Goal: Transaction & Acquisition: Book appointment/travel/reservation

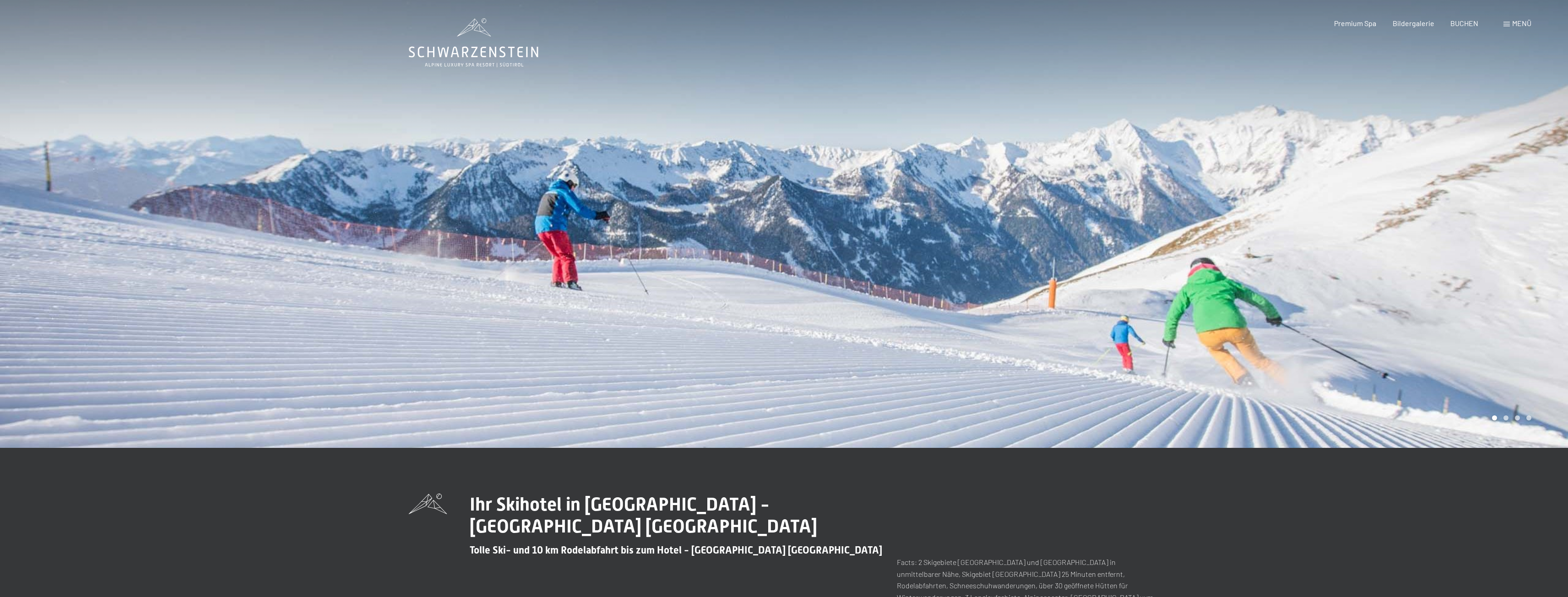
click at [403, 221] on div at bounding box center [392, 224] width 784 height 448
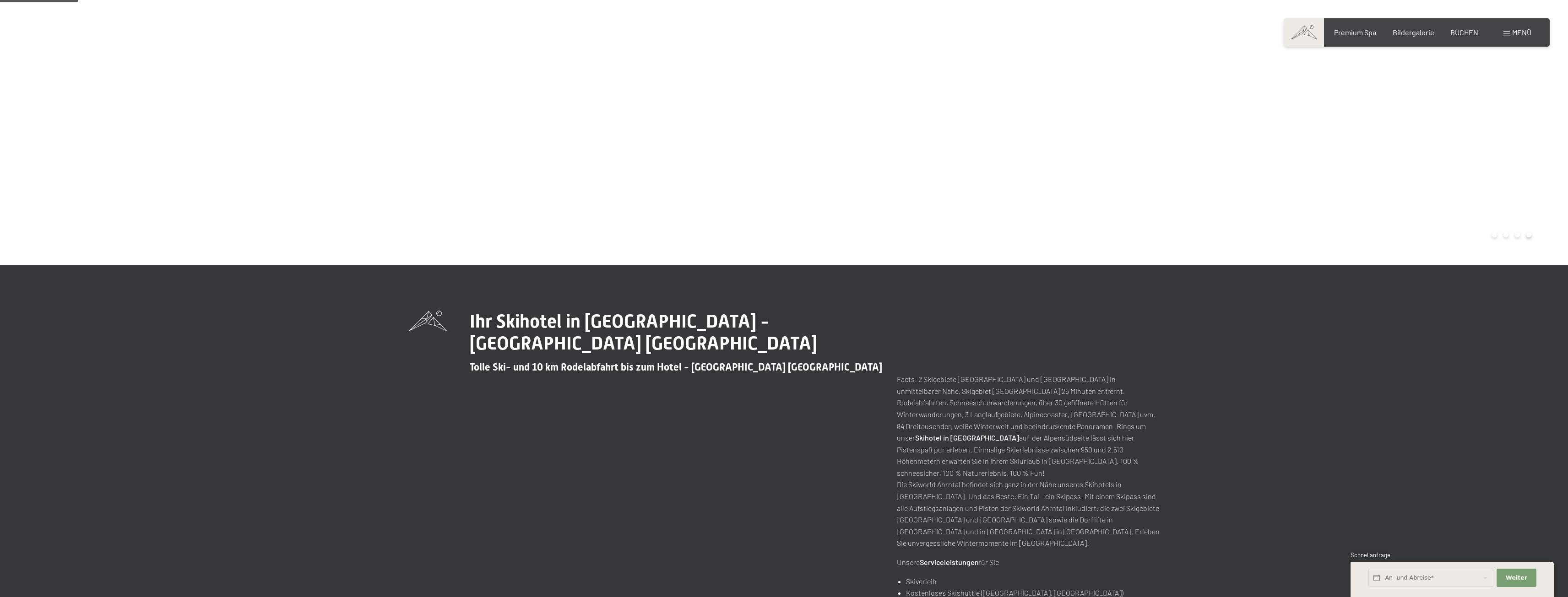
scroll to position [229, 0]
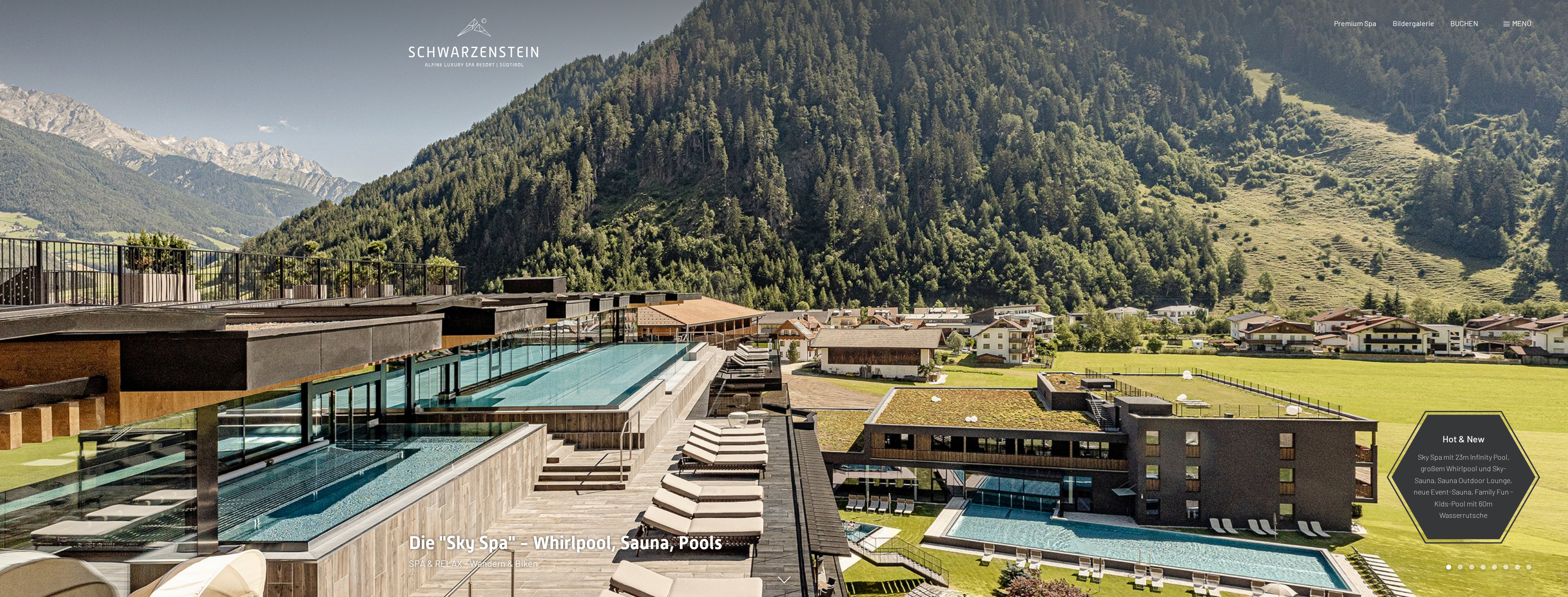
click at [1519, 23] on span "Menü" at bounding box center [1521, 23] width 19 height 9
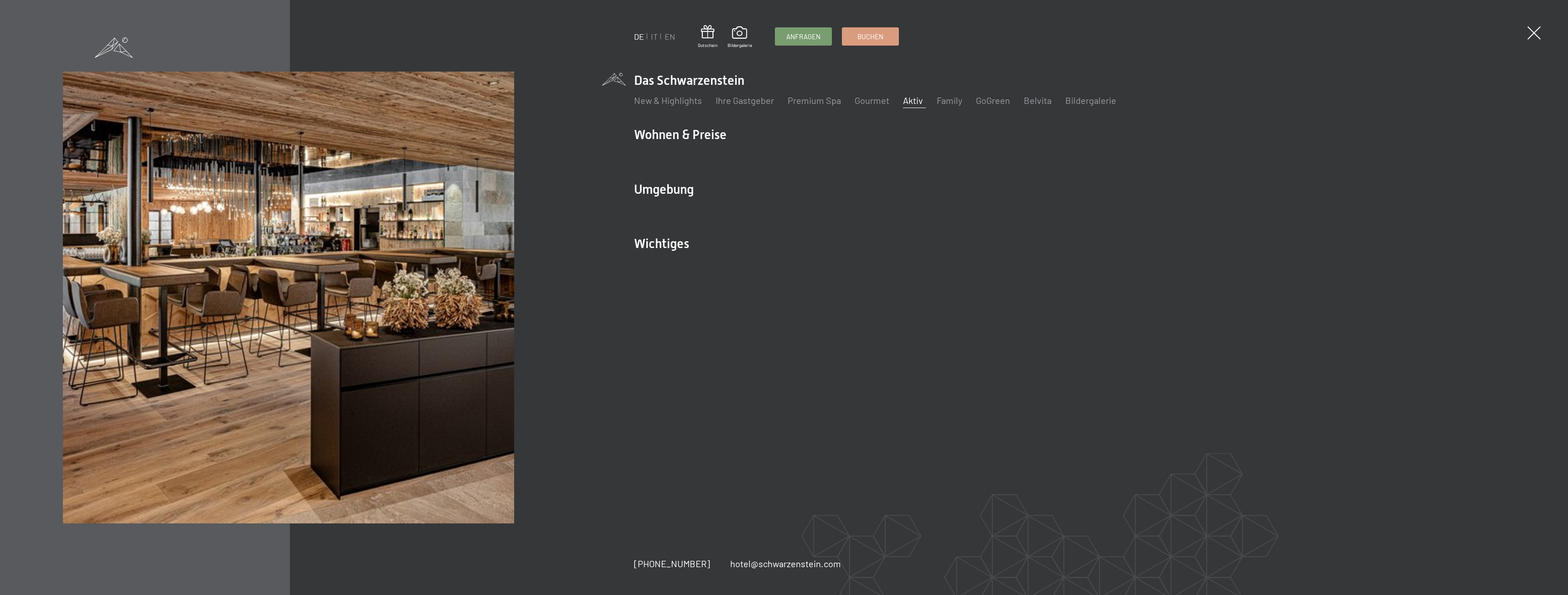
click at [909, 97] on link "Aktiv" at bounding box center [912, 100] width 20 height 11
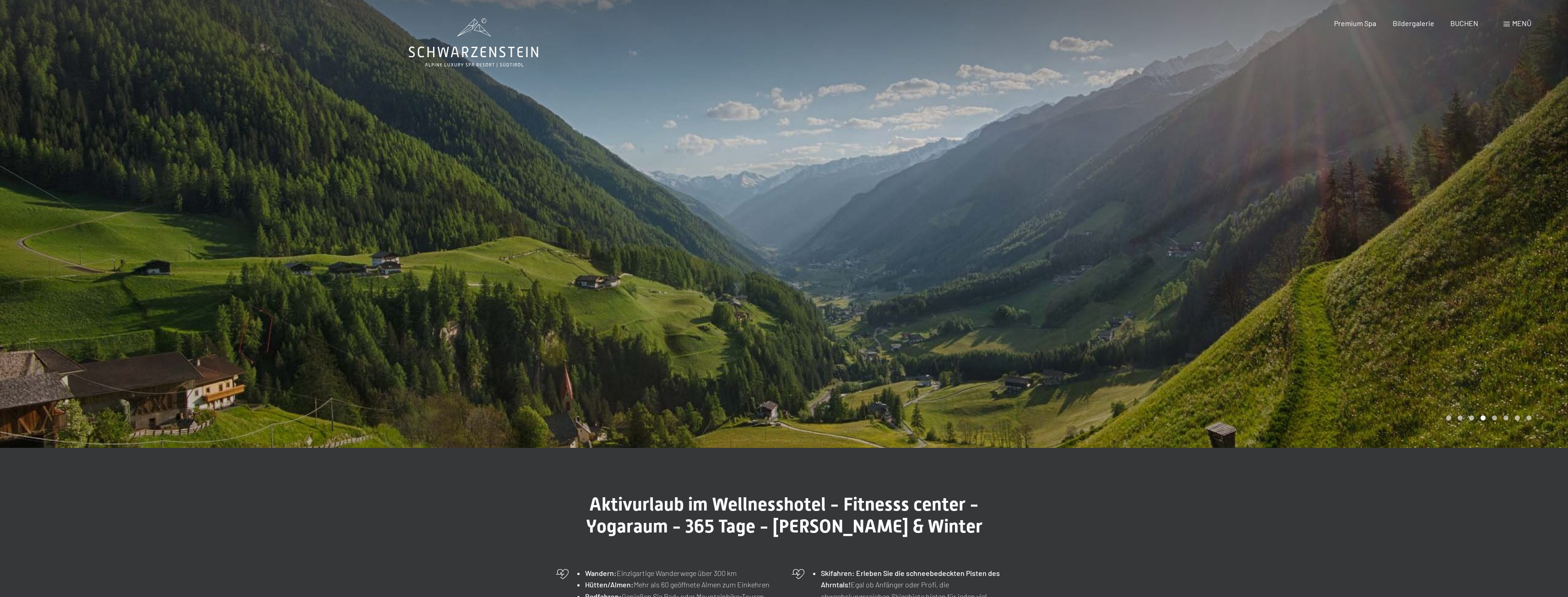
click at [1522, 23] on span "Menü" at bounding box center [1521, 23] width 19 height 9
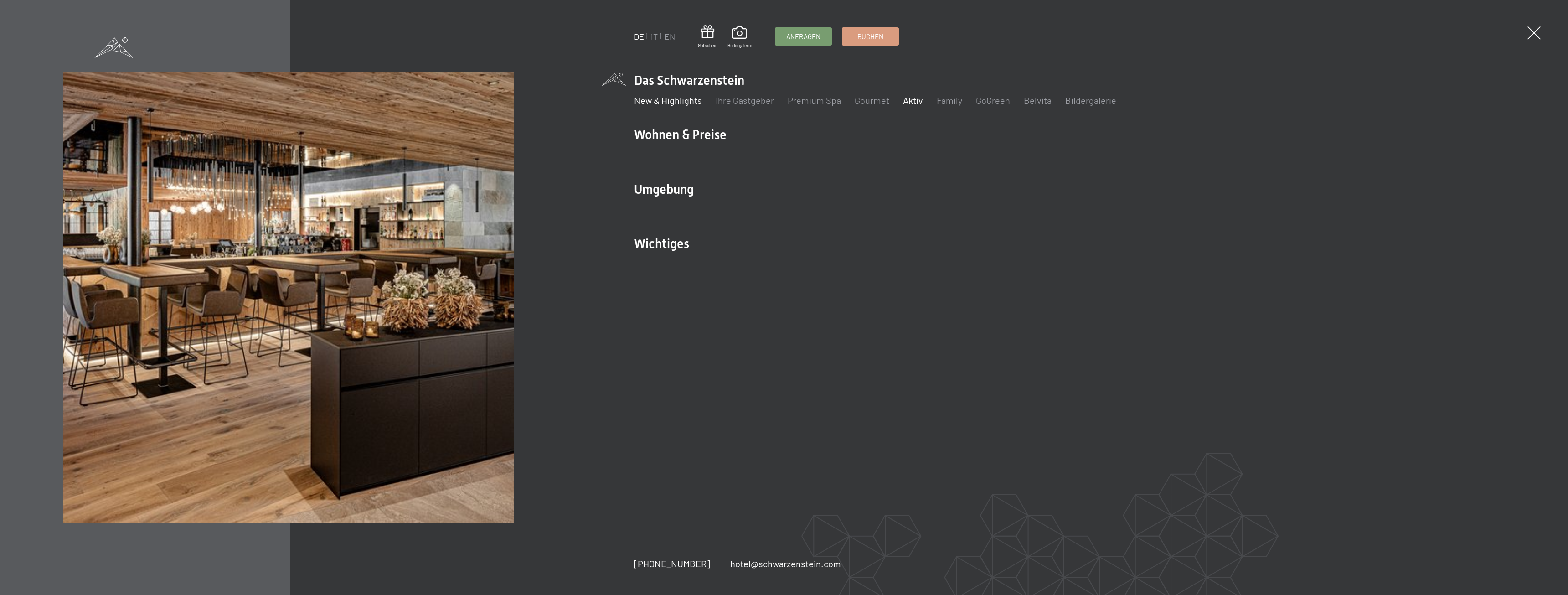
click at [671, 101] on link "New & Highlights" at bounding box center [668, 100] width 68 height 11
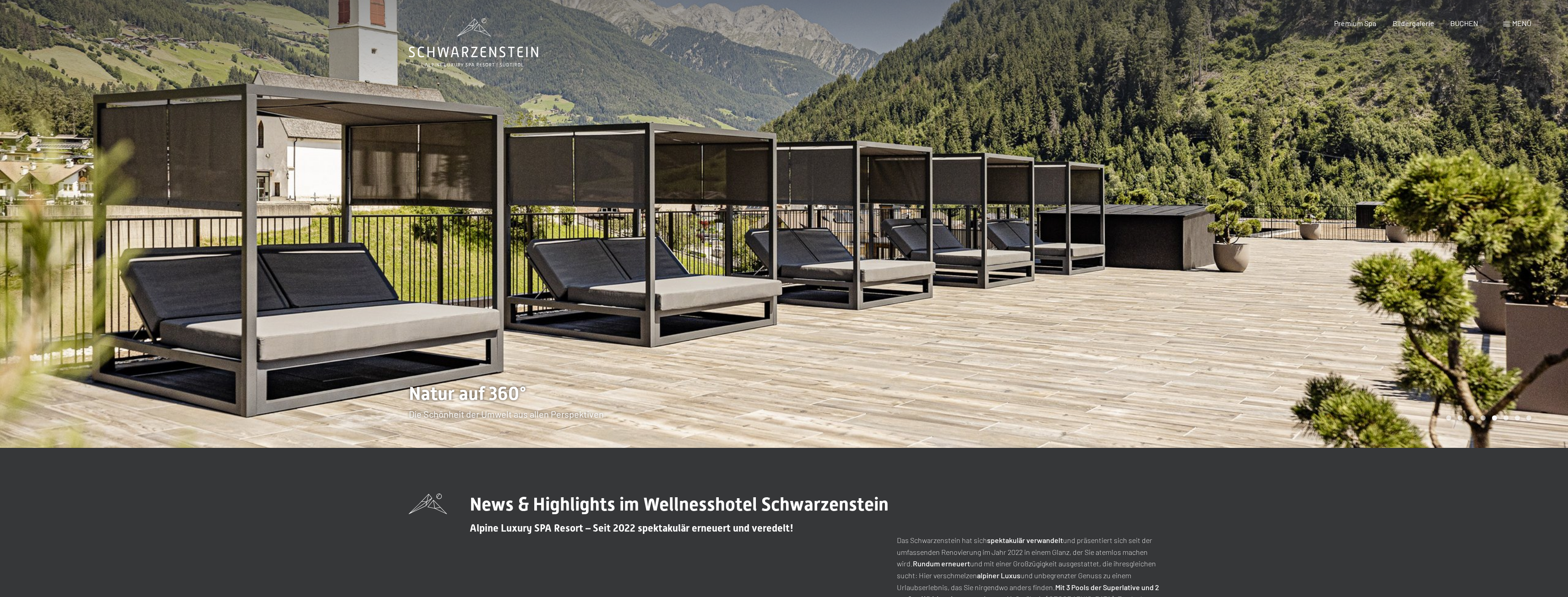
click at [1506, 23] on span at bounding box center [1506, 24] width 6 height 4
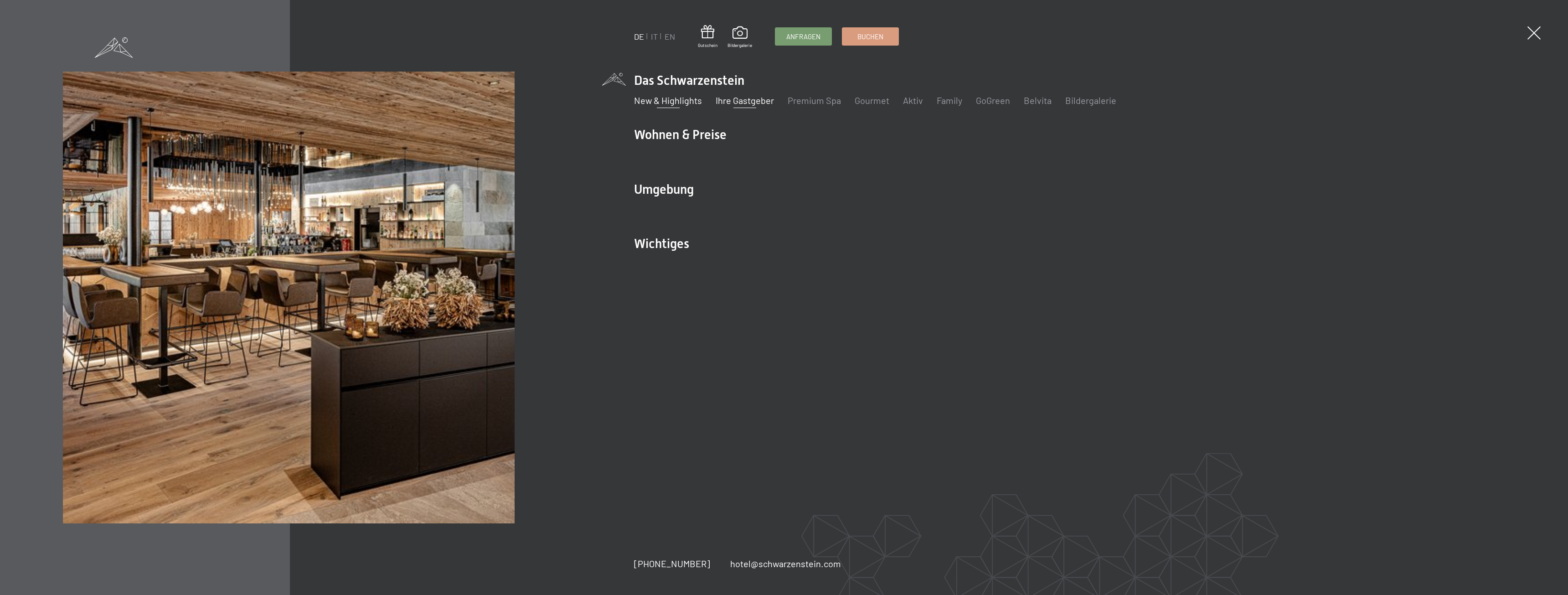
click at [740, 100] on link "Ihre Gastgeber" at bounding box center [745, 100] width 58 height 11
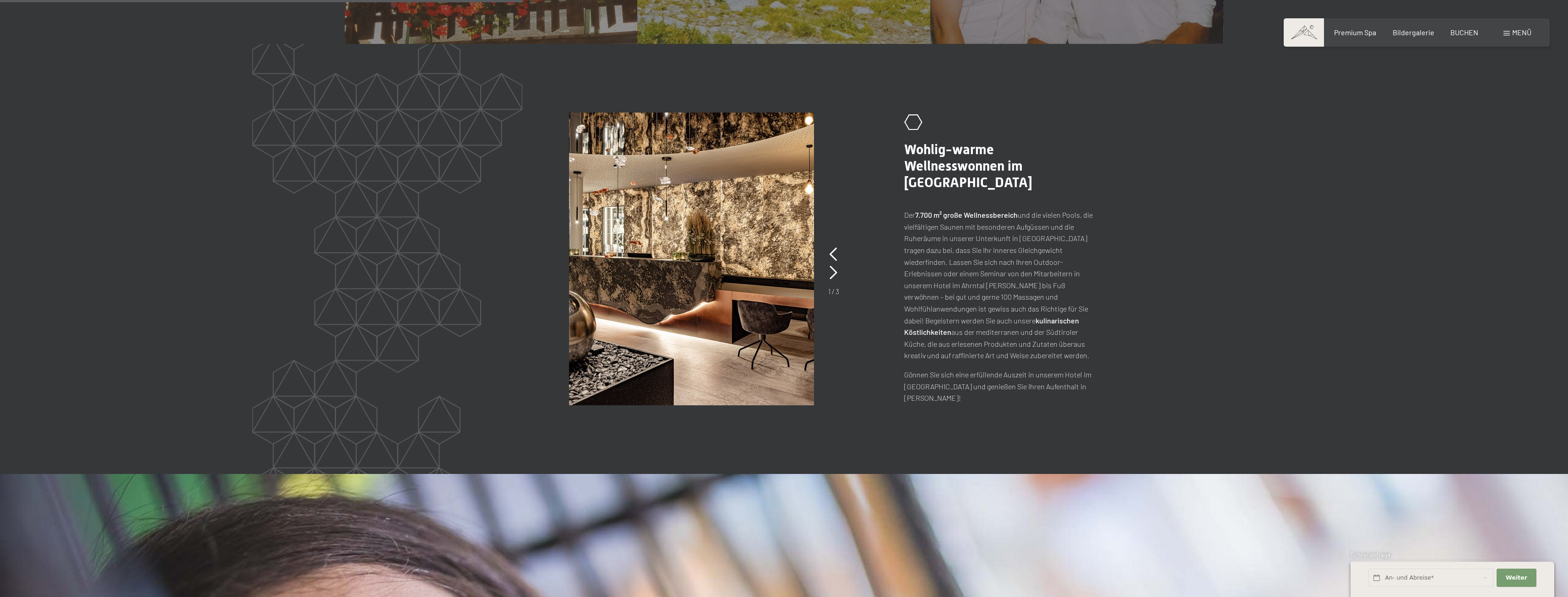
scroll to position [1236, 0]
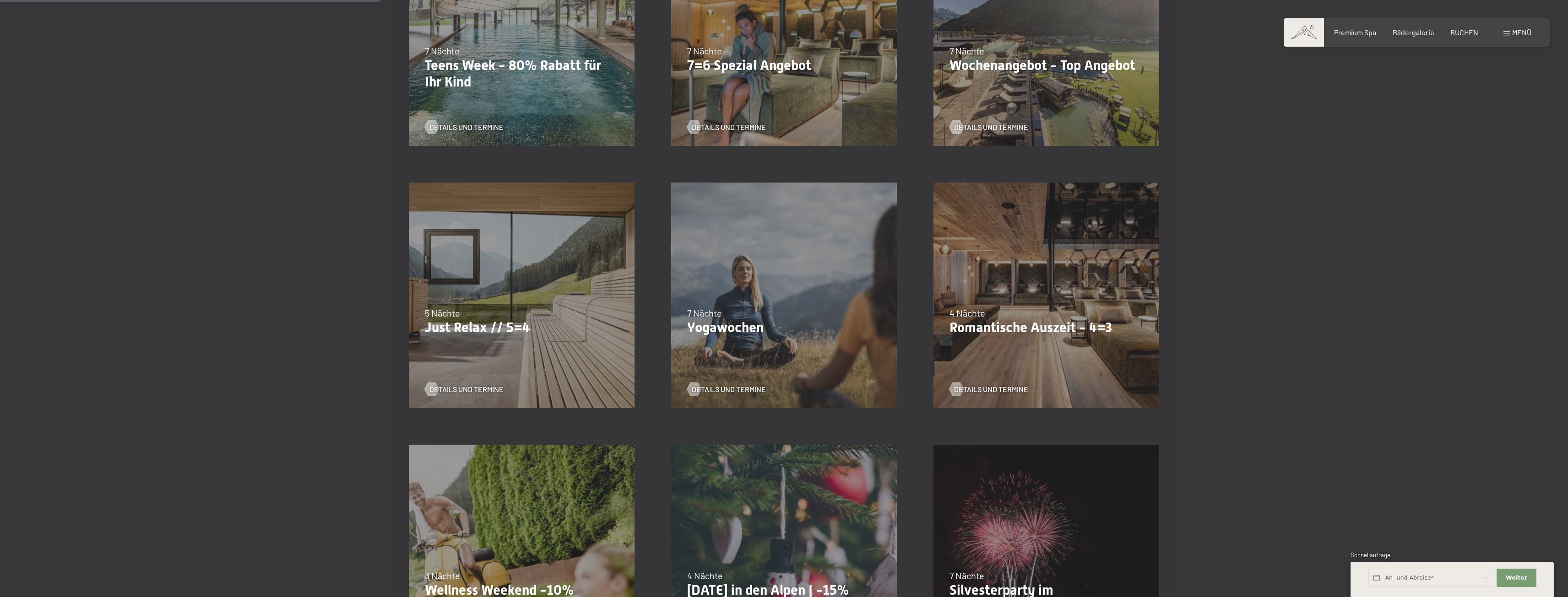
scroll to position [412, 0]
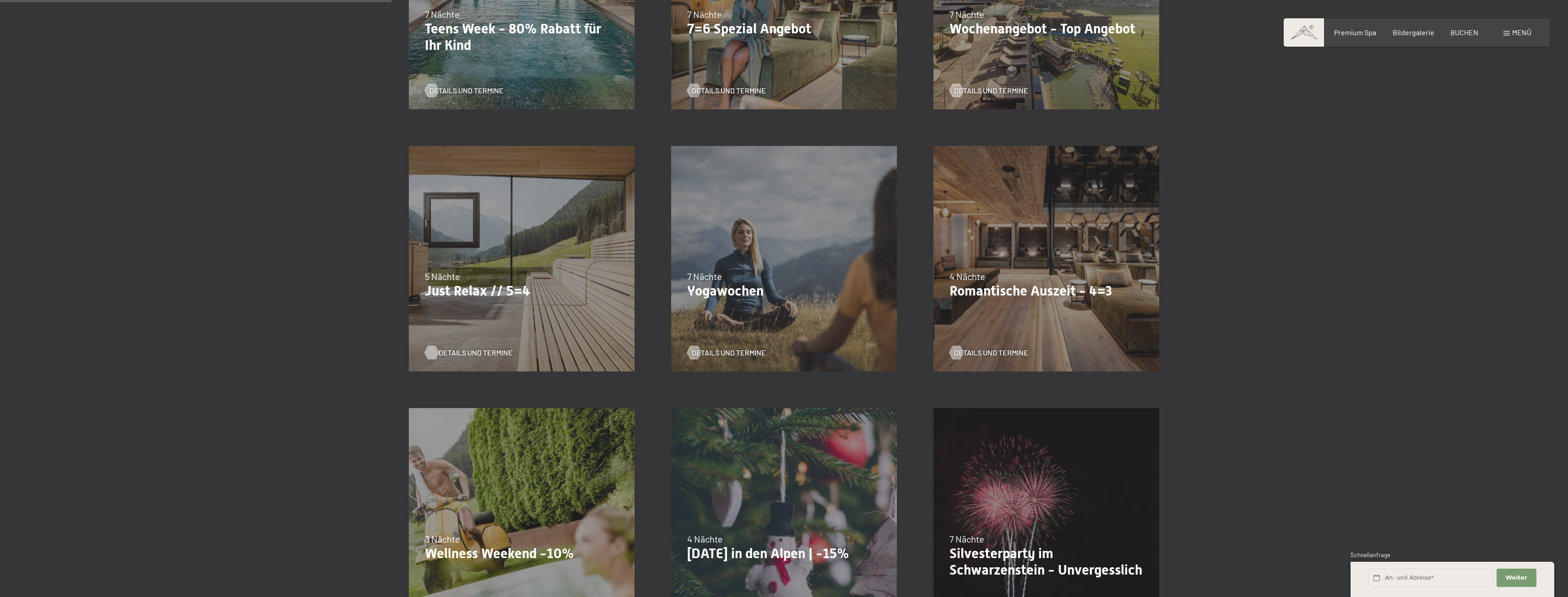
click at [473, 352] on span "Details und Termine" at bounding box center [475, 353] width 74 height 10
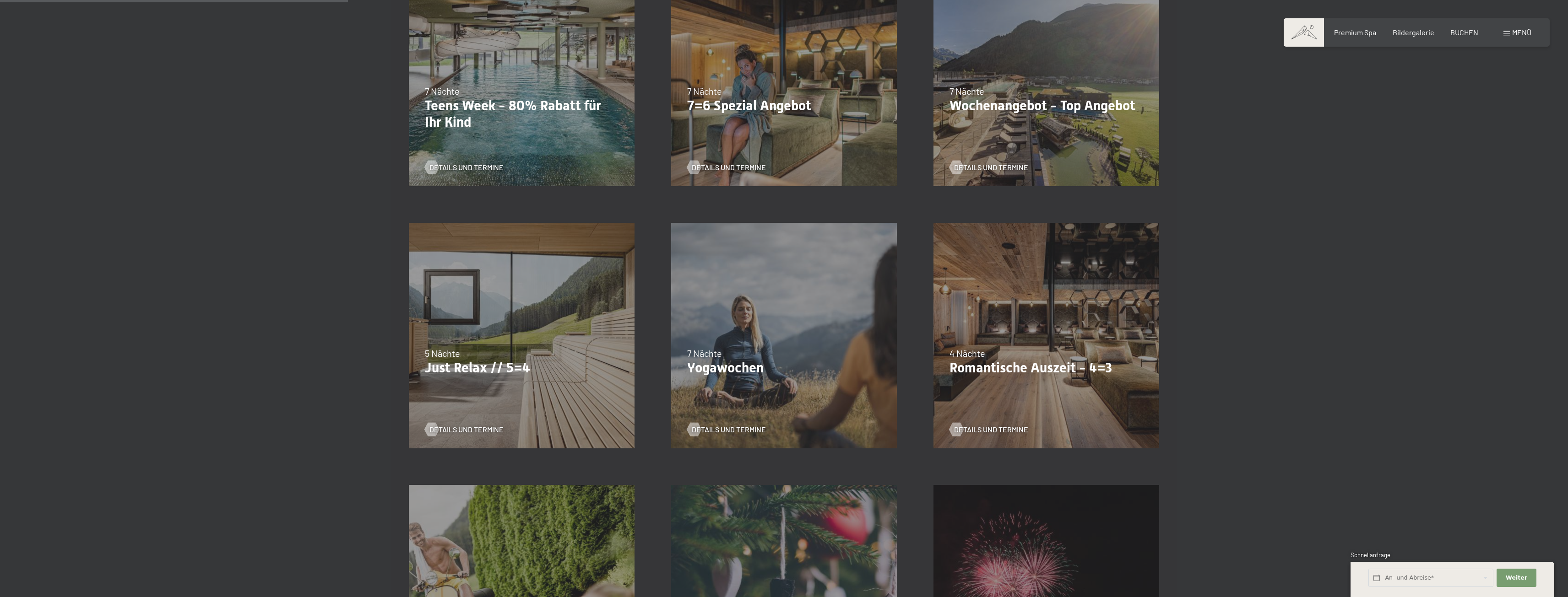
scroll to position [320, 0]
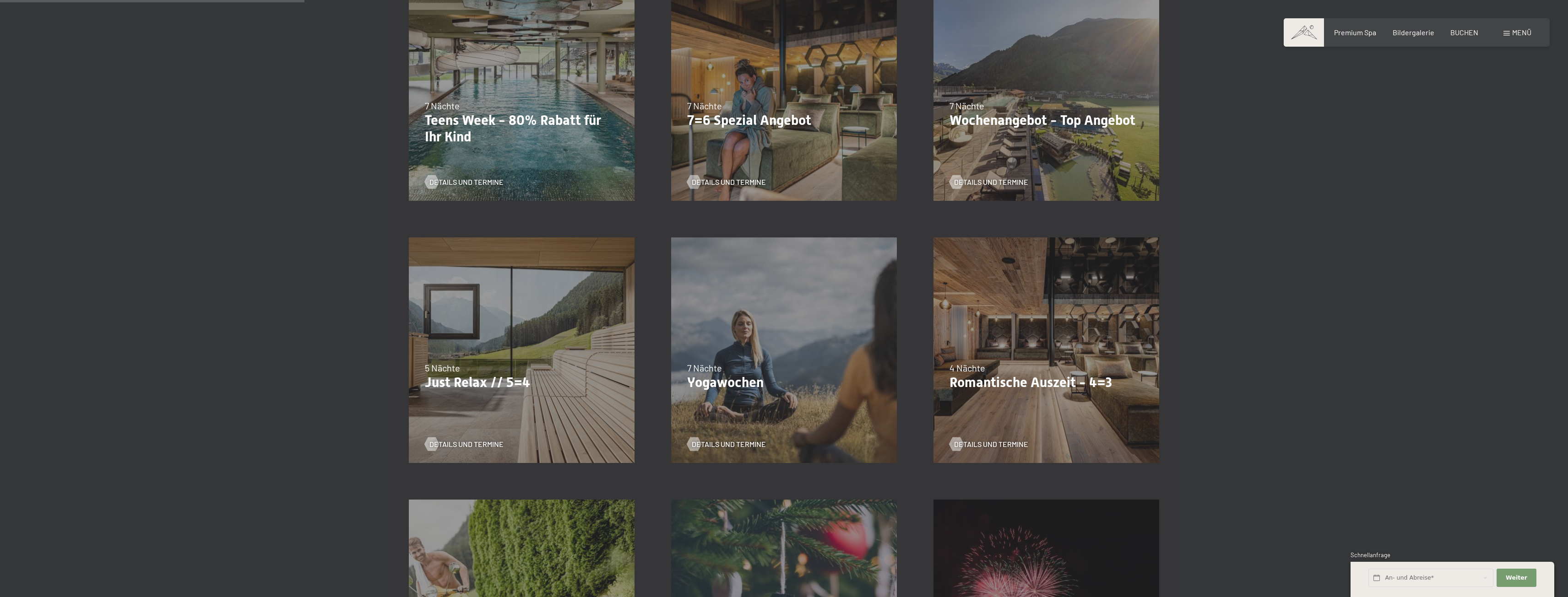
click at [1075, 401] on div "09.11.–05.12.2025 08.12.–19.12.2025 11.01.–23.01.2026 08.03.–27.03.2026 29.03.–…" at bounding box center [1046, 350] width 262 height 262
click at [982, 442] on span "Details und Termine" at bounding box center [1000, 444] width 74 height 10
click at [965, 181] on span "Details und Termine" at bounding box center [1000, 182] width 74 height 10
click at [698, 440] on div at bounding box center [693, 444] width 8 height 13
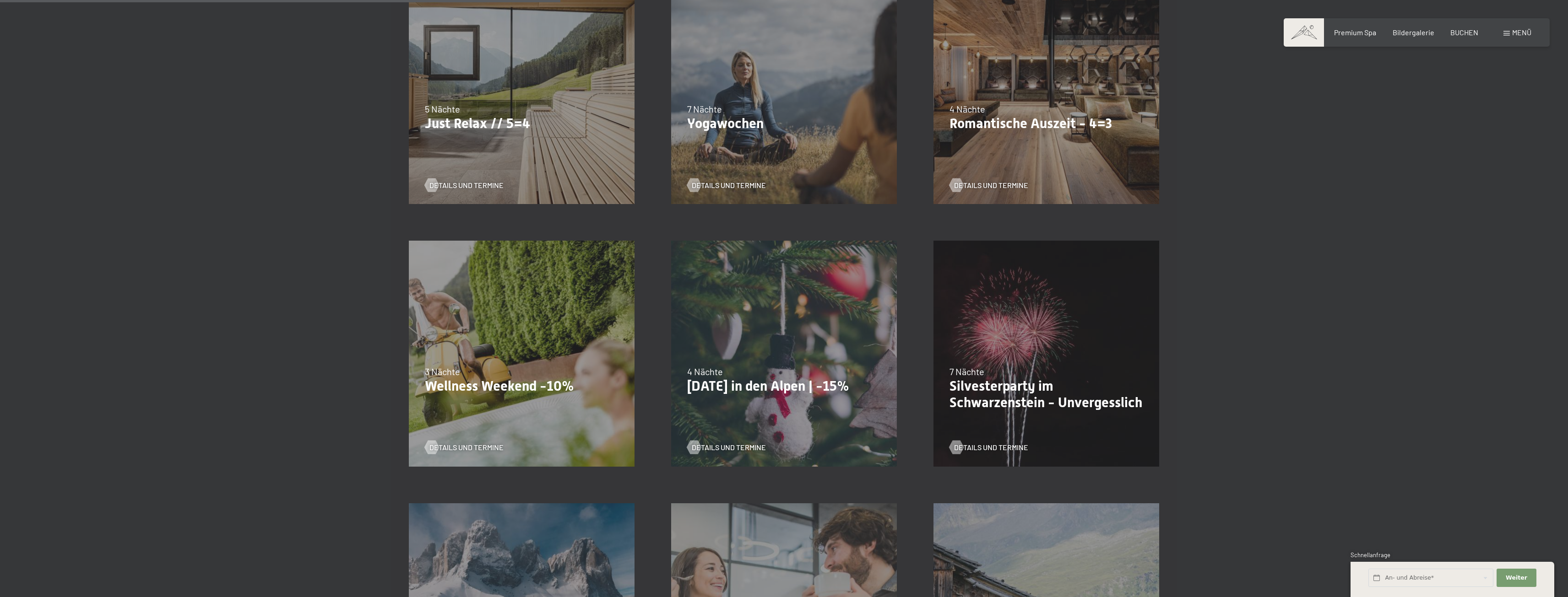
scroll to position [595, 0]
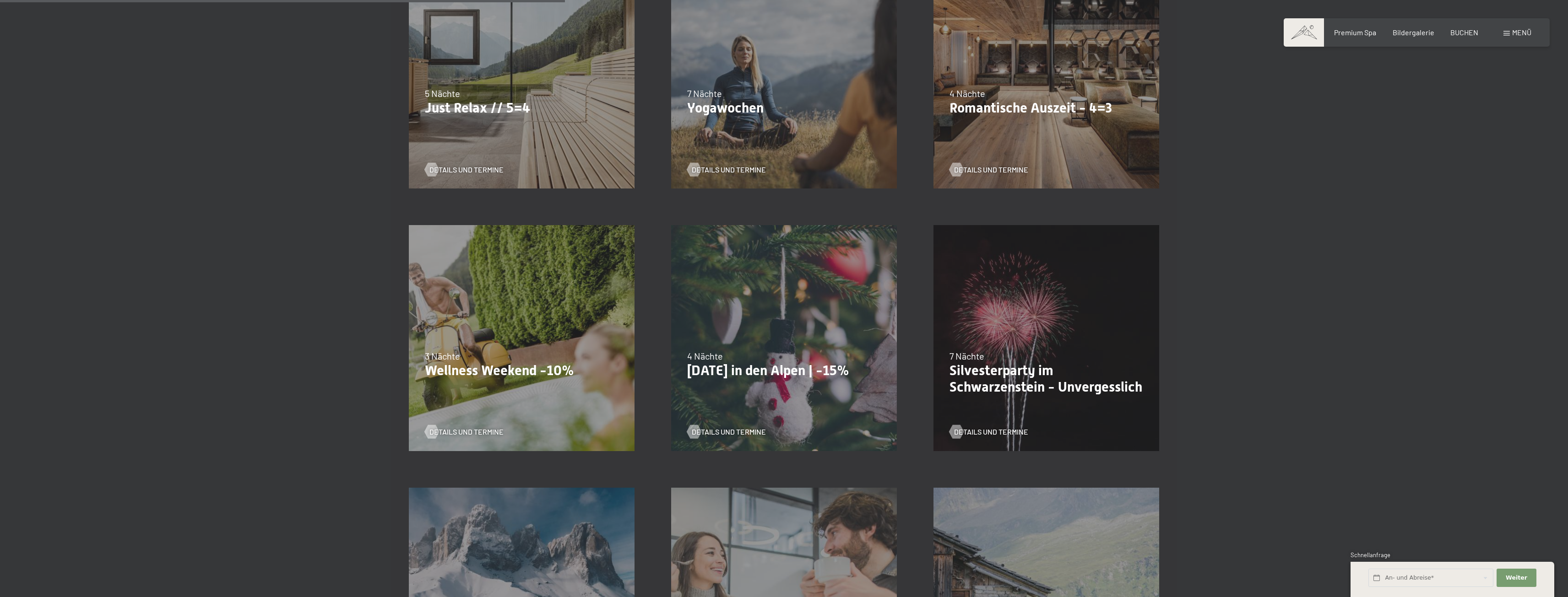
click at [536, 378] on p "Wellness Weekend -10%" at bounding box center [521, 370] width 194 height 16
click at [468, 432] on span "Details und Termine" at bounding box center [475, 432] width 74 height 10
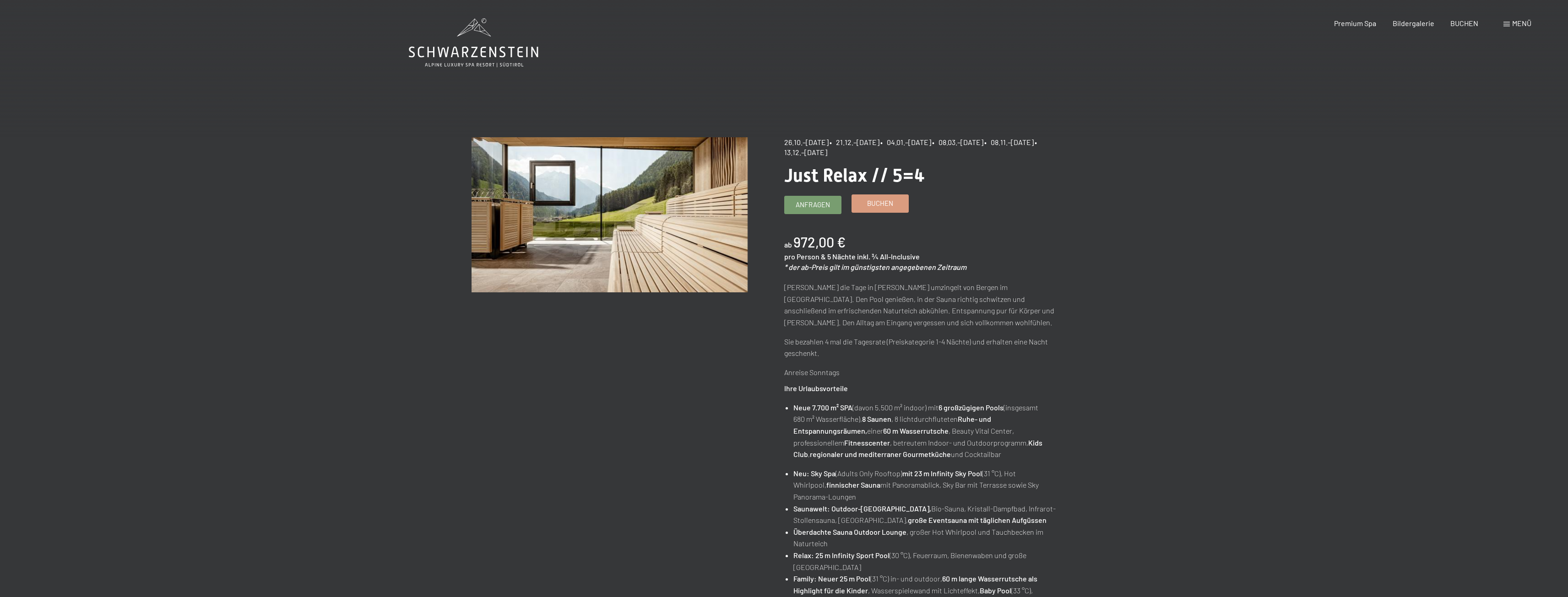
click at [885, 197] on link "Buchen" at bounding box center [880, 203] width 56 height 17
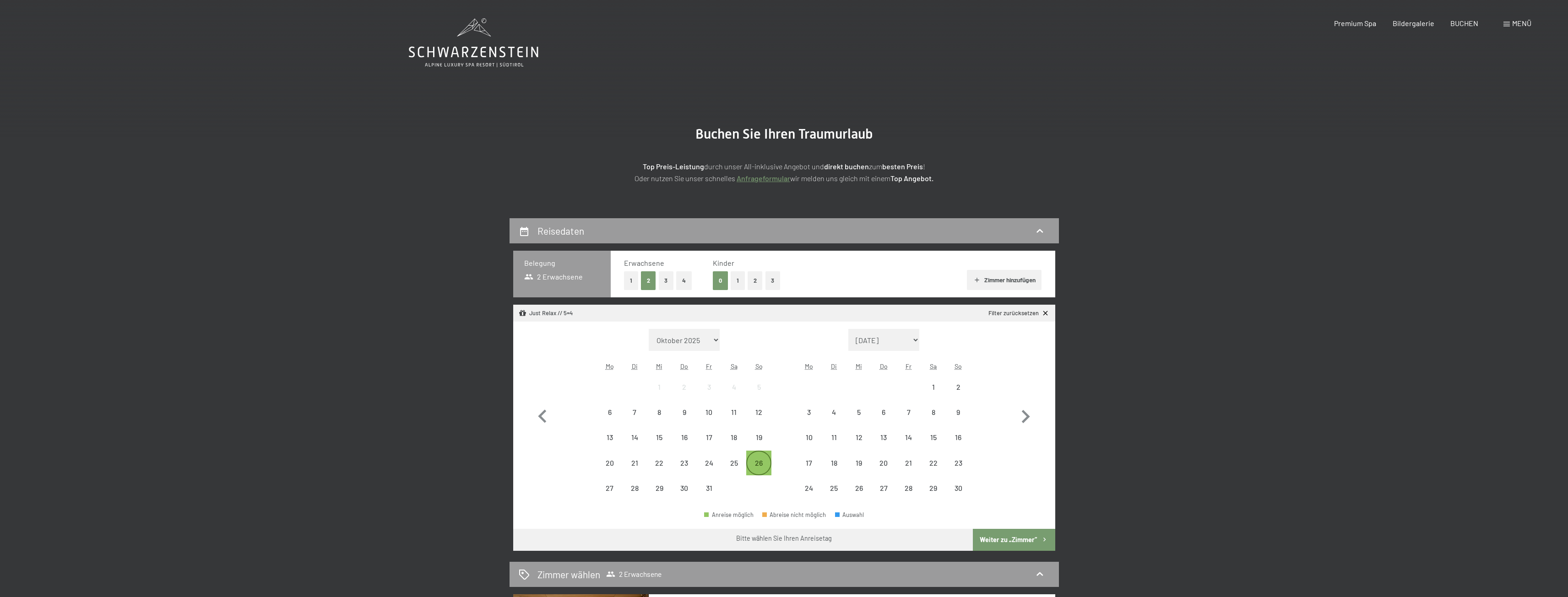
click at [758, 464] on div "26" at bounding box center [758, 471] width 23 height 23
click at [996, 540] on button "Weiter zu „Zimmer“" at bounding box center [1014, 540] width 82 height 22
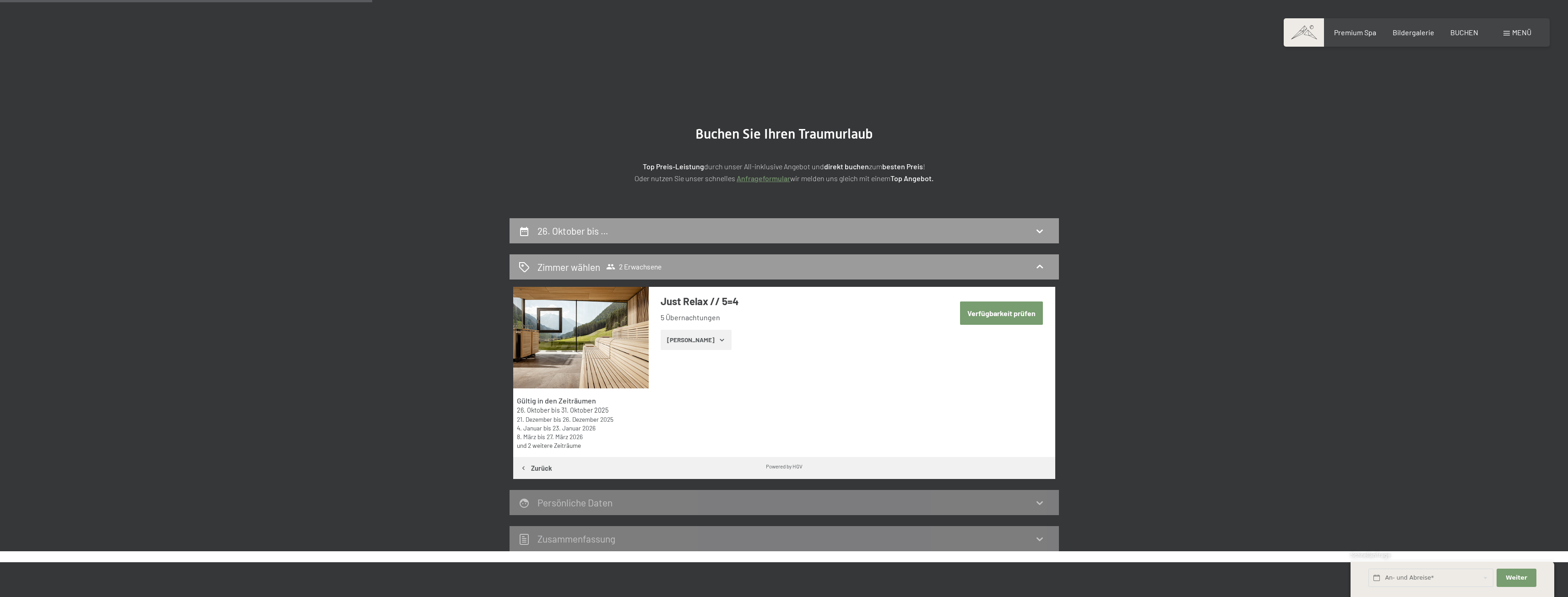
scroll to position [218, 0]
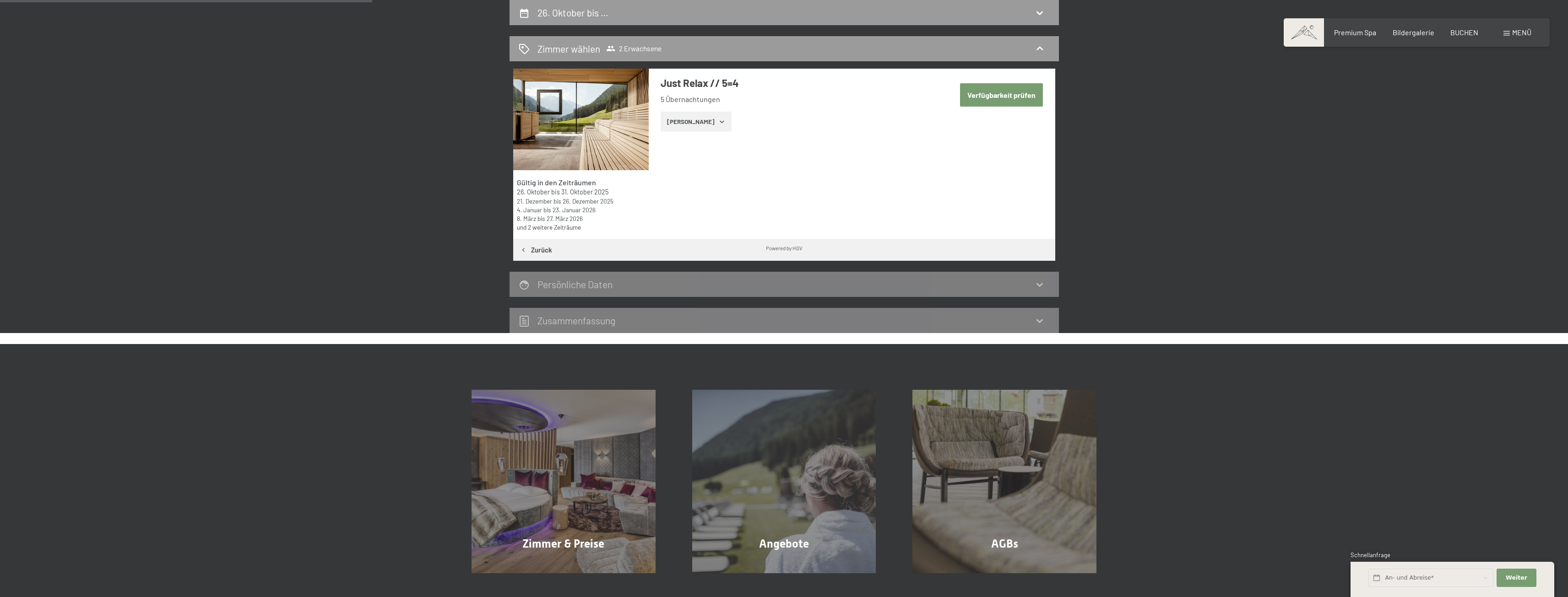
click at [1003, 95] on button "Verfügbarkeit prüfen" at bounding box center [1001, 95] width 83 height 23
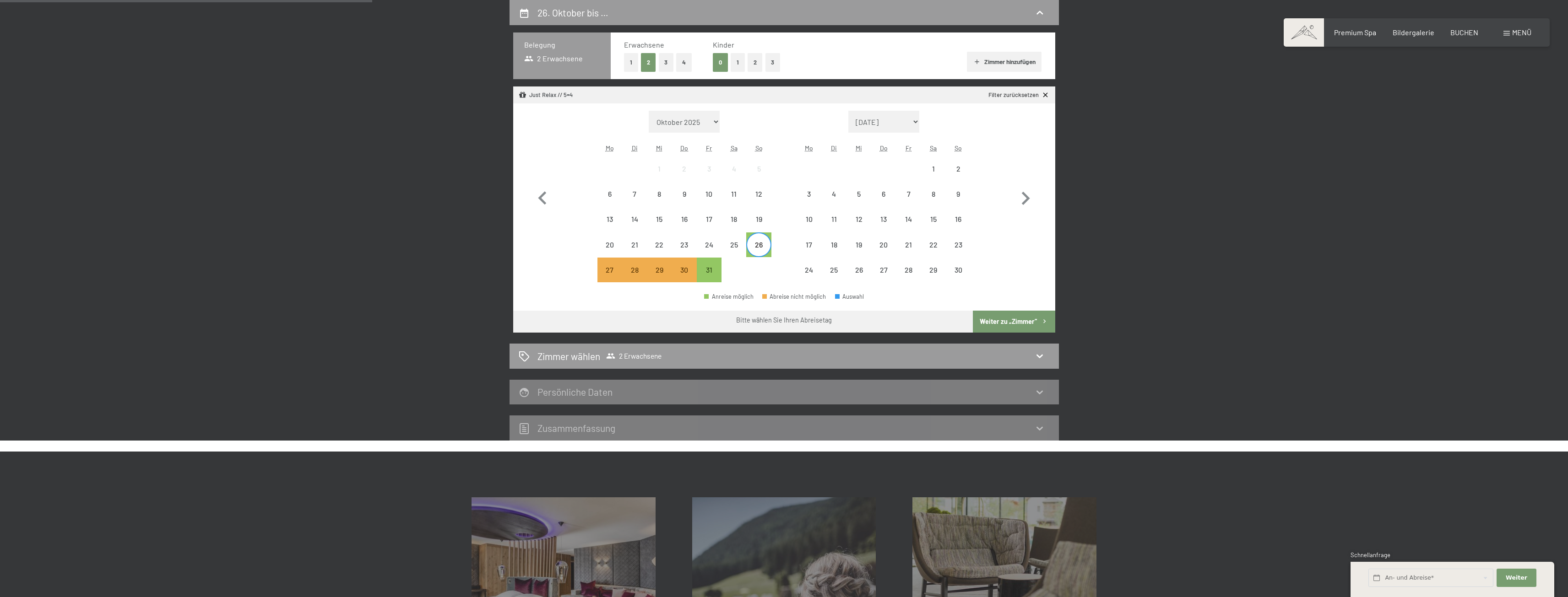
click at [991, 327] on button "Weiter zu „Zimmer“" at bounding box center [1014, 321] width 82 height 22
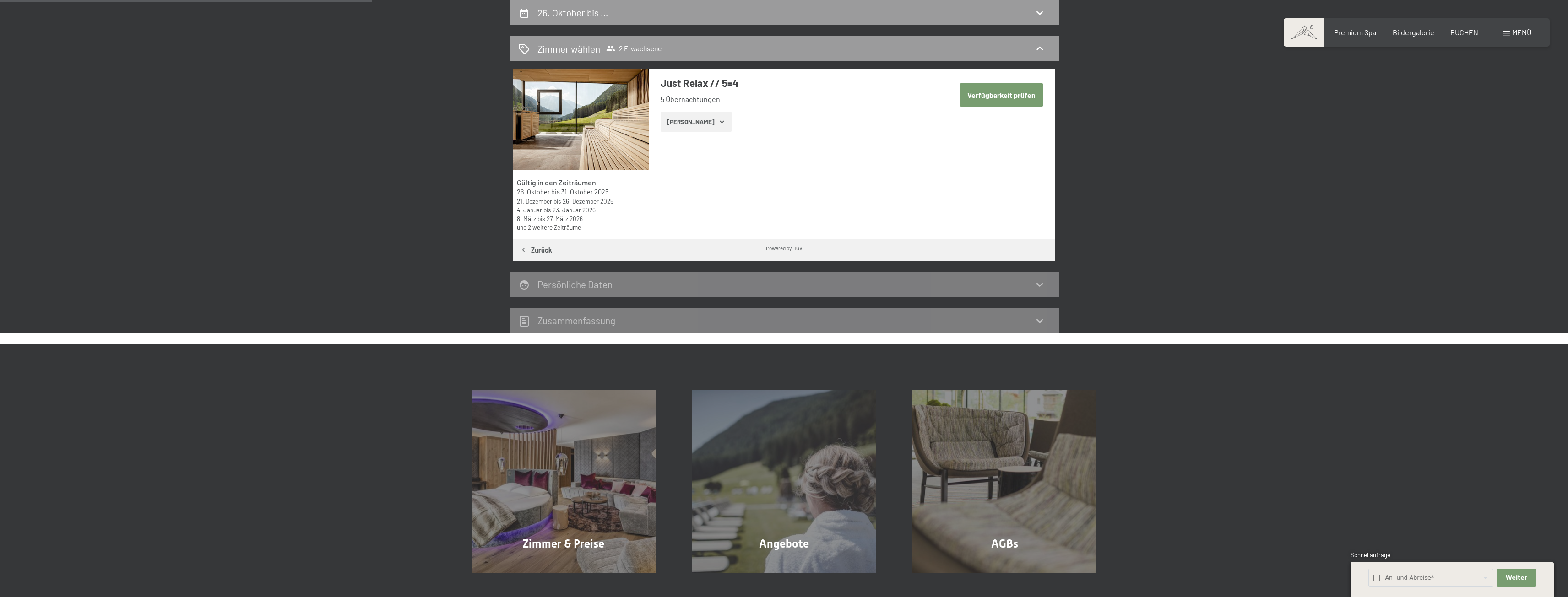
click at [611, 126] on img at bounding box center [581, 119] width 136 height 101
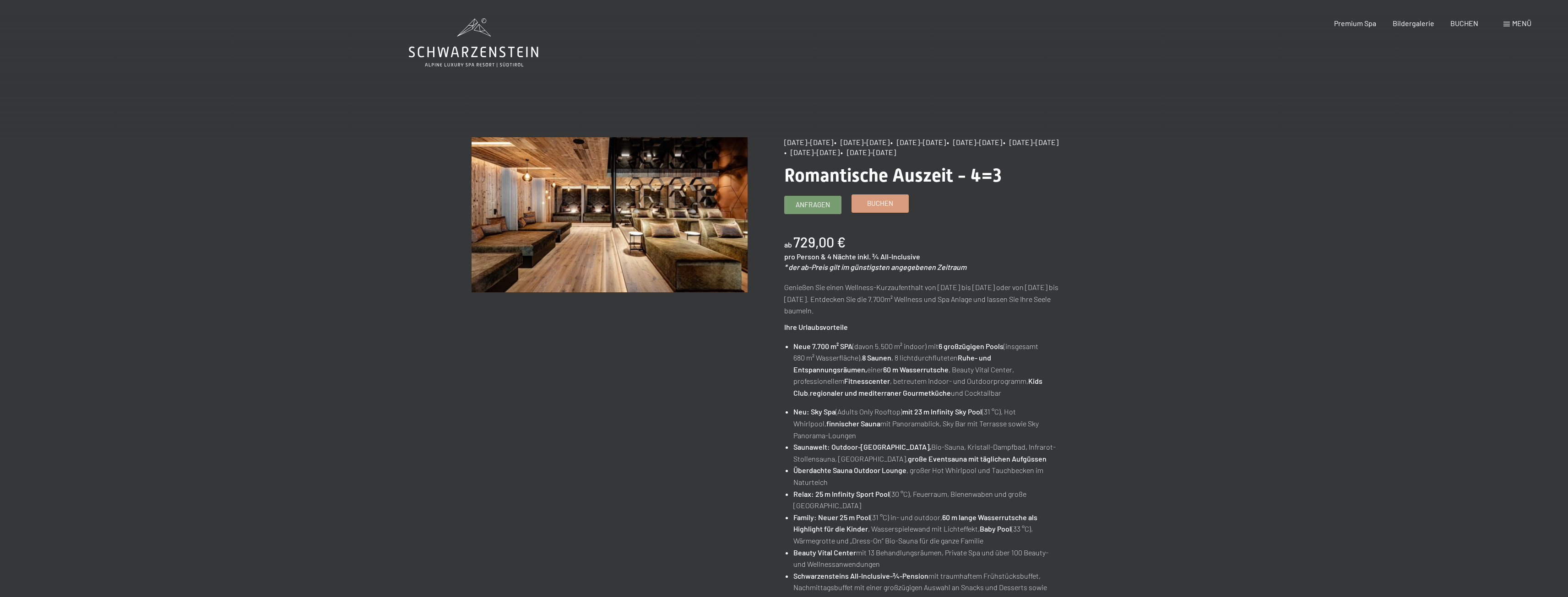
click at [870, 205] on span "Buchen" at bounding box center [880, 203] width 26 height 10
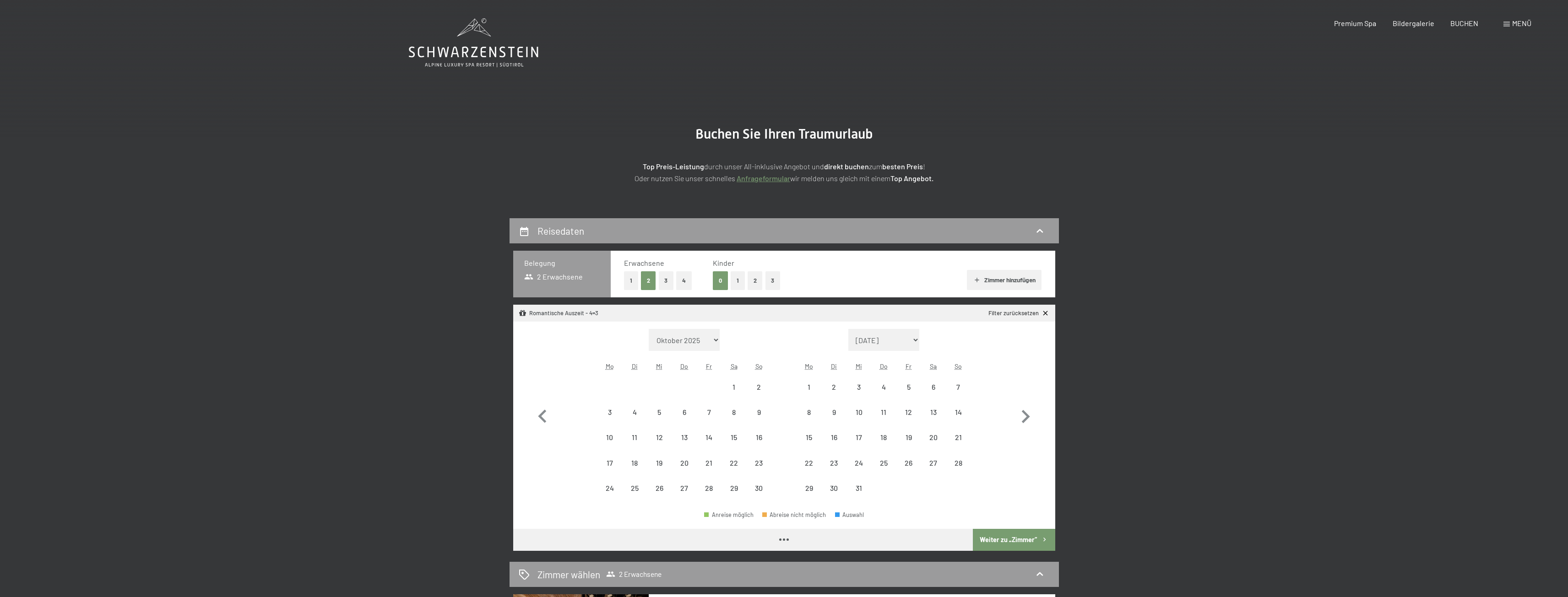
select select "2025-11-01"
select select "2025-12-01"
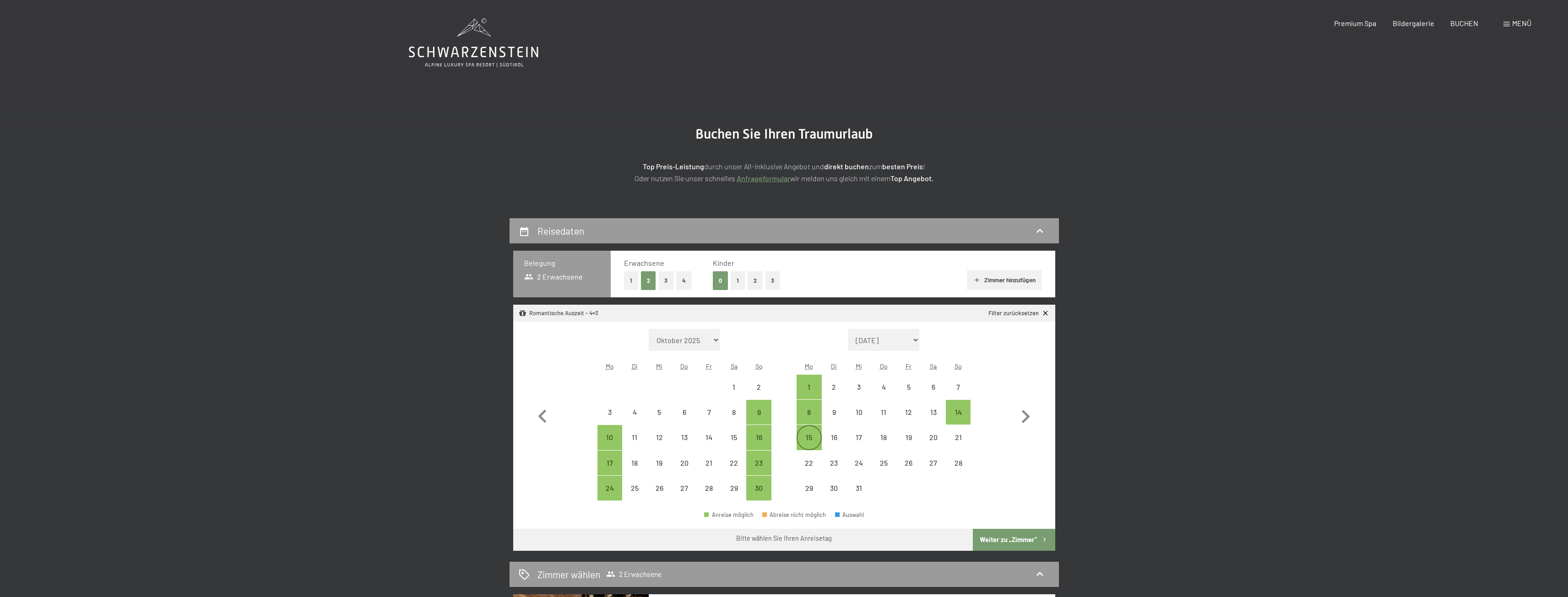
click at [814, 440] on div "15" at bounding box center [808, 445] width 23 height 23
select select "2025-11-01"
select select "2025-12-01"
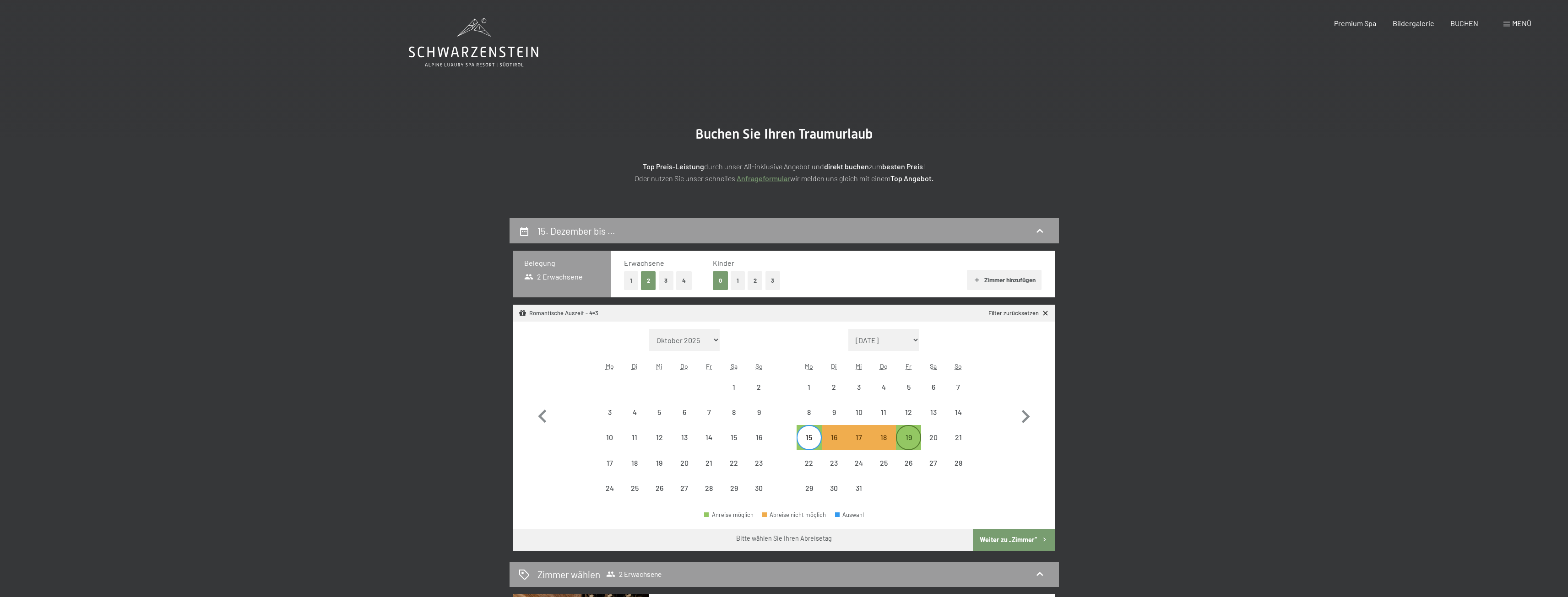
click at [911, 445] on div "19" at bounding box center [908, 445] width 23 height 23
select select "2025-11-01"
select select "2025-12-01"
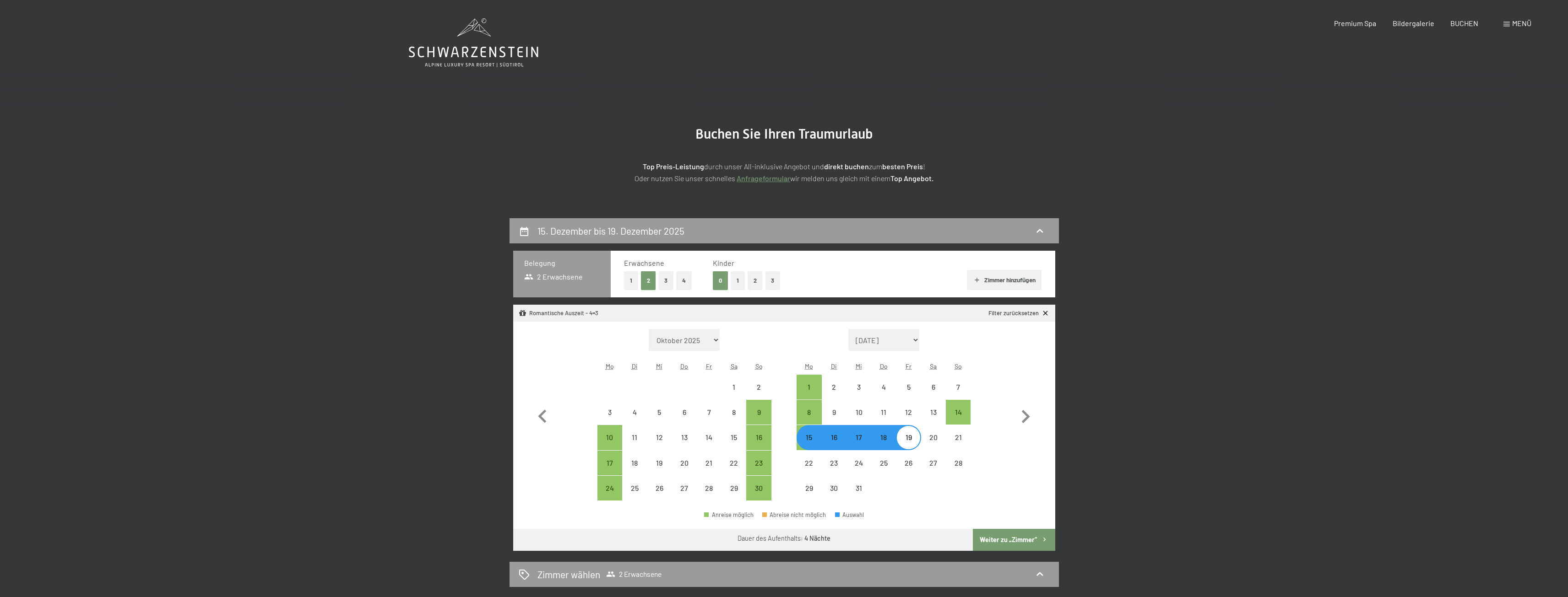
select select "[DATE]"
select select "2025-12-01"
click at [1020, 540] on button "Weiter zu „Zimmer“" at bounding box center [1014, 540] width 82 height 22
select select "[DATE]"
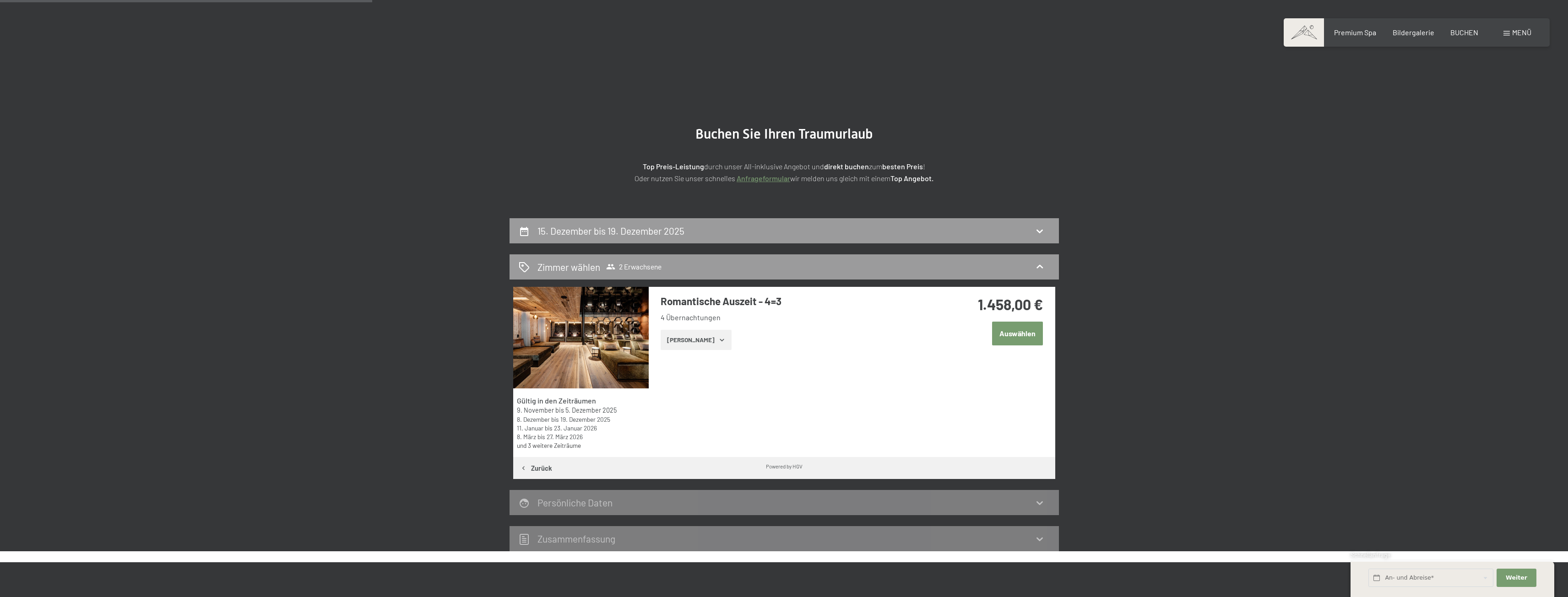
scroll to position [218, 0]
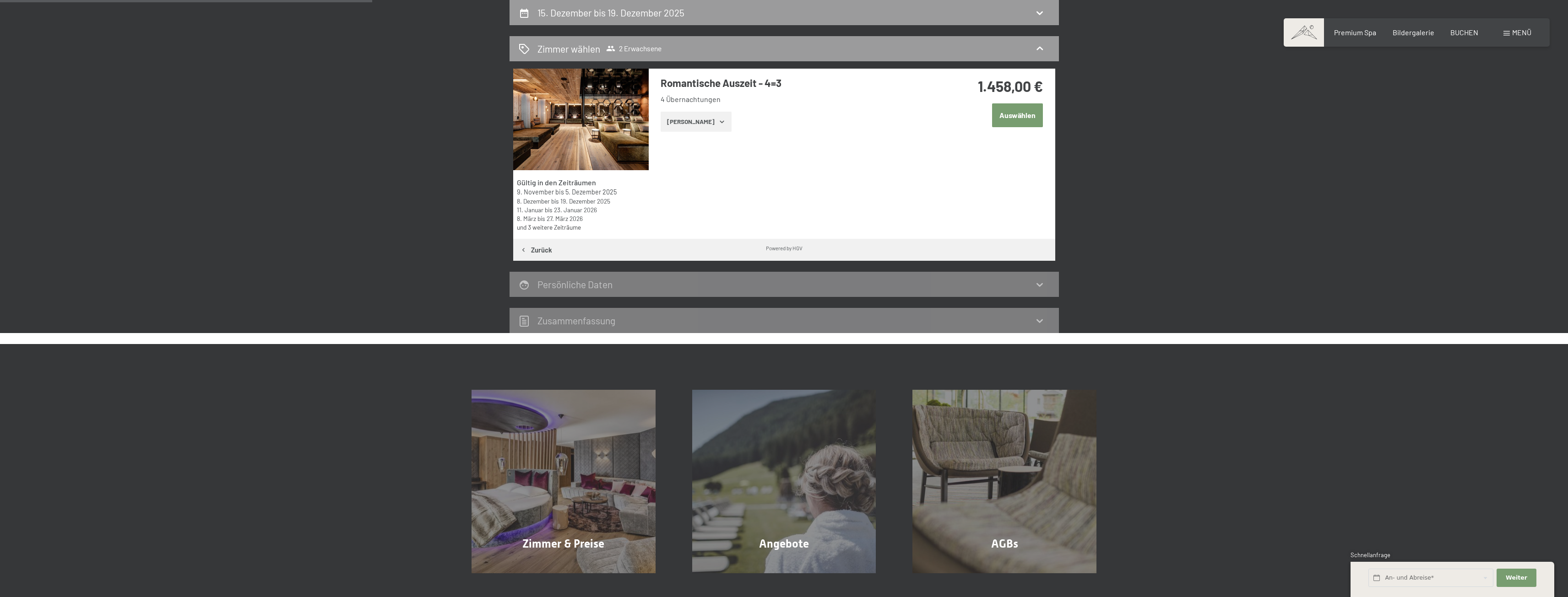
click at [1017, 114] on button "Auswählen" at bounding box center [1017, 115] width 51 height 23
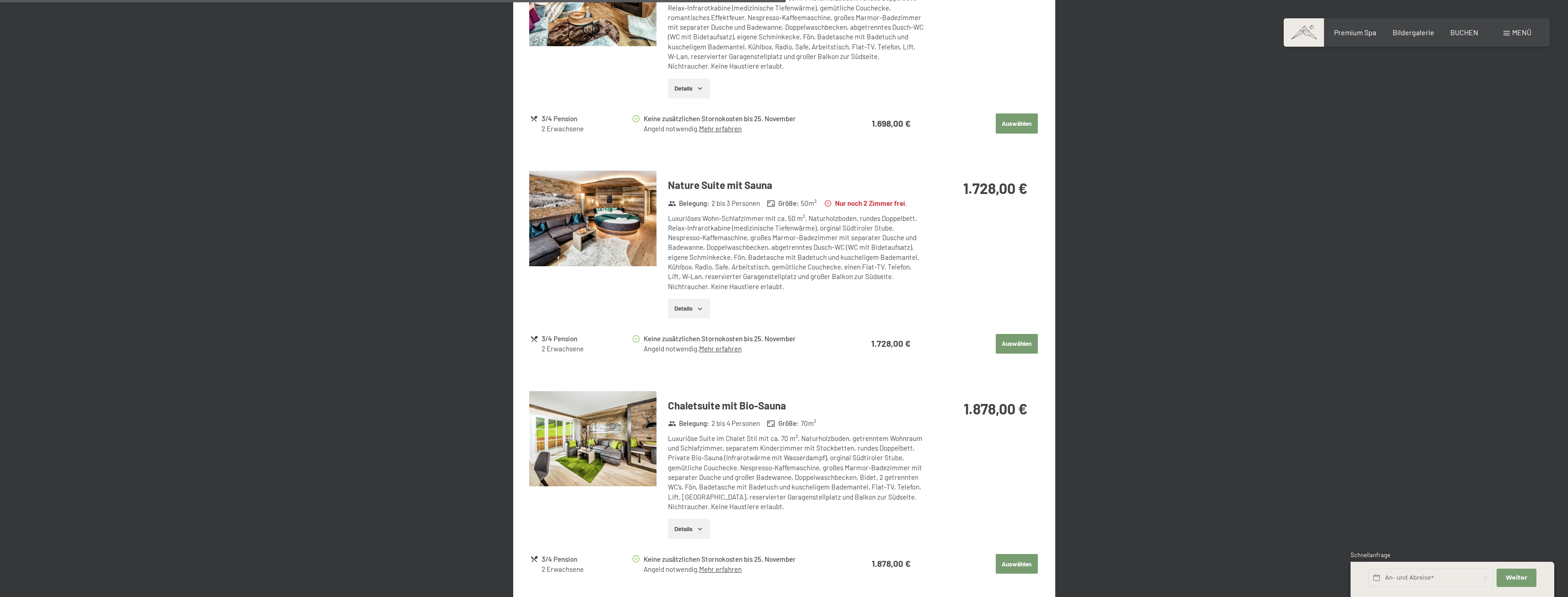
scroll to position [961, 0]
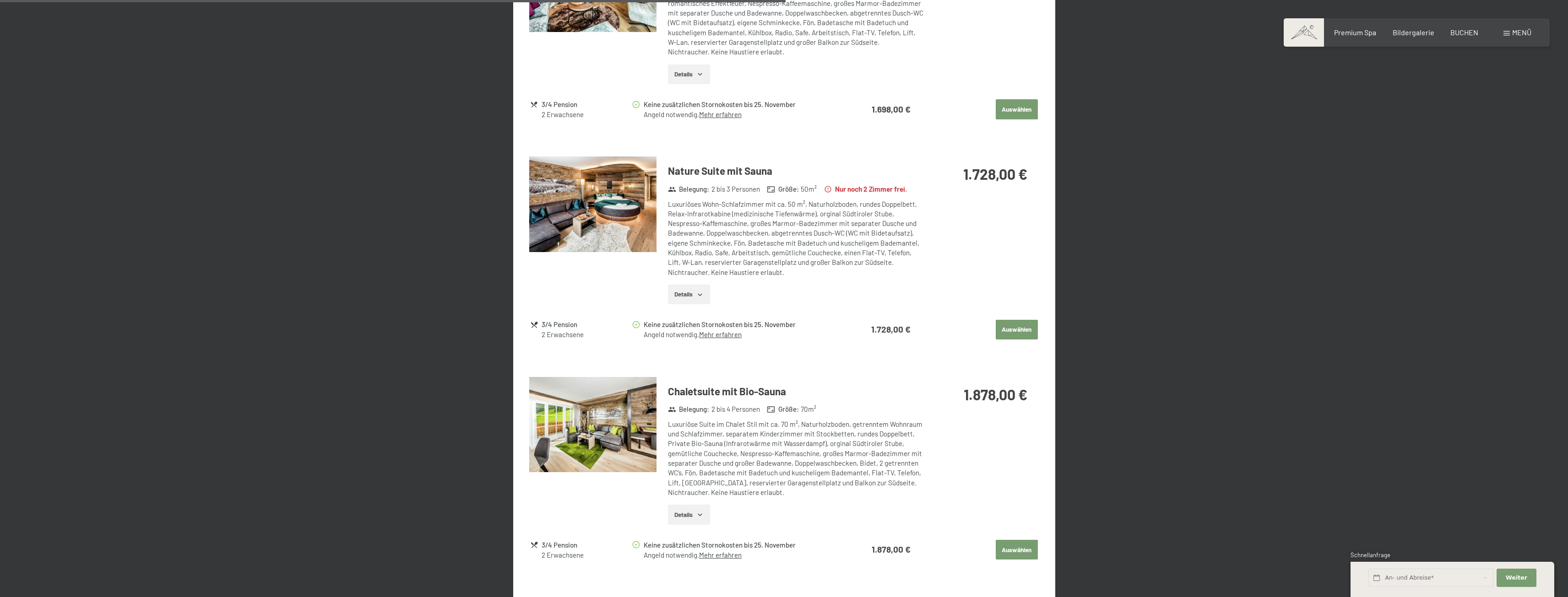
click at [619, 442] on img at bounding box center [593, 425] width 127 height 96
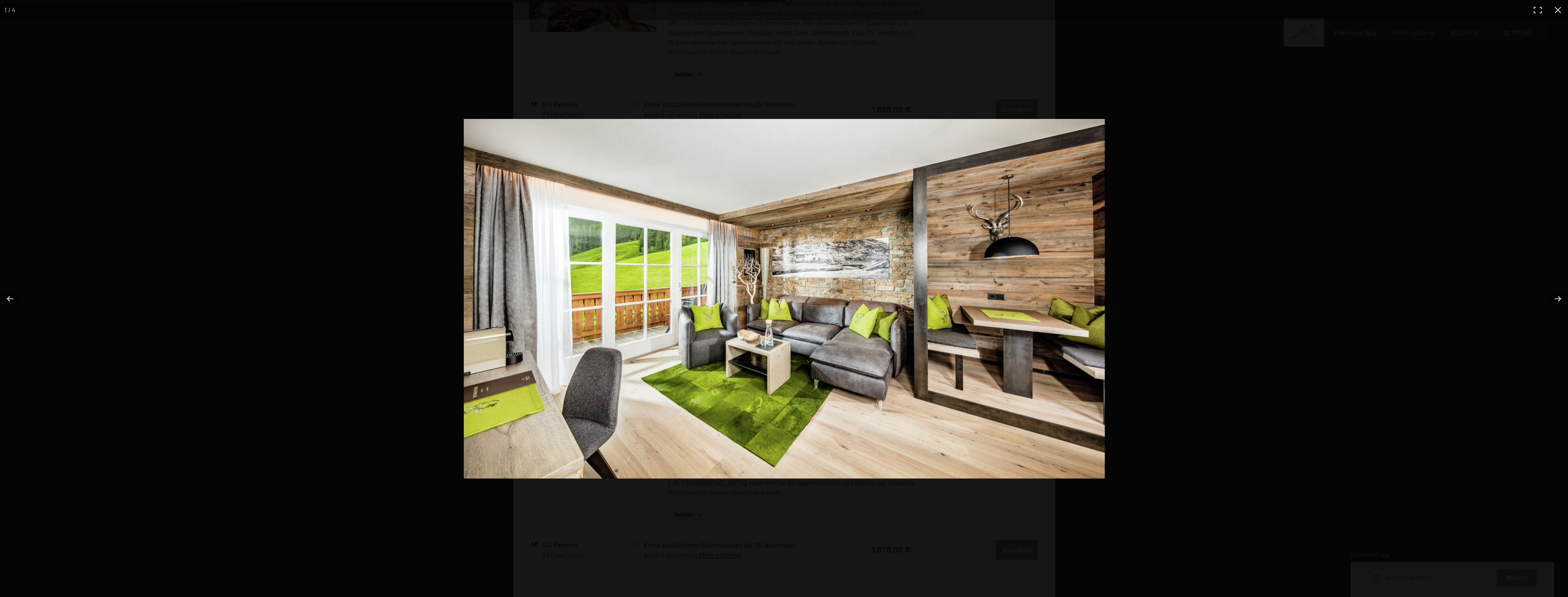
click at [1064, 331] on img at bounding box center [784, 299] width 641 height 360
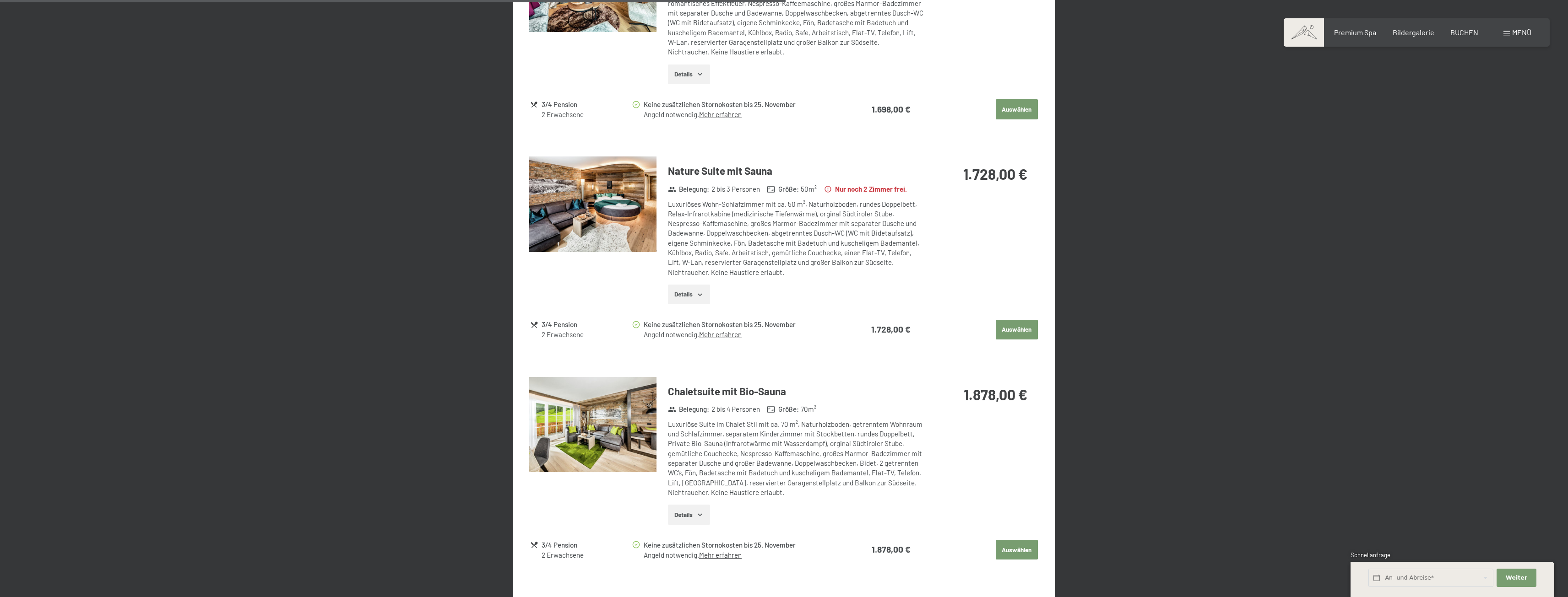
click at [683, 517] on button "Details" at bounding box center [689, 515] width 42 height 20
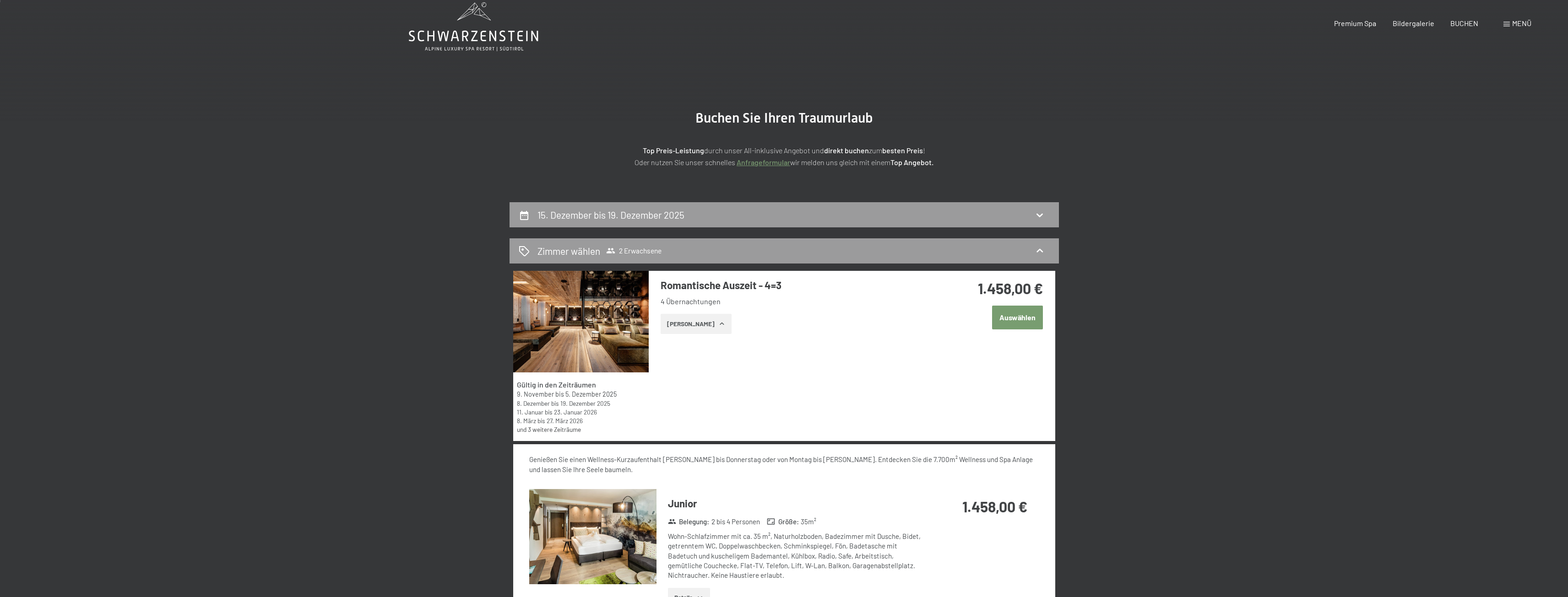
scroll to position [0, 0]
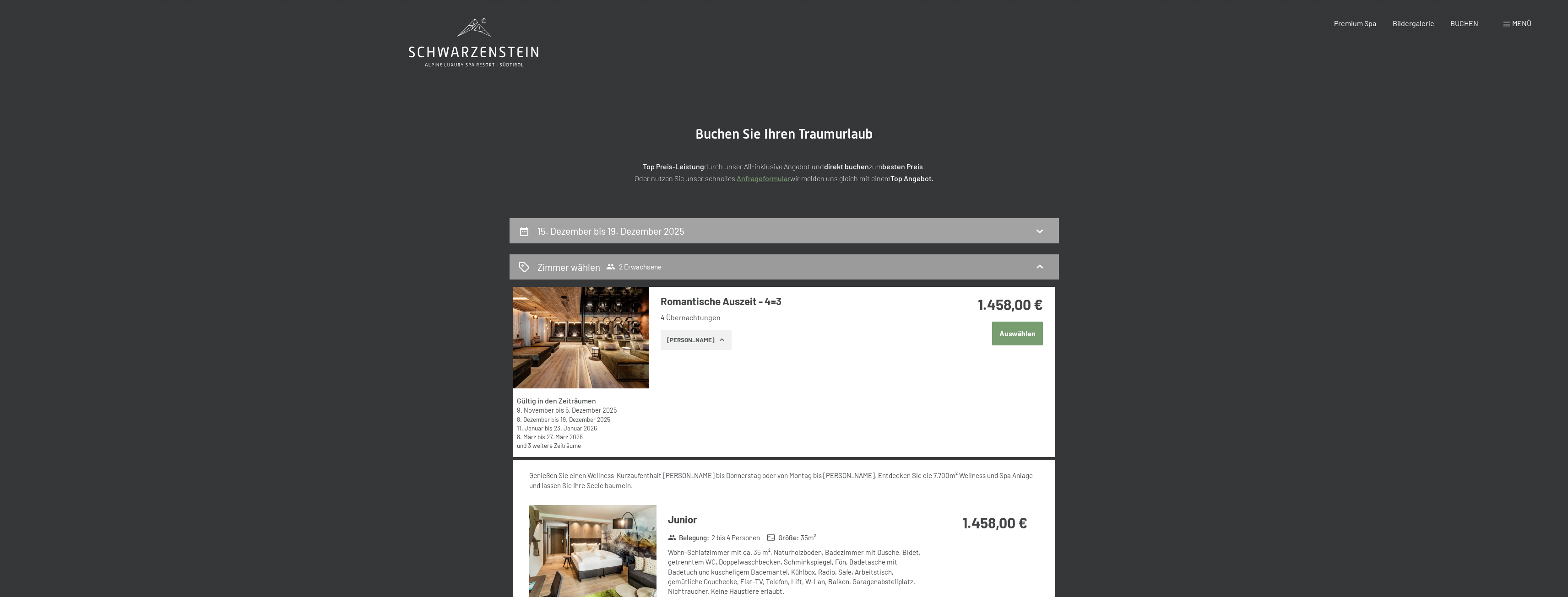
click at [610, 225] on h2 "15. Dezember bis 19. Dezember 2025" at bounding box center [611, 230] width 147 height 12
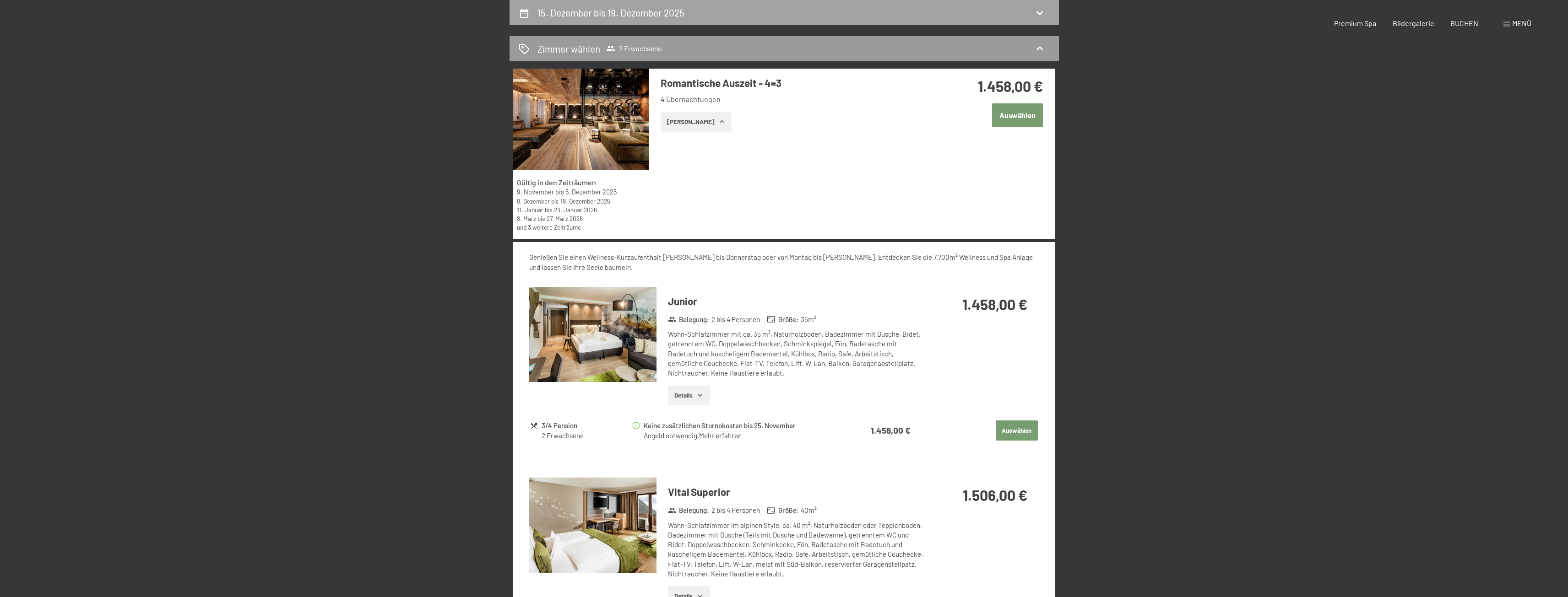
select select "[DATE]"
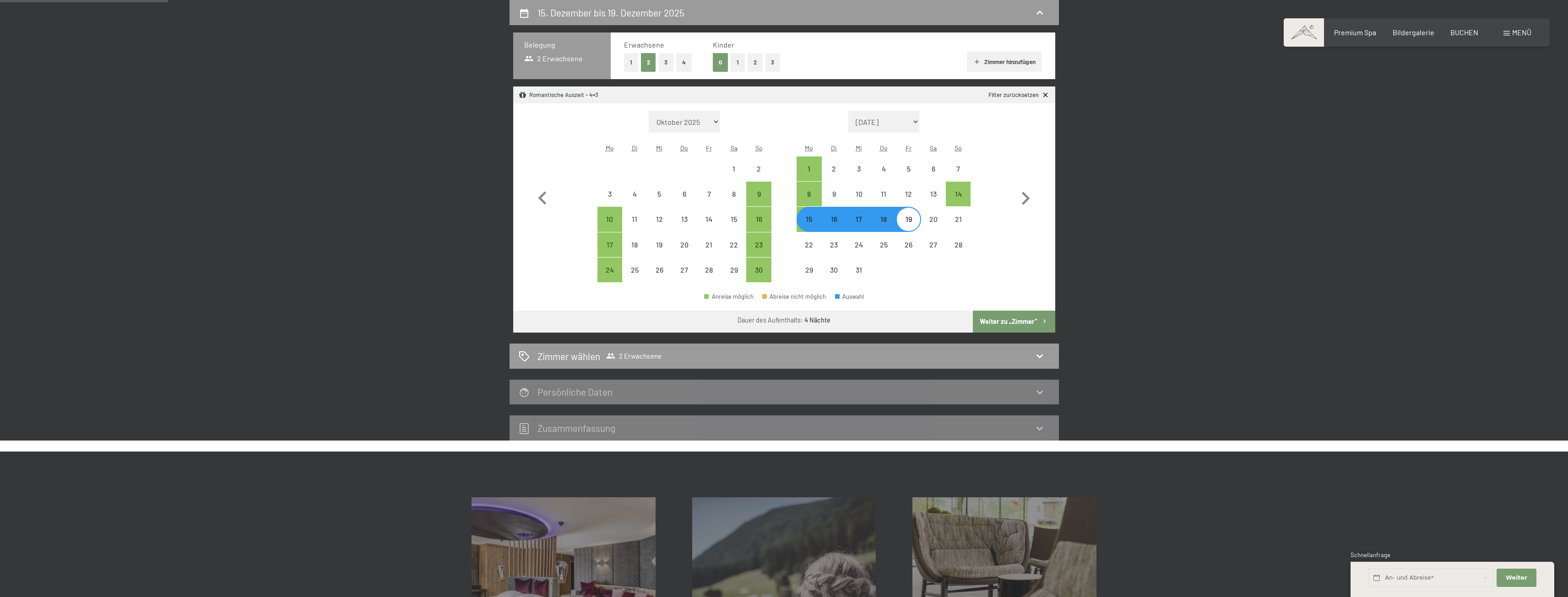
click at [663, 63] on button "3" at bounding box center [666, 62] width 15 height 19
select select "[DATE]"
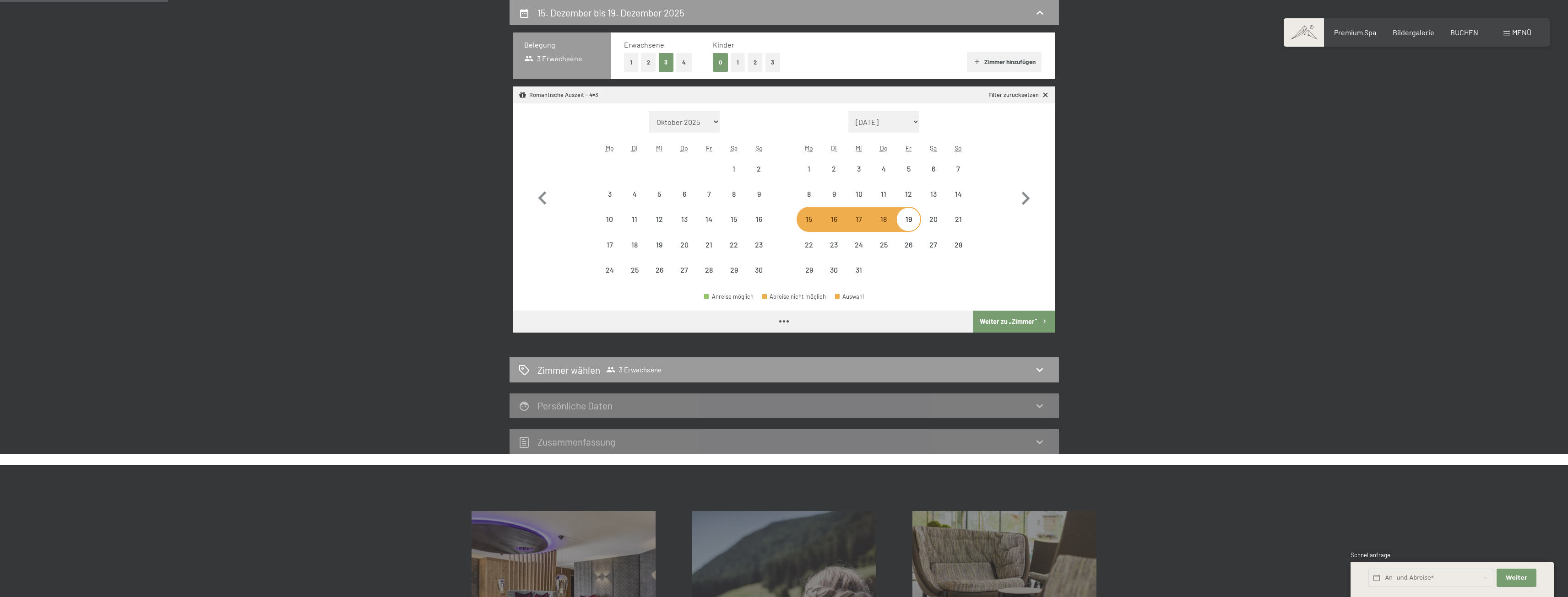
select select "[DATE]"
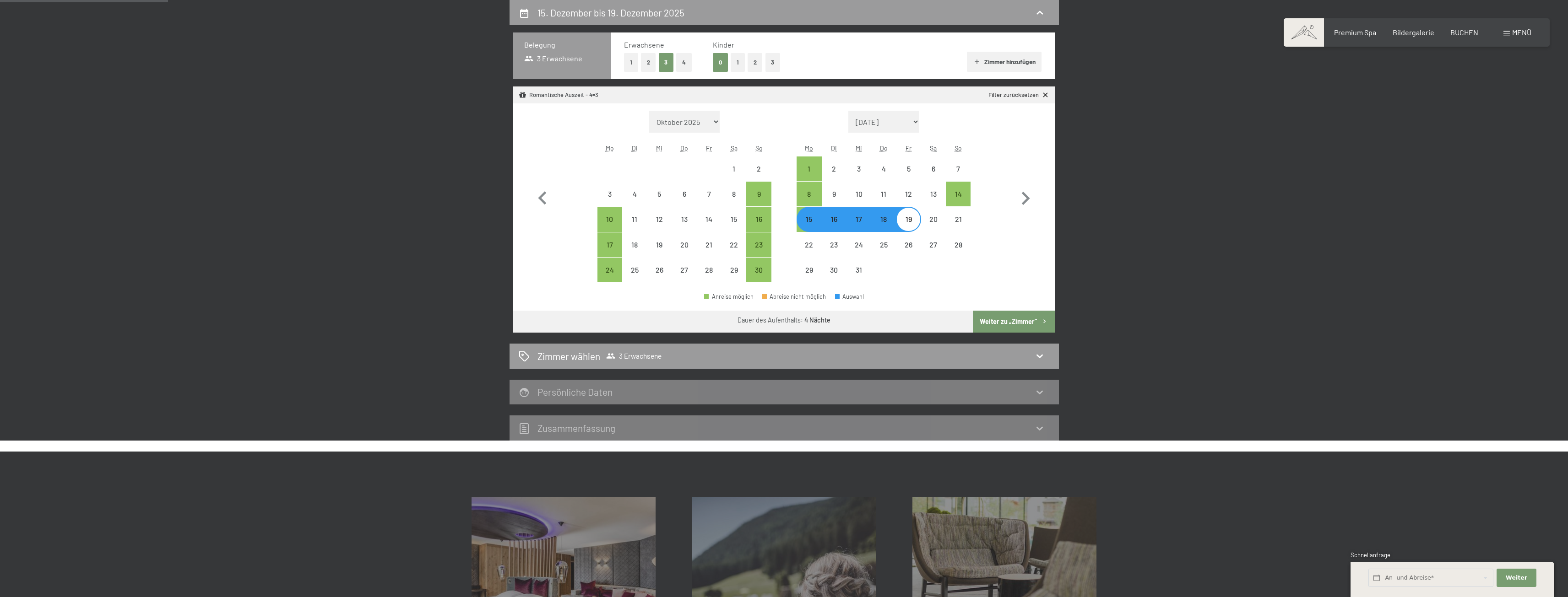
click at [1018, 321] on button "Weiter zu „Zimmer“" at bounding box center [1014, 321] width 82 height 22
select select "[DATE]"
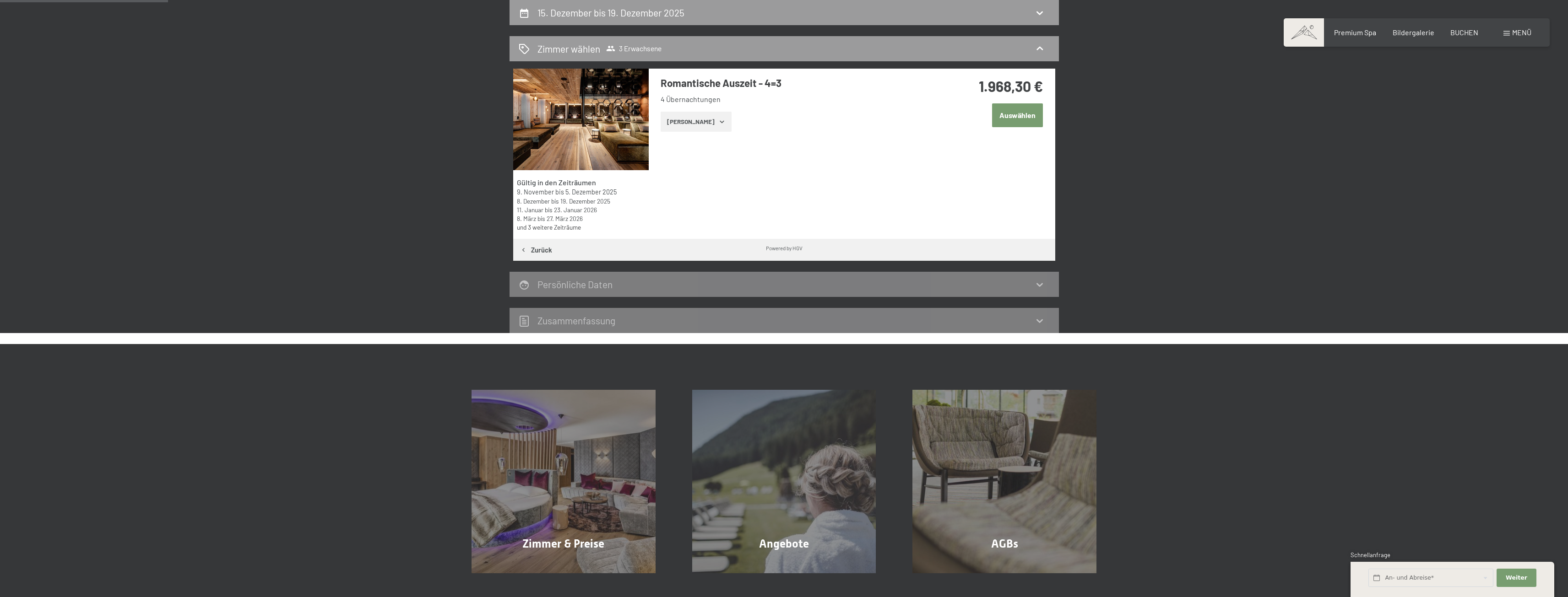
click at [1008, 115] on button "Auswählen" at bounding box center [1017, 115] width 51 height 23
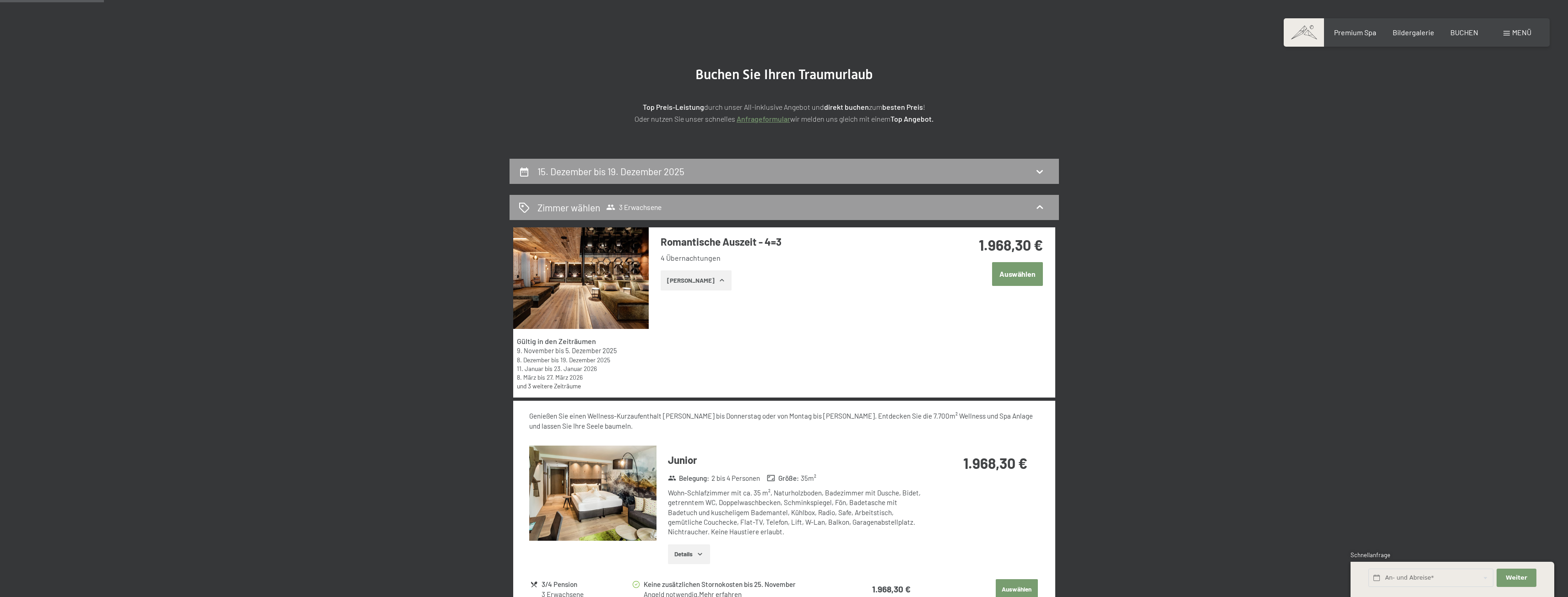
scroll to position [45, 0]
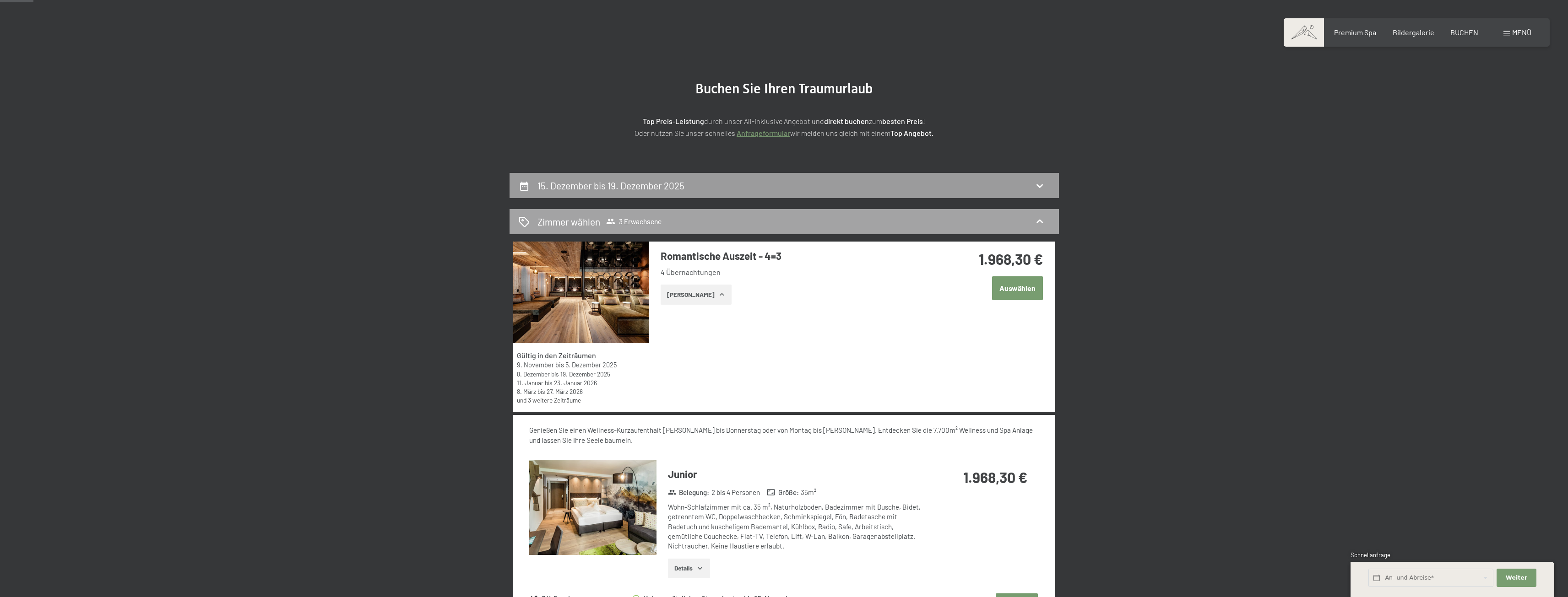
click at [664, 228] on div "Zimmer wählen 3 Erwachsene" at bounding box center [784, 222] width 531 height 13
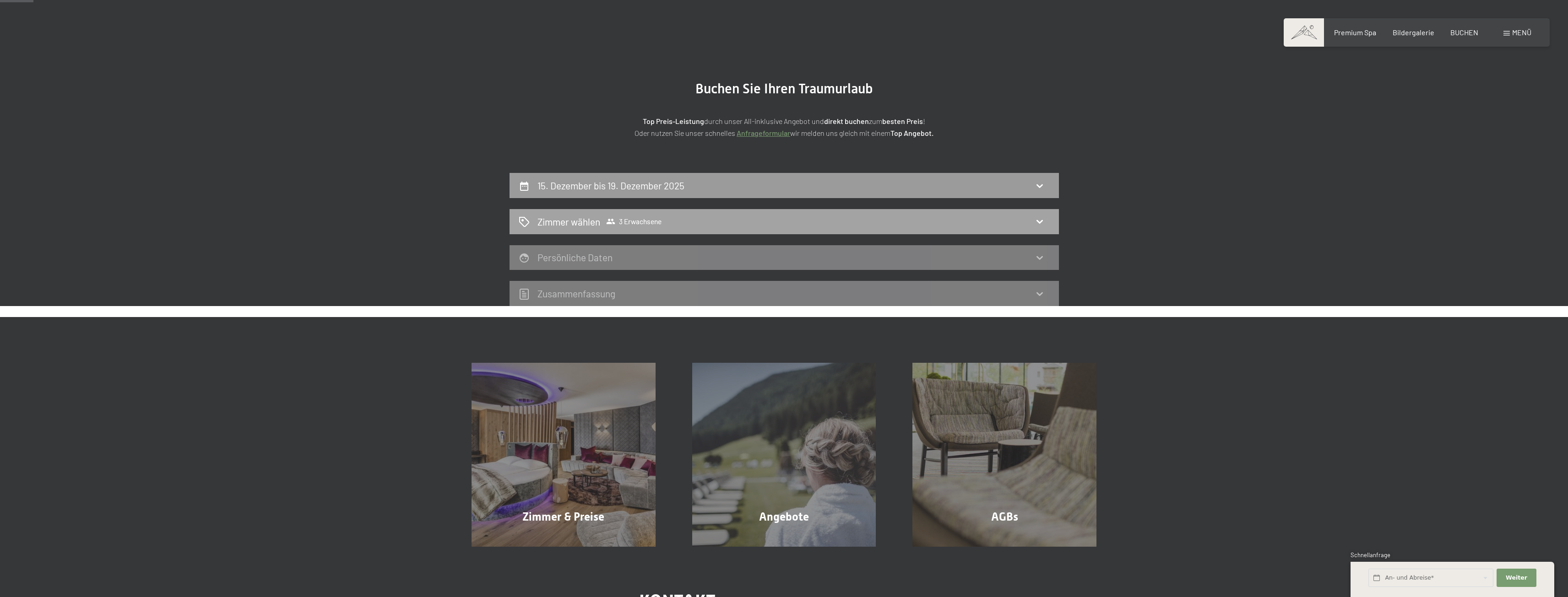
click at [645, 222] on span "3 Erwachsene" at bounding box center [633, 221] width 56 height 9
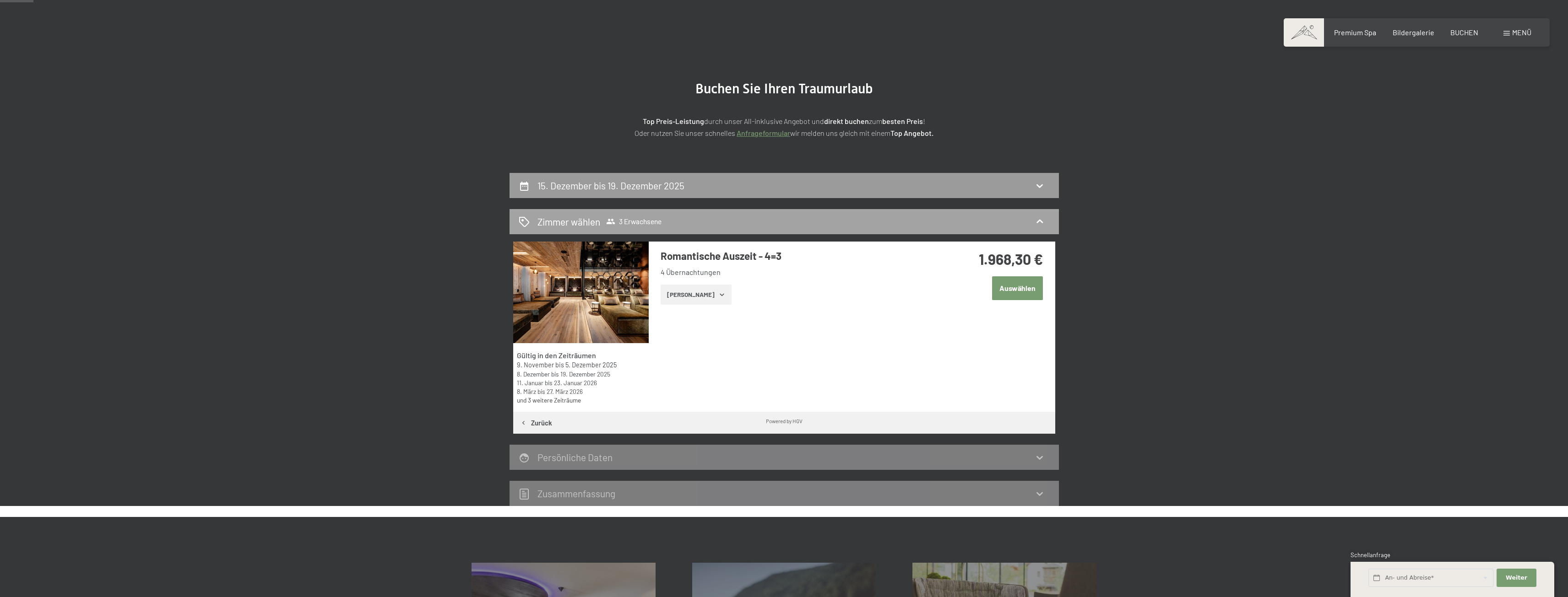
click at [624, 222] on span "3 Erwachsene" at bounding box center [633, 221] width 56 height 9
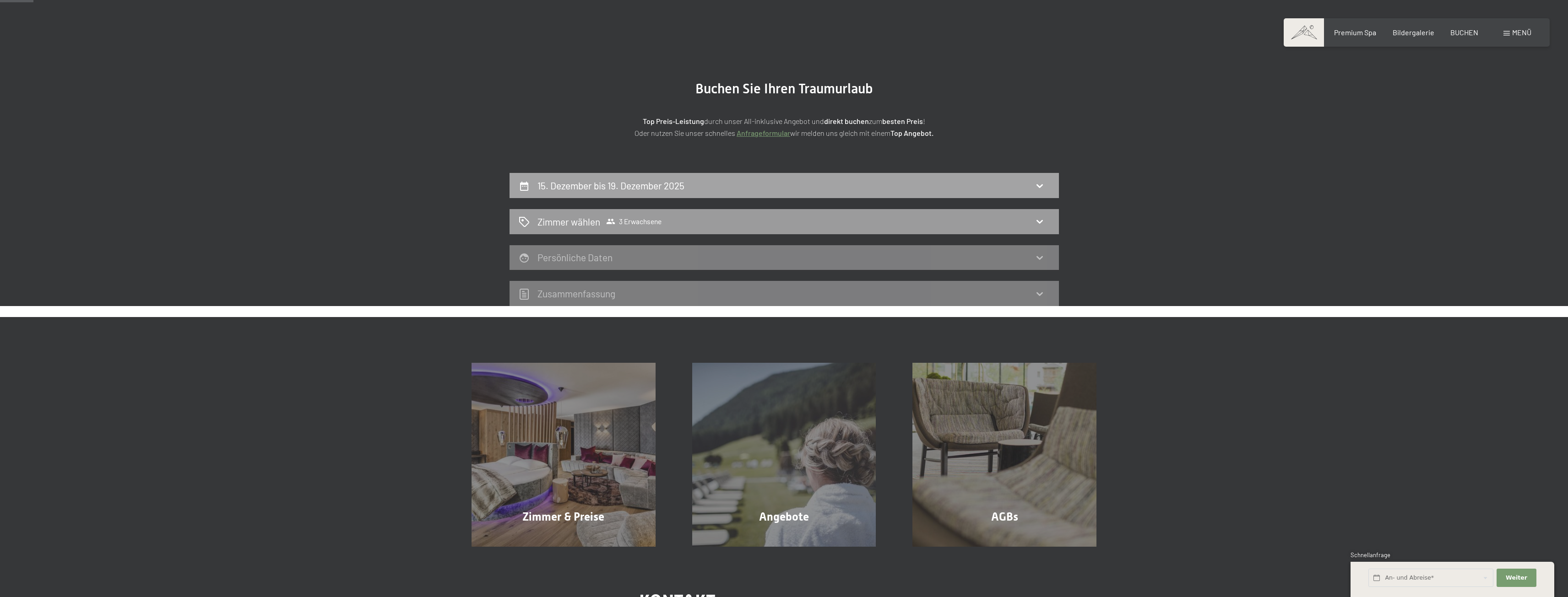
click at [600, 189] on h2 "15. Dezember bis 19. Dezember 2025" at bounding box center [611, 185] width 147 height 12
select select "[DATE]"
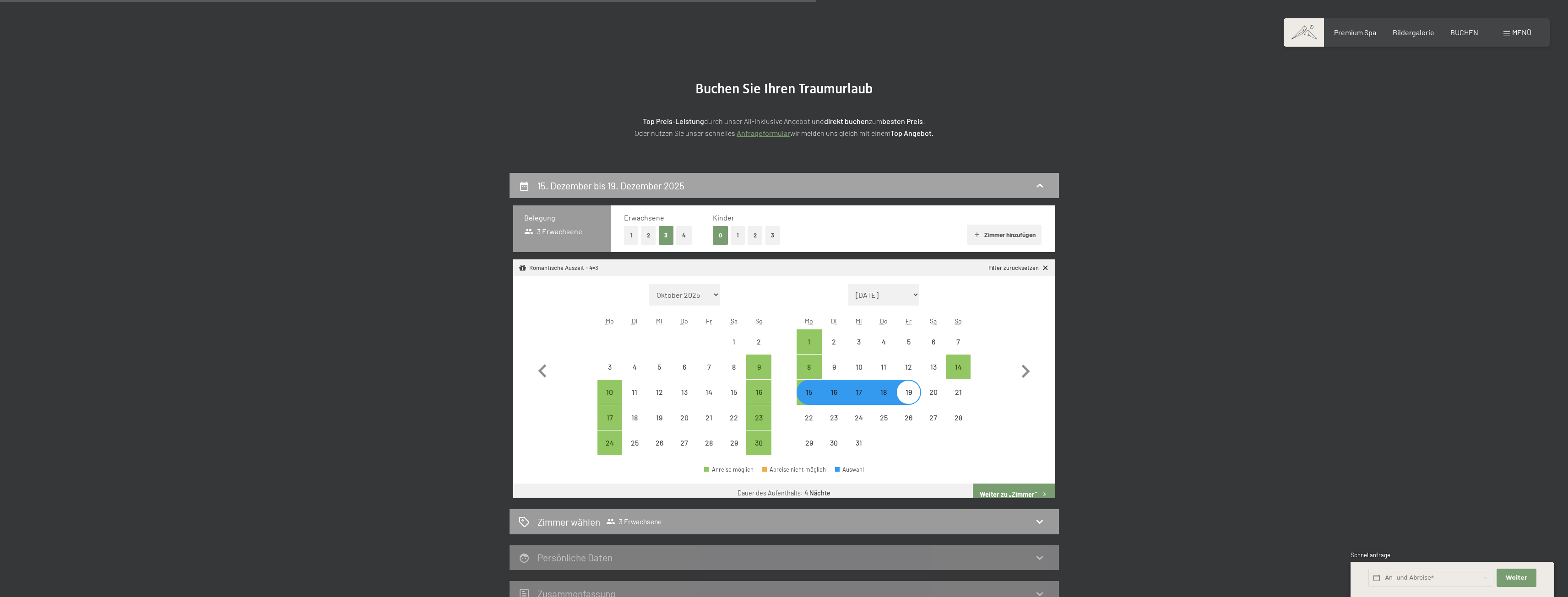
scroll to position [218, 0]
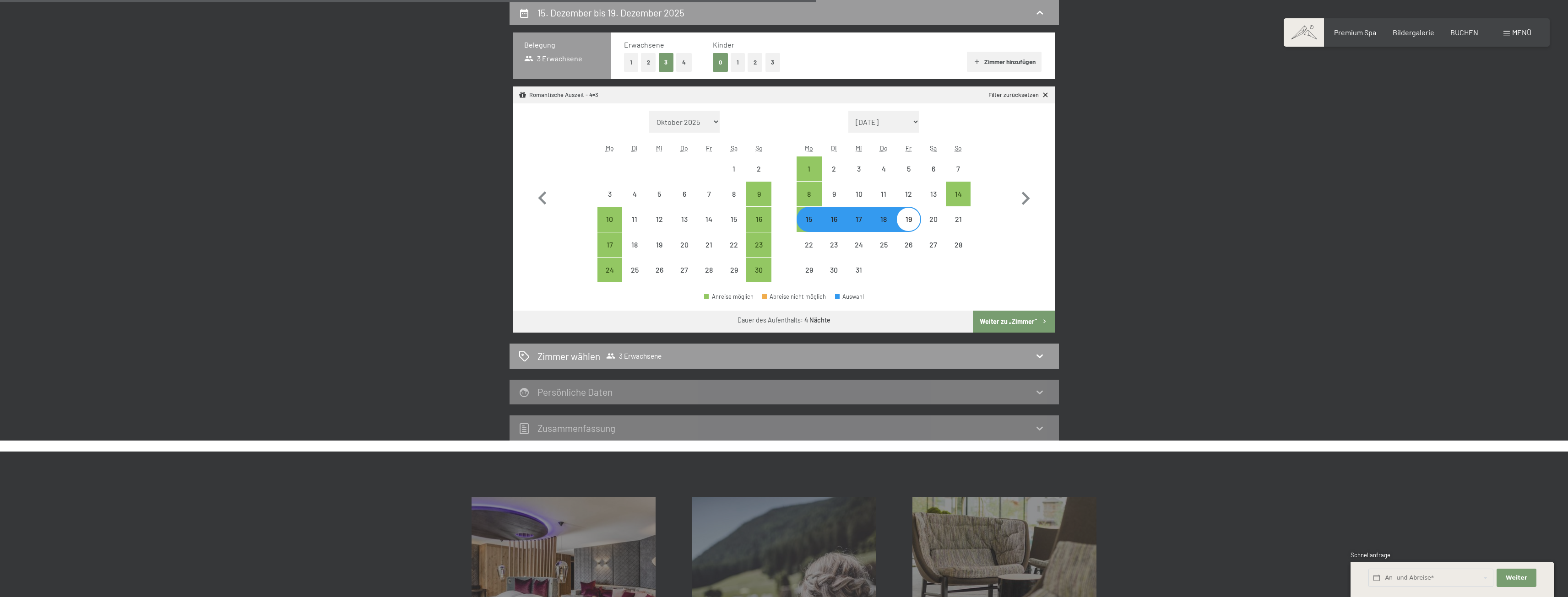
click at [633, 65] on button "1" at bounding box center [631, 62] width 14 height 19
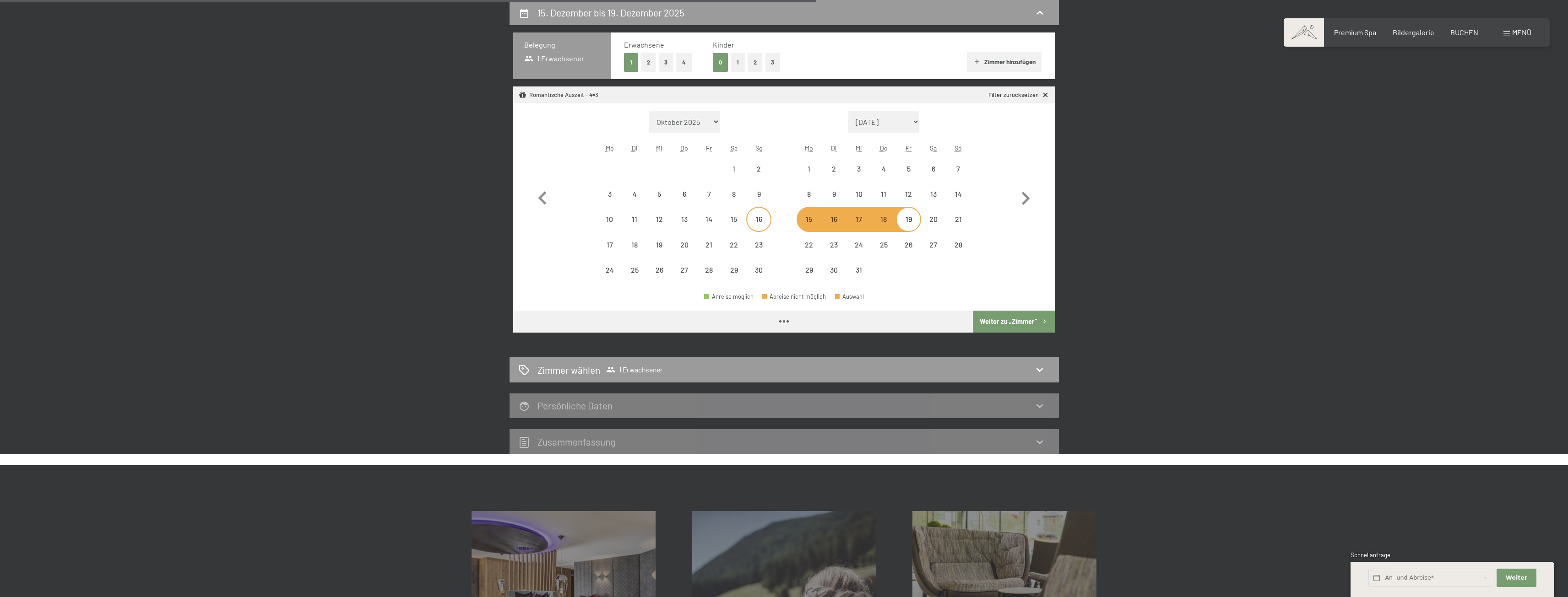
select select "[DATE]"
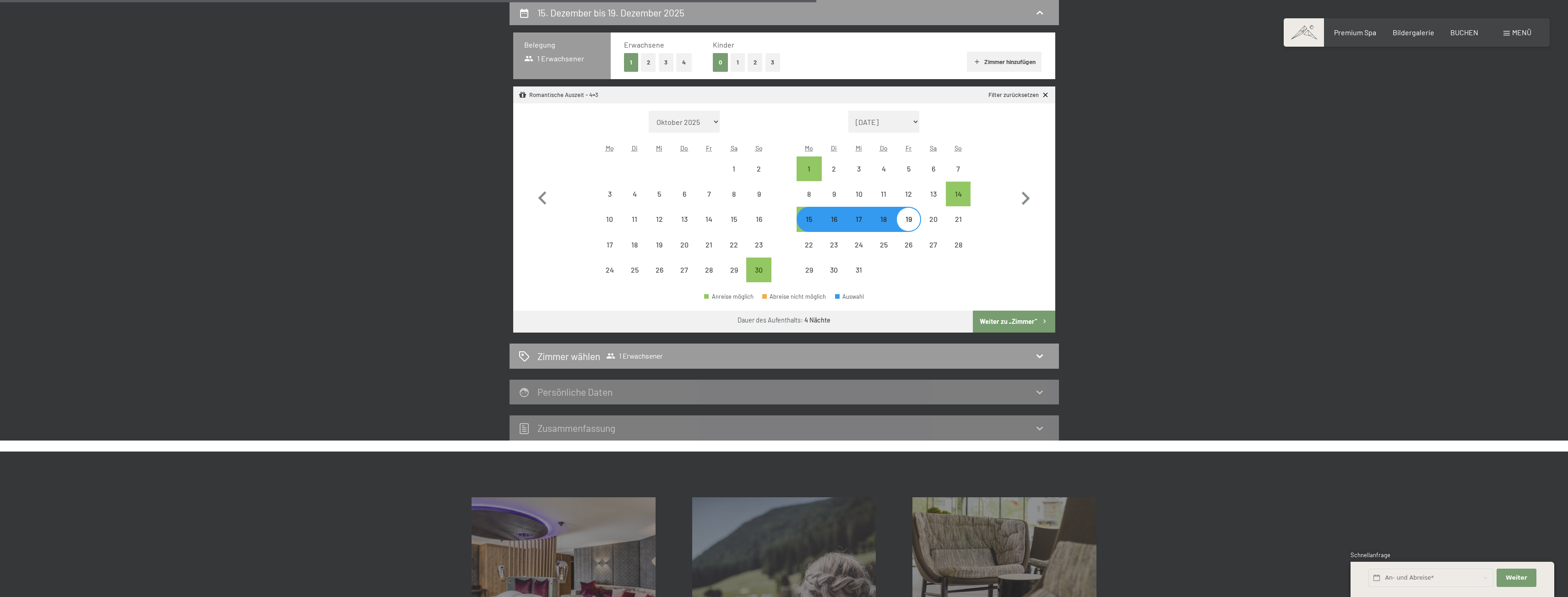
click at [990, 324] on button "Weiter zu „Zimmer“" at bounding box center [1014, 321] width 82 height 22
select select "[DATE]"
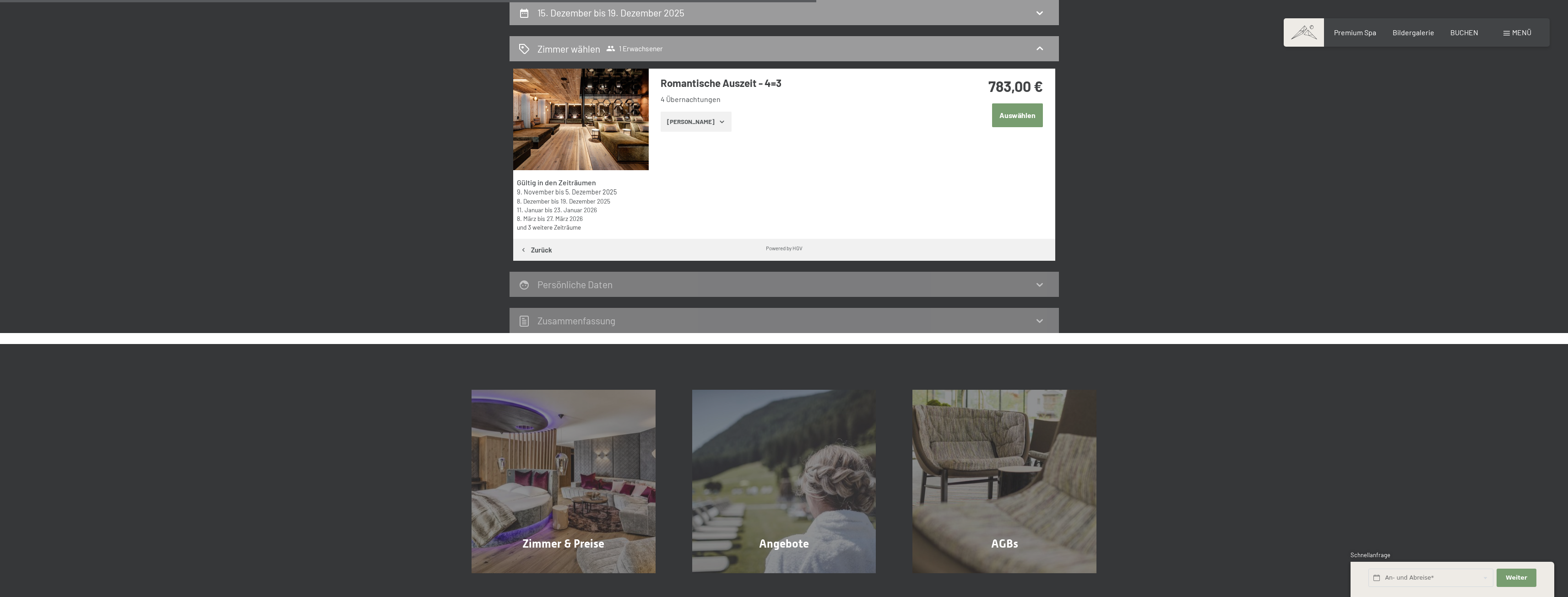
click at [1021, 118] on button "Auswählen" at bounding box center [1017, 115] width 51 height 23
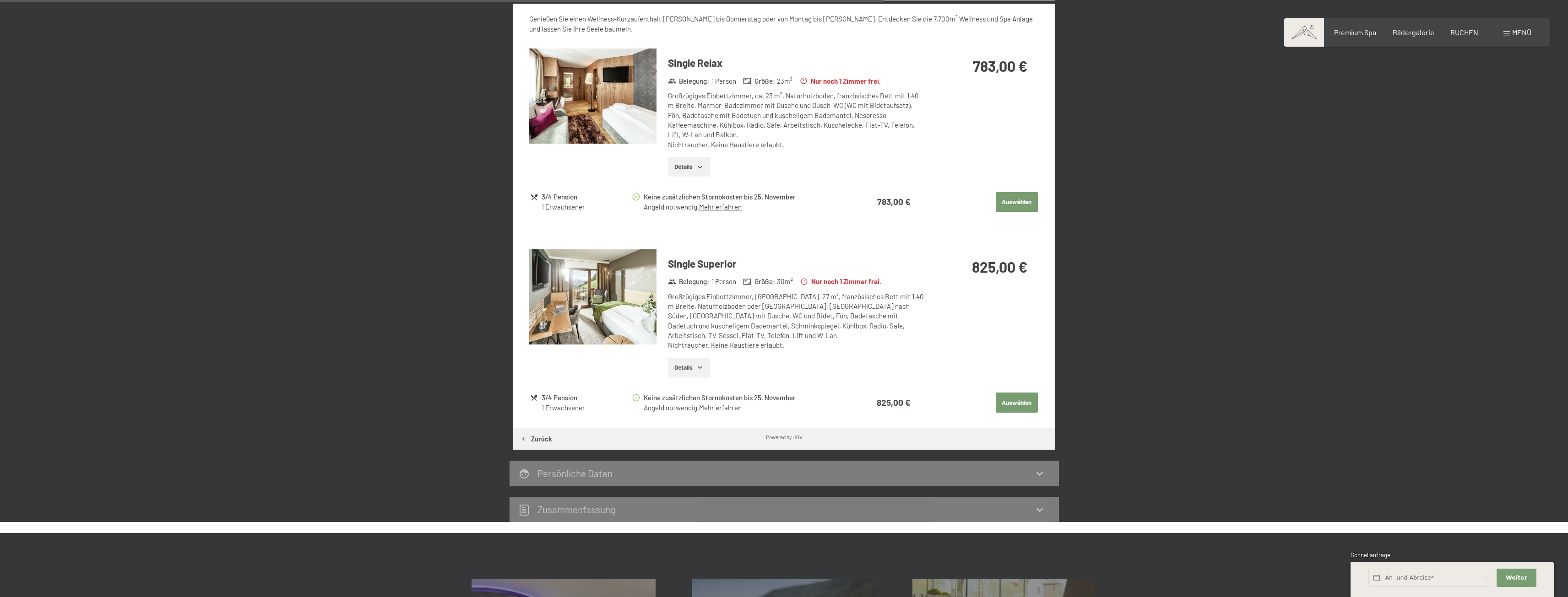
scroll to position [457, 0]
click at [701, 175] on button "Details" at bounding box center [689, 166] width 42 height 20
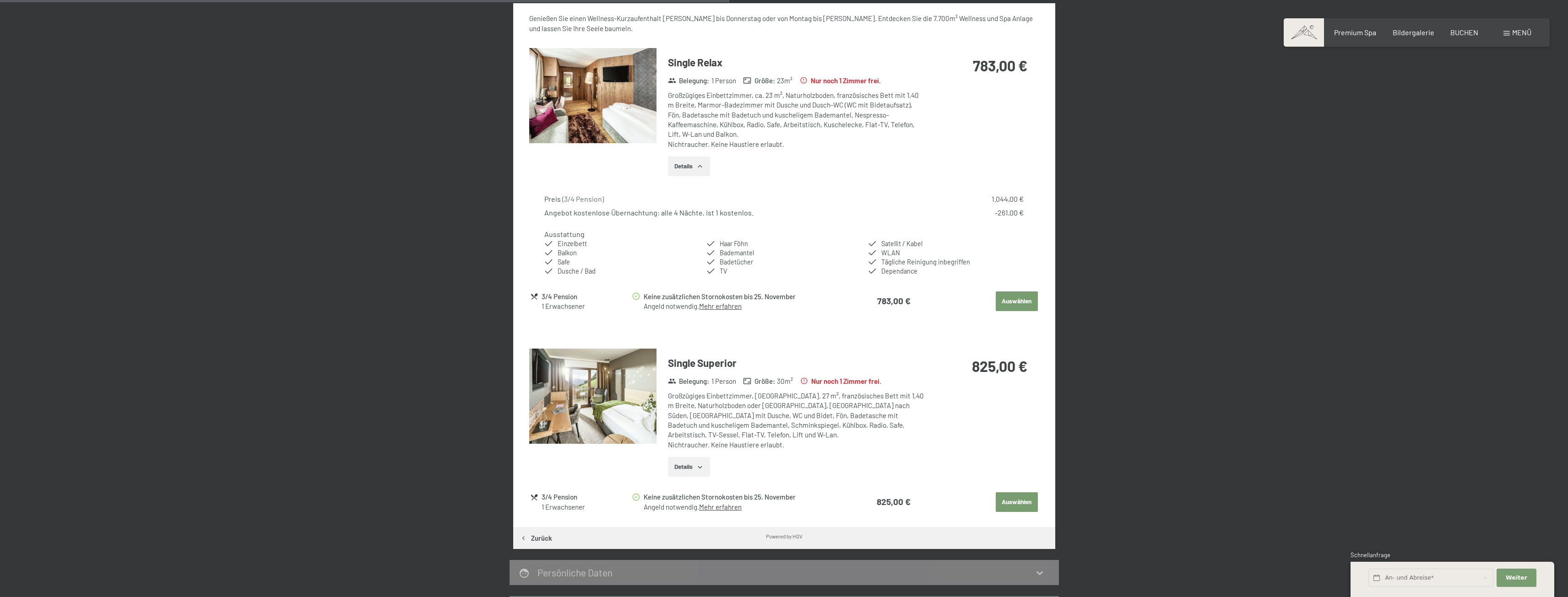
click at [609, 115] on img at bounding box center [593, 96] width 127 height 96
click at [0, 0] on img at bounding box center [0, 0] width 0 height 0
click at [1031, 324] on div "Single Relax Belegung : 1 Person Größe : 23 m² Nur noch 1 Zimmer frei. Großzügi…" at bounding box center [784, 284] width 542 height 487
click at [1031, 323] on div "Single Relax Belegung : 1 Person Größe : 23 m² Nur noch 1 Zimmer frei. Großzügi…" at bounding box center [784, 284] width 542 height 487
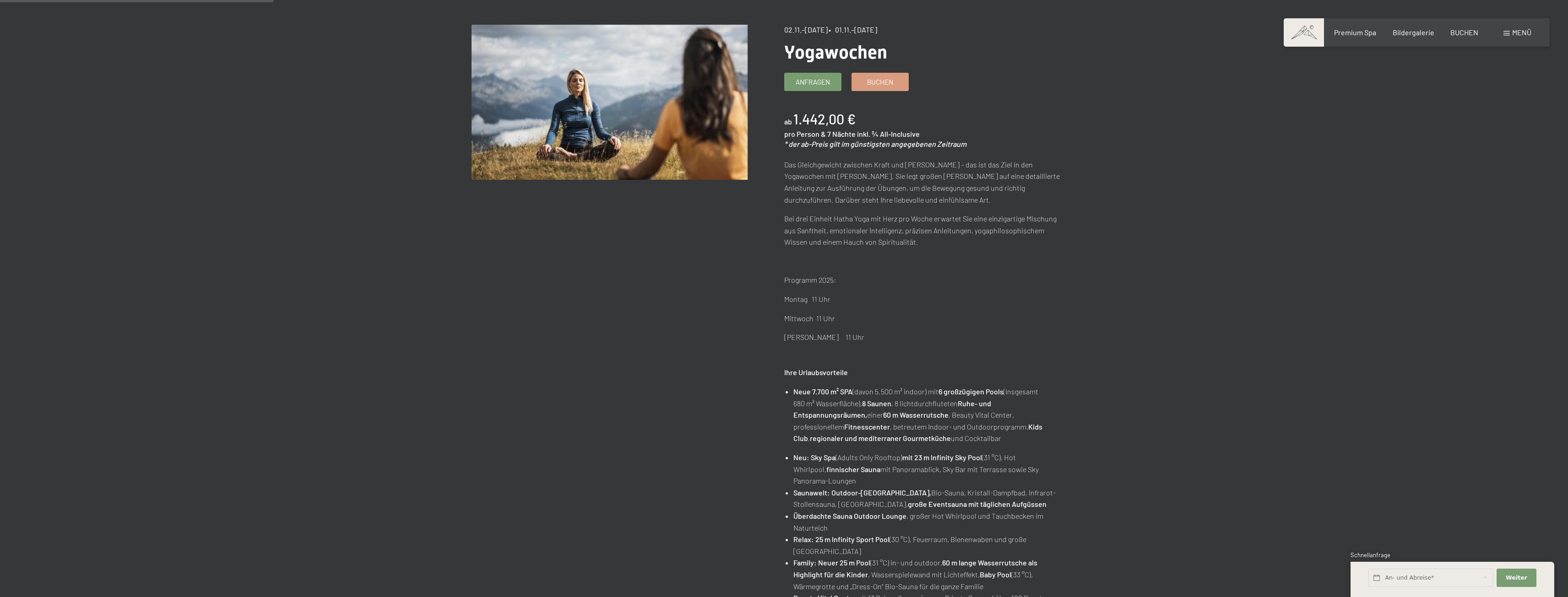
scroll to position [183, 0]
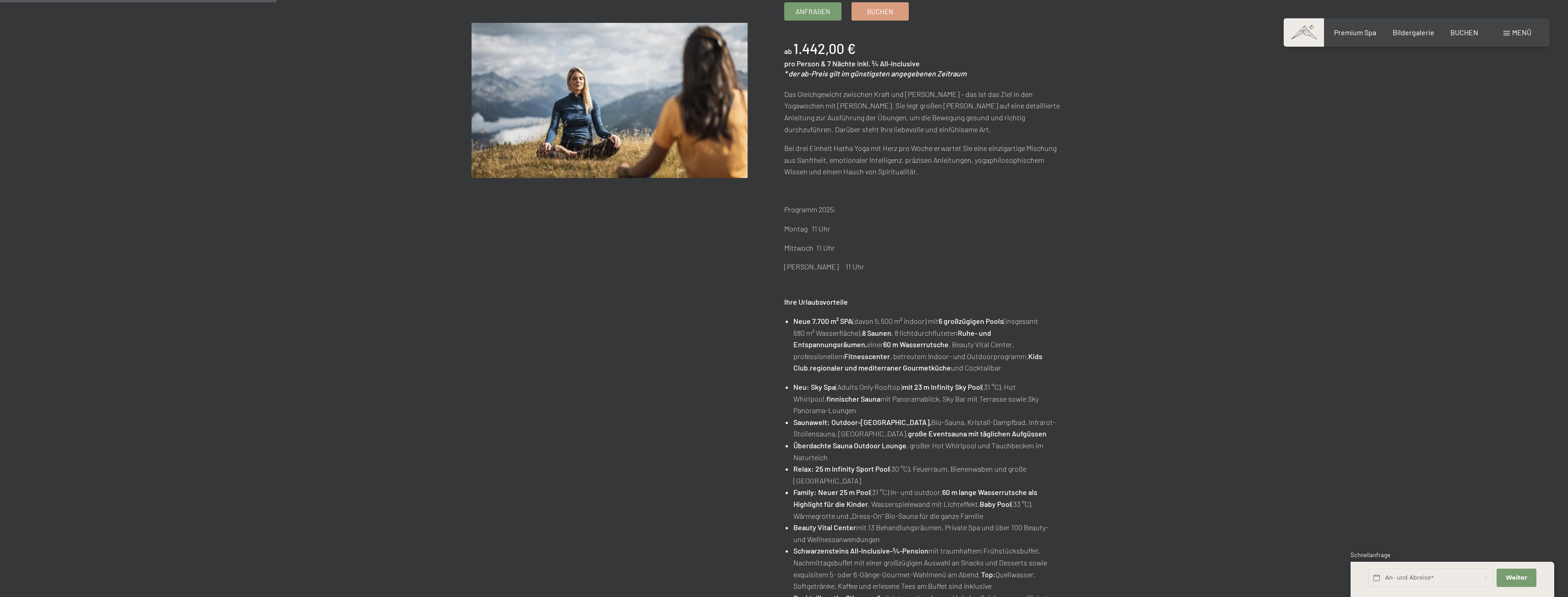
click at [797, 213] on p "Programm 2025:" at bounding box center [922, 209] width 276 height 12
click at [804, 236] on div "Das Gleichgewicht zwischen Kraft und Ruhe – das ist das Ziel in den Yogawochen …" at bounding box center [922, 190] width 276 height 203
click at [808, 255] on div "Das Gleichgewicht zwischen Kraft und Ruhe – das ist das Ziel in den Yogawochen …" at bounding box center [922, 190] width 276 height 203
click at [808, 269] on p "Freitag 11 Uhr" at bounding box center [922, 266] width 276 height 12
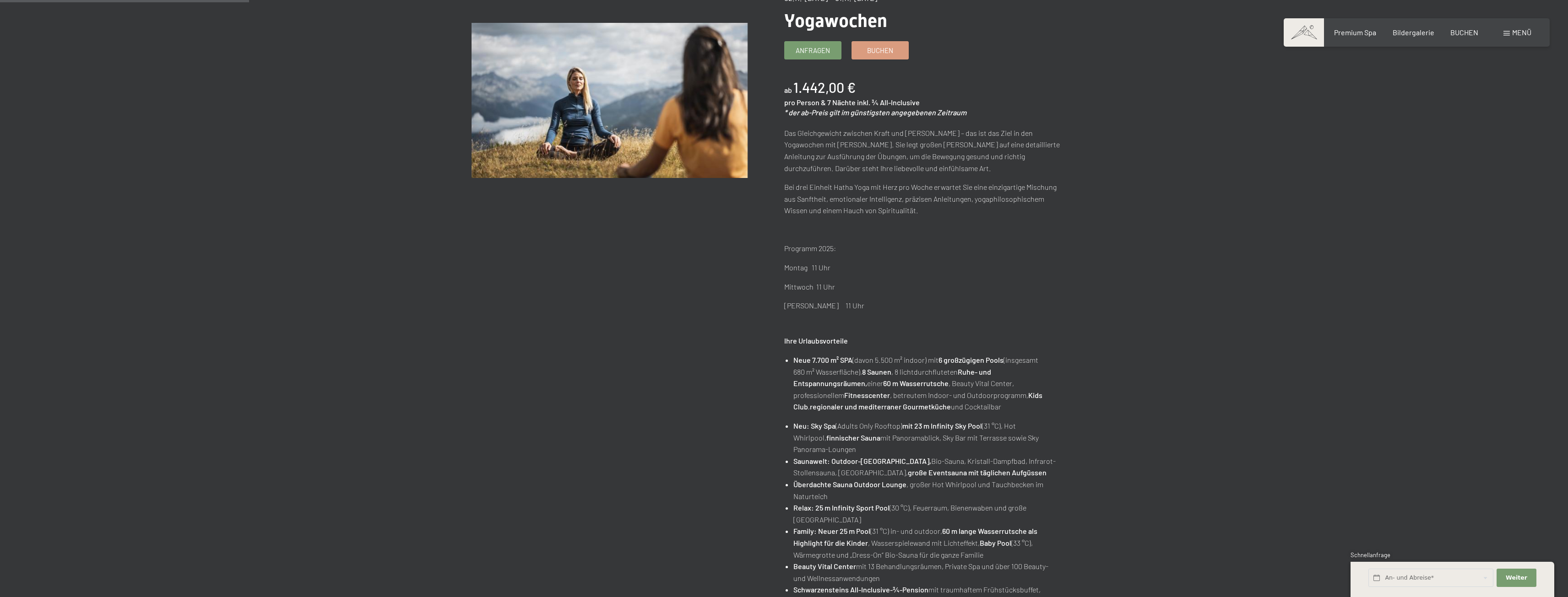
scroll to position [46, 0]
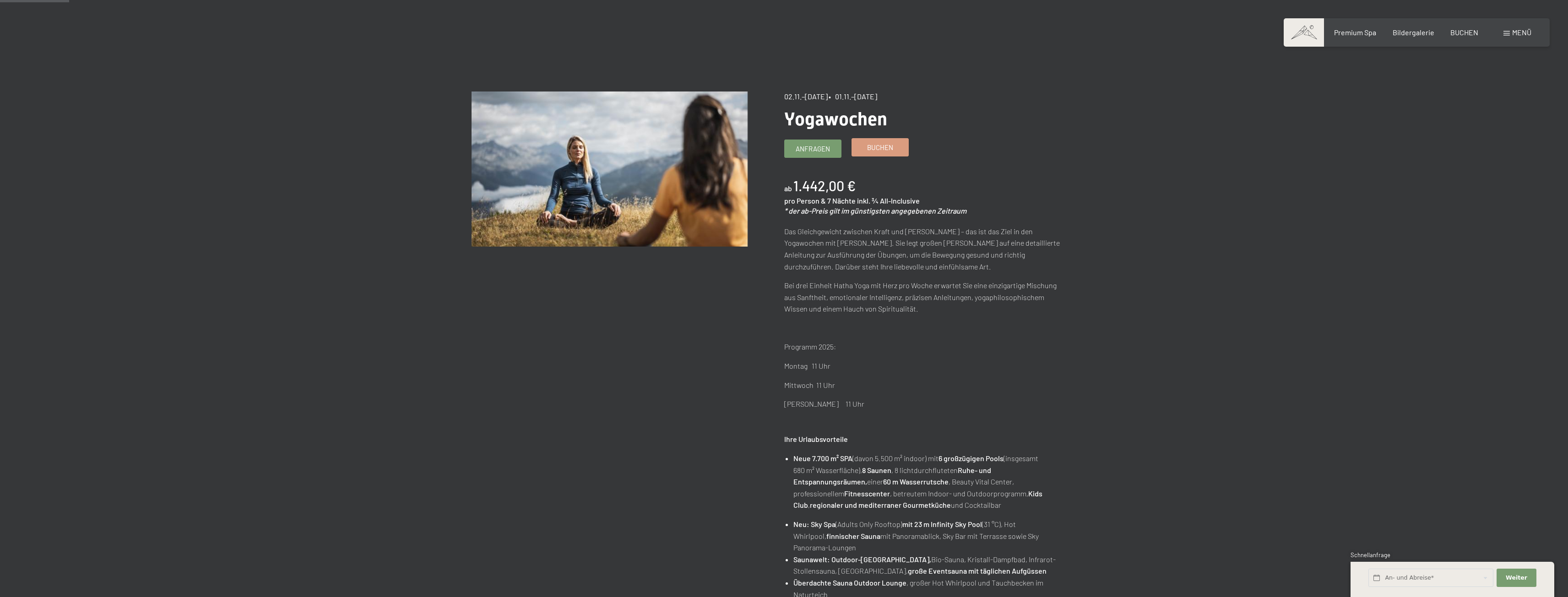
click at [872, 155] on link "Buchen" at bounding box center [880, 147] width 56 height 17
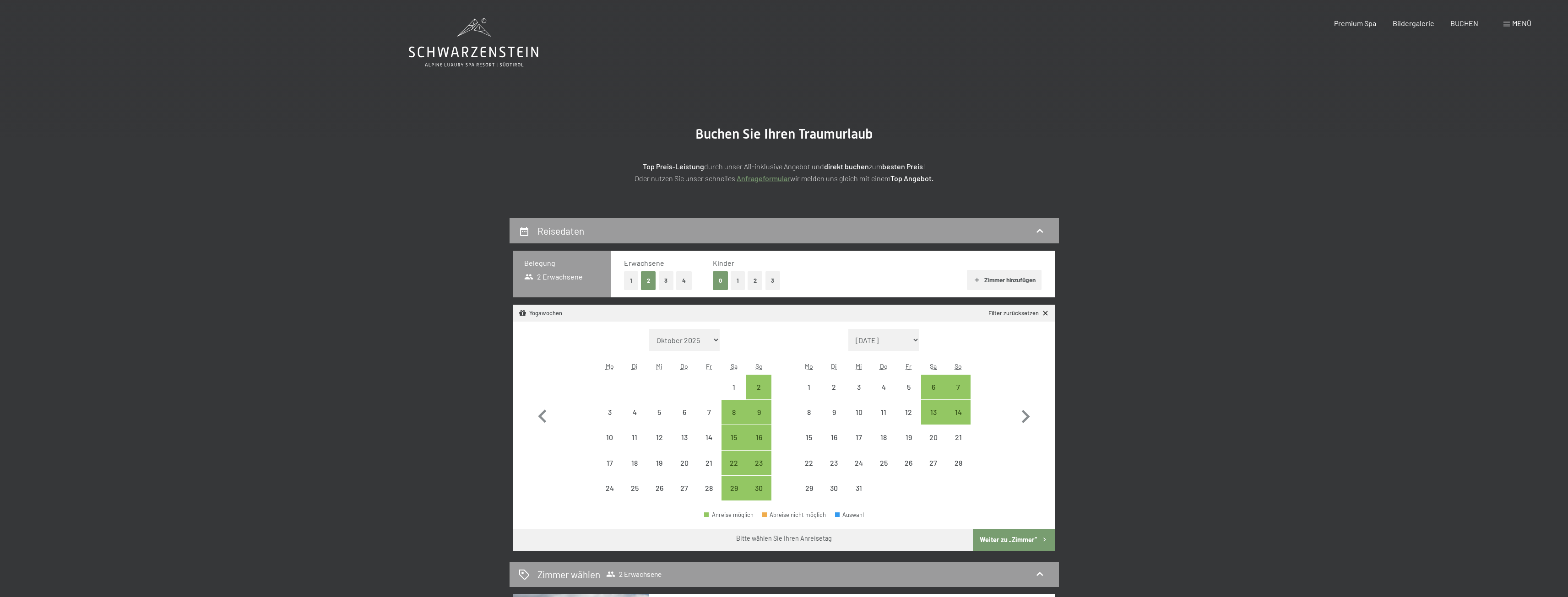
select select "[DATE]"
click at [763, 460] on div "23" at bounding box center [758, 471] width 23 height 23
select select "[DATE]"
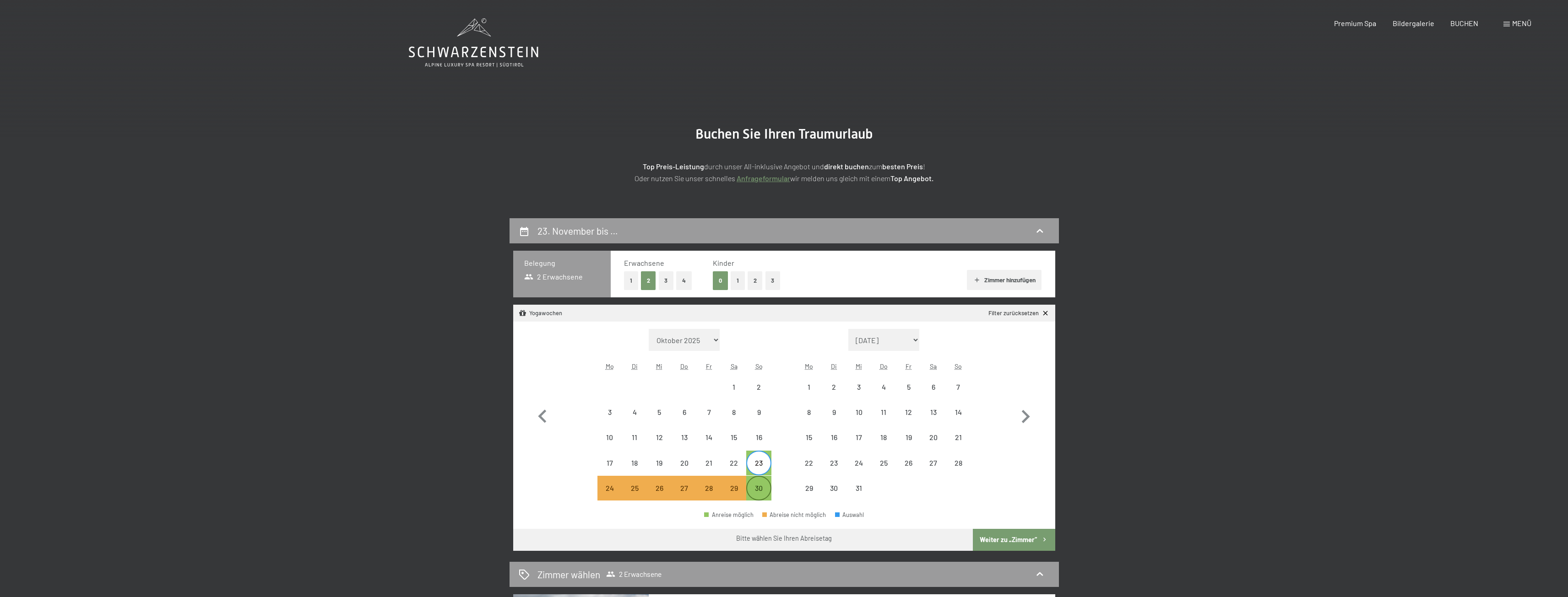
click at [763, 489] on div "30" at bounding box center [758, 496] width 23 height 23
select select "[DATE]"
select select "2025-12-01"
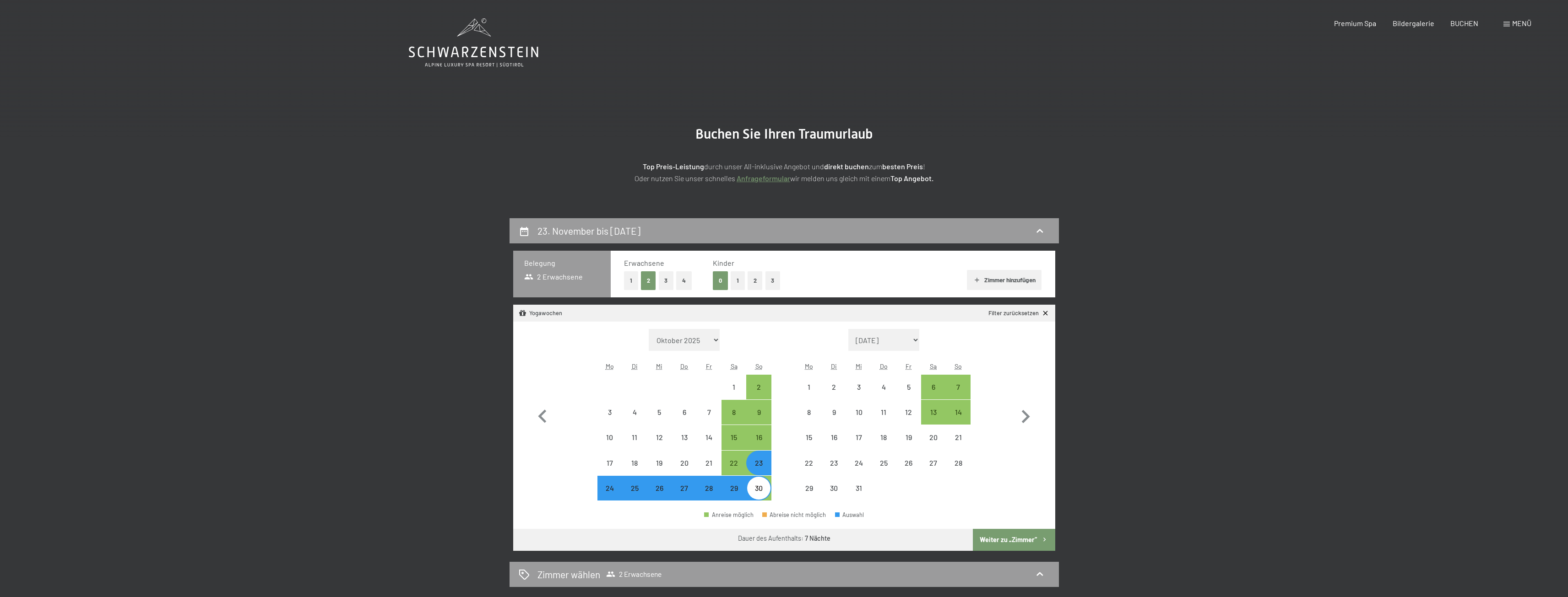
select select "2025-11-01"
select select "2025-12-01"
click at [1002, 540] on button "Weiter zu „Zimmer“" at bounding box center [1014, 540] width 82 height 22
select select "2025-11-01"
select select "2025-12-01"
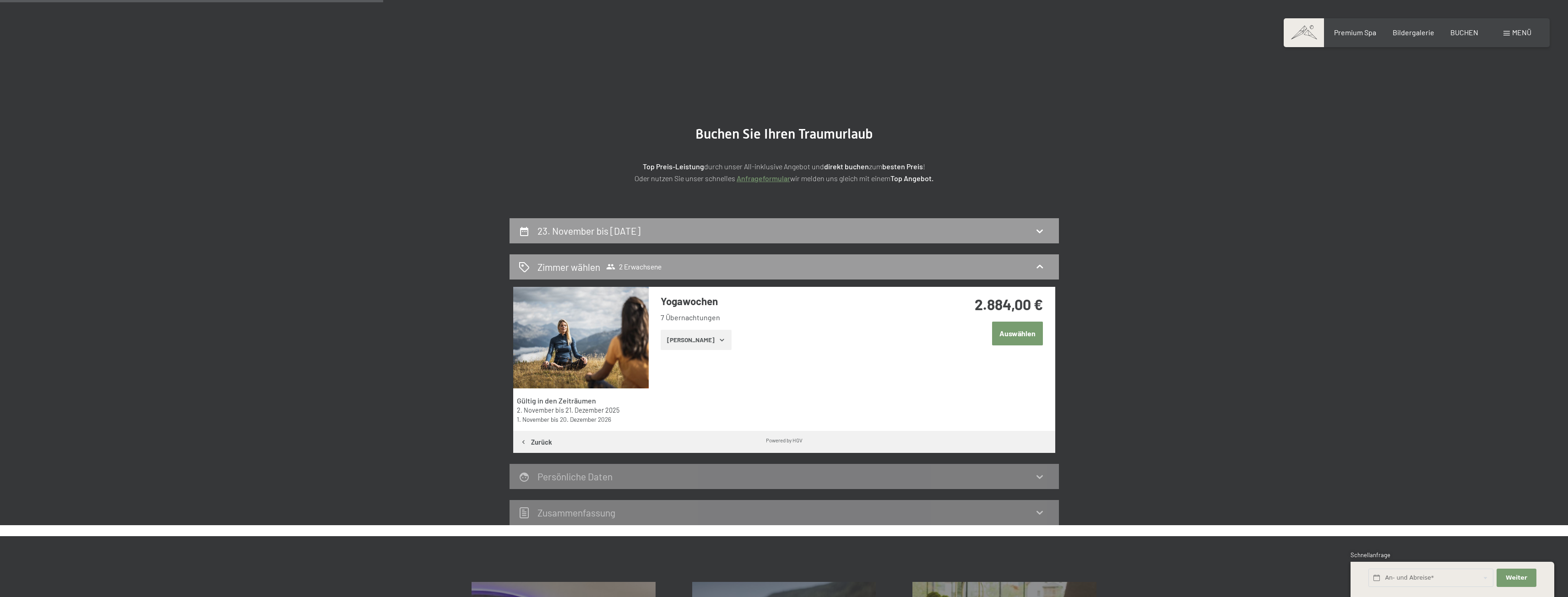
scroll to position [218, 0]
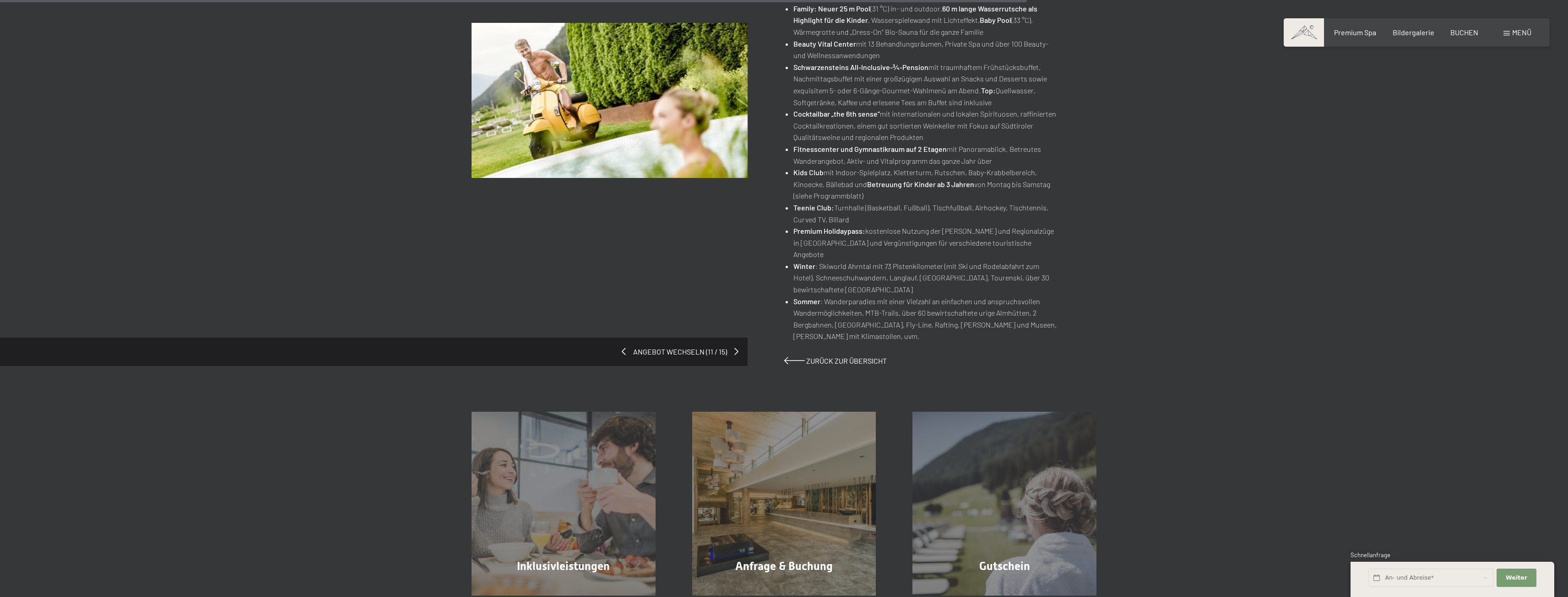
scroll to position [595, 0]
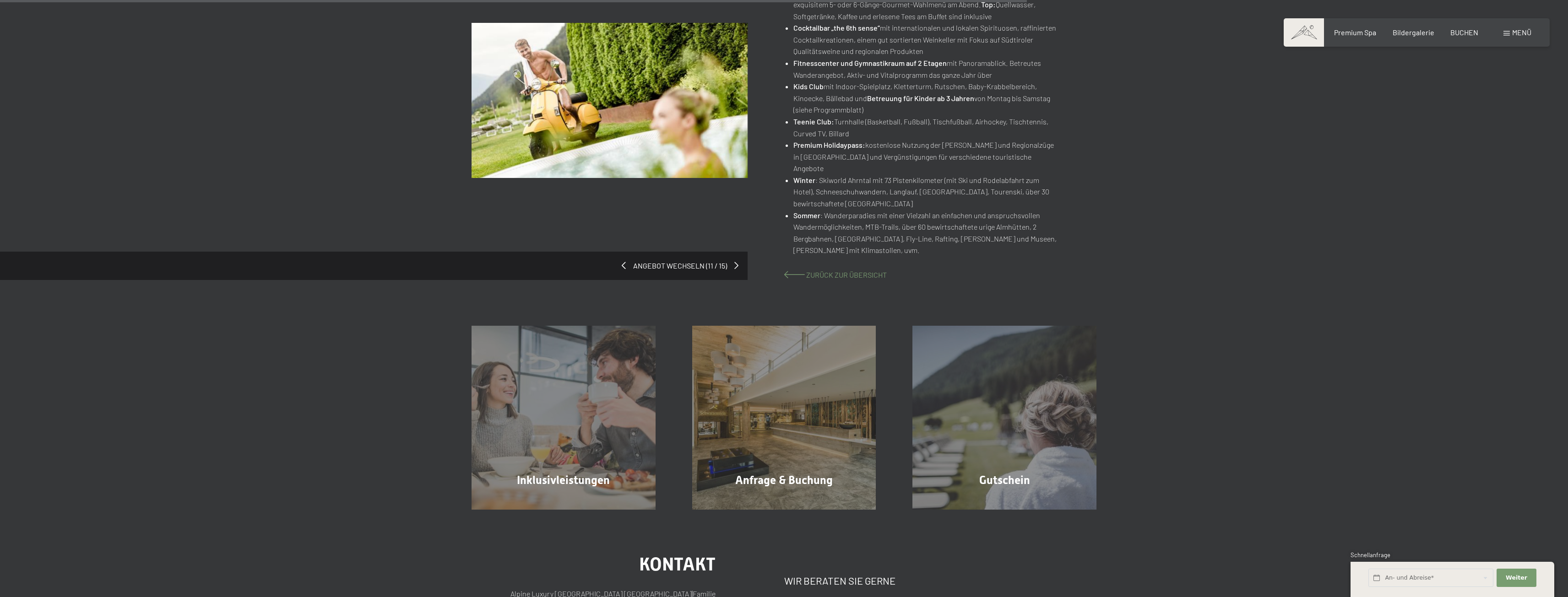
click at [855, 271] on span "Zurück zur Übersicht" at bounding box center [847, 275] width 81 height 9
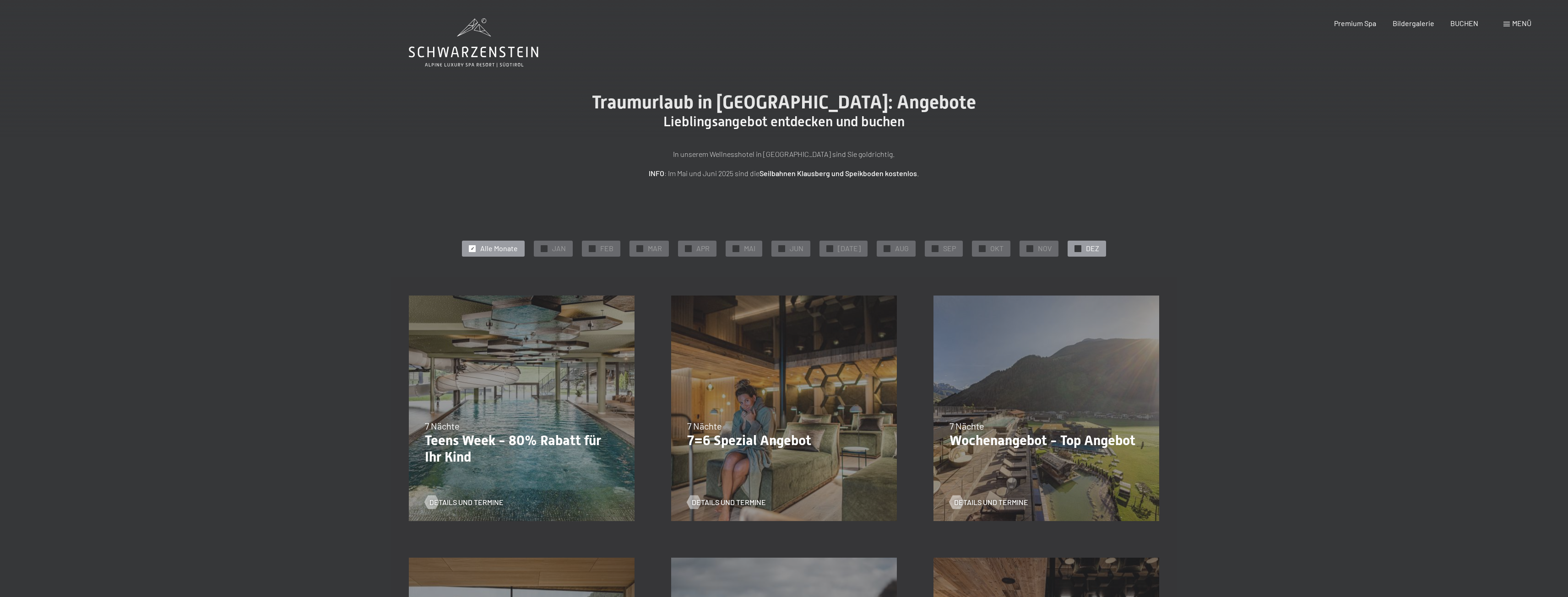
click at [1091, 250] on span "DEZ" at bounding box center [1092, 248] width 13 height 10
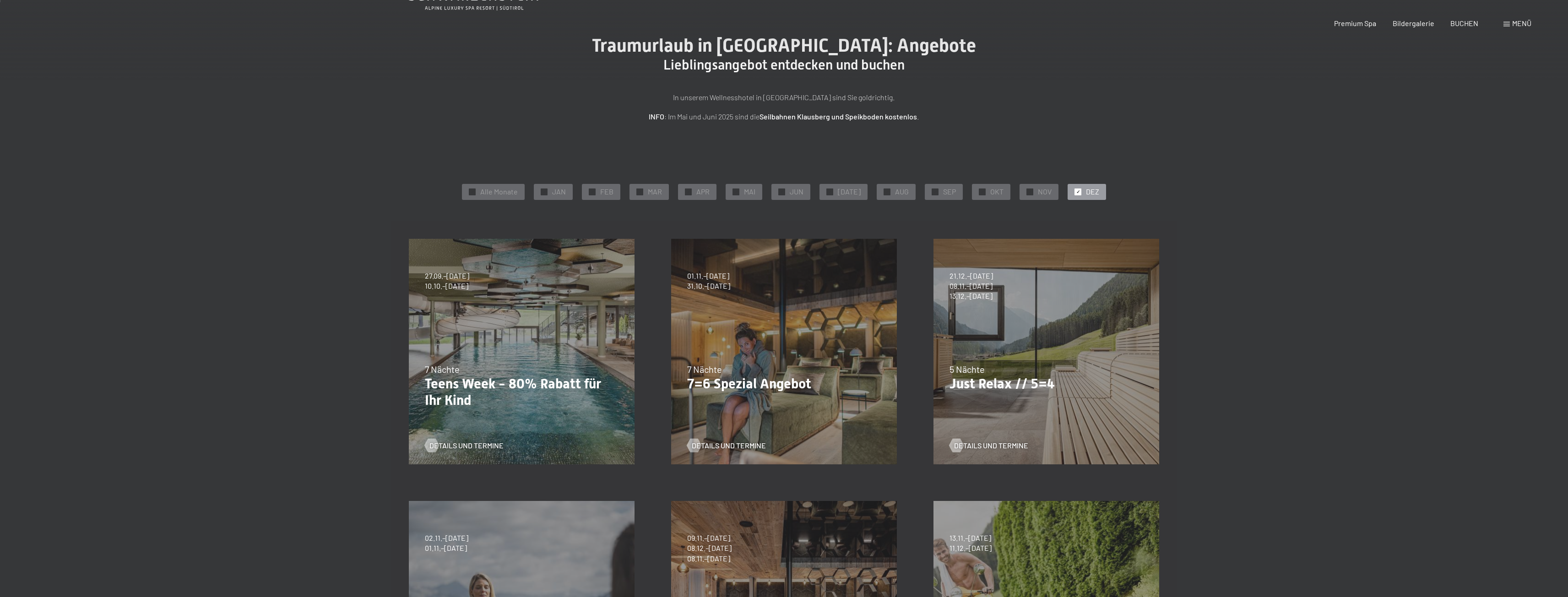
scroll to position [137, 0]
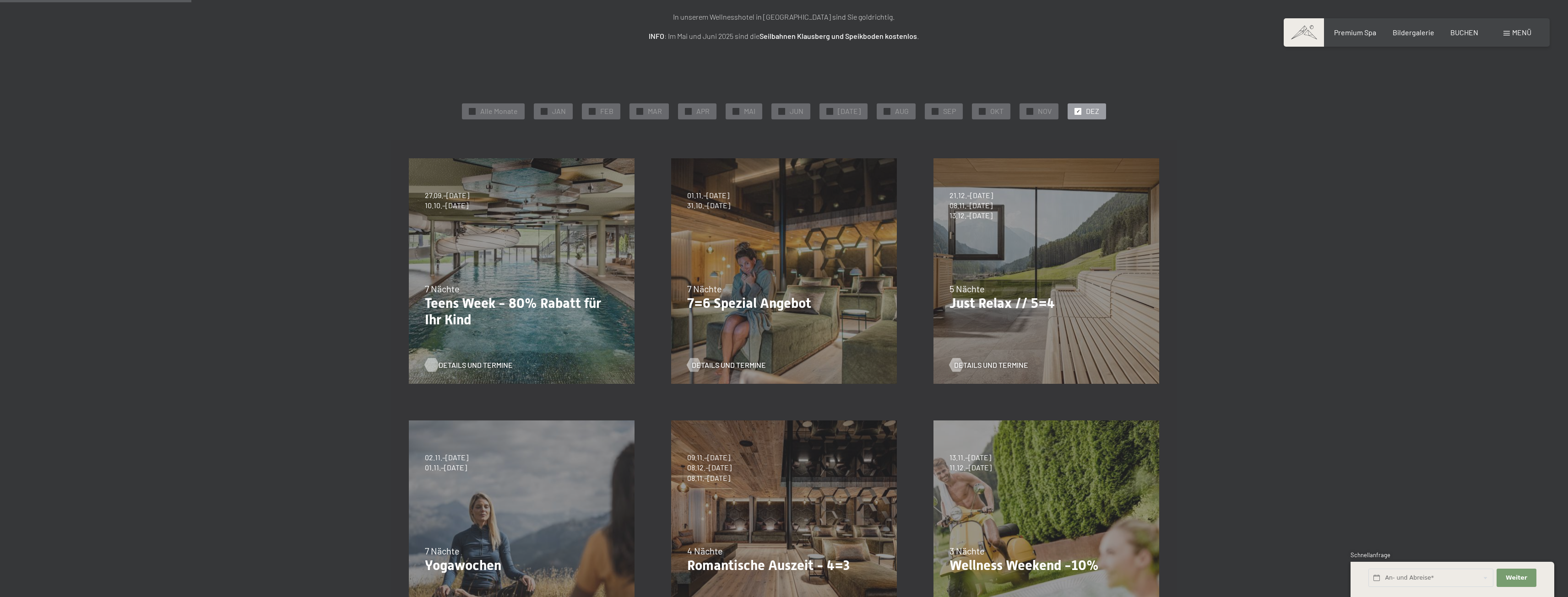
click at [465, 365] on span "Details und Termine" at bounding box center [475, 365] width 74 height 10
click at [976, 367] on span "Details und Termine" at bounding box center [1000, 365] width 74 height 10
click at [987, 361] on span "Details und Termine" at bounding box center [1000, 365] width 74 height 10
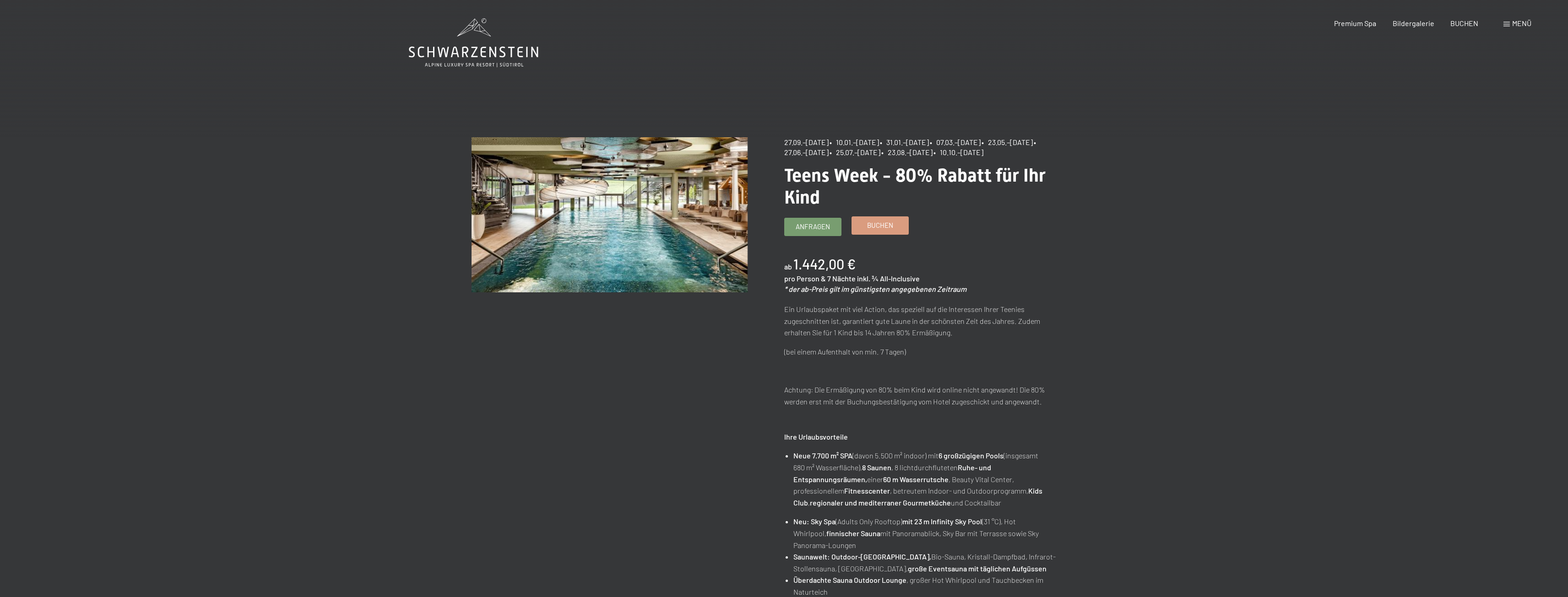
click at [890, 234] on link "Buchen" at bounding box center [880, 225] width 56 height 17
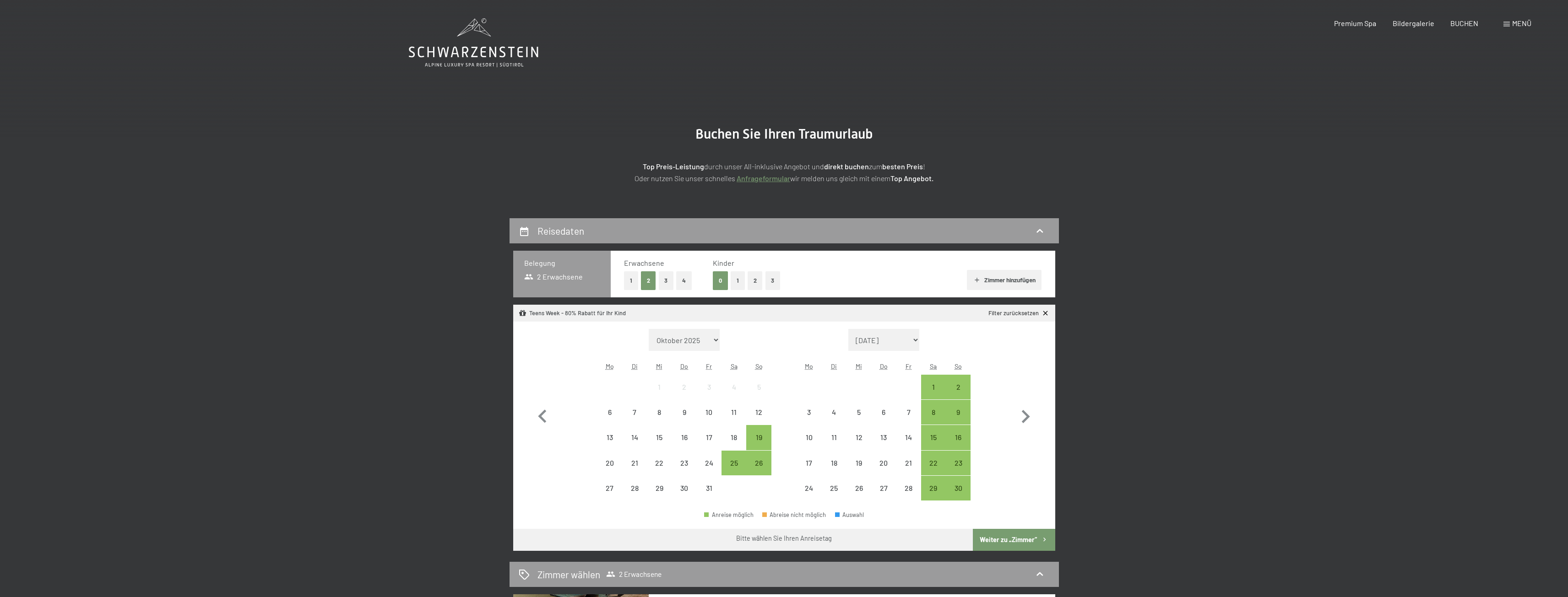
click at [735, 280] on button "1" at bounding box center [737, 280] width 14 height 19
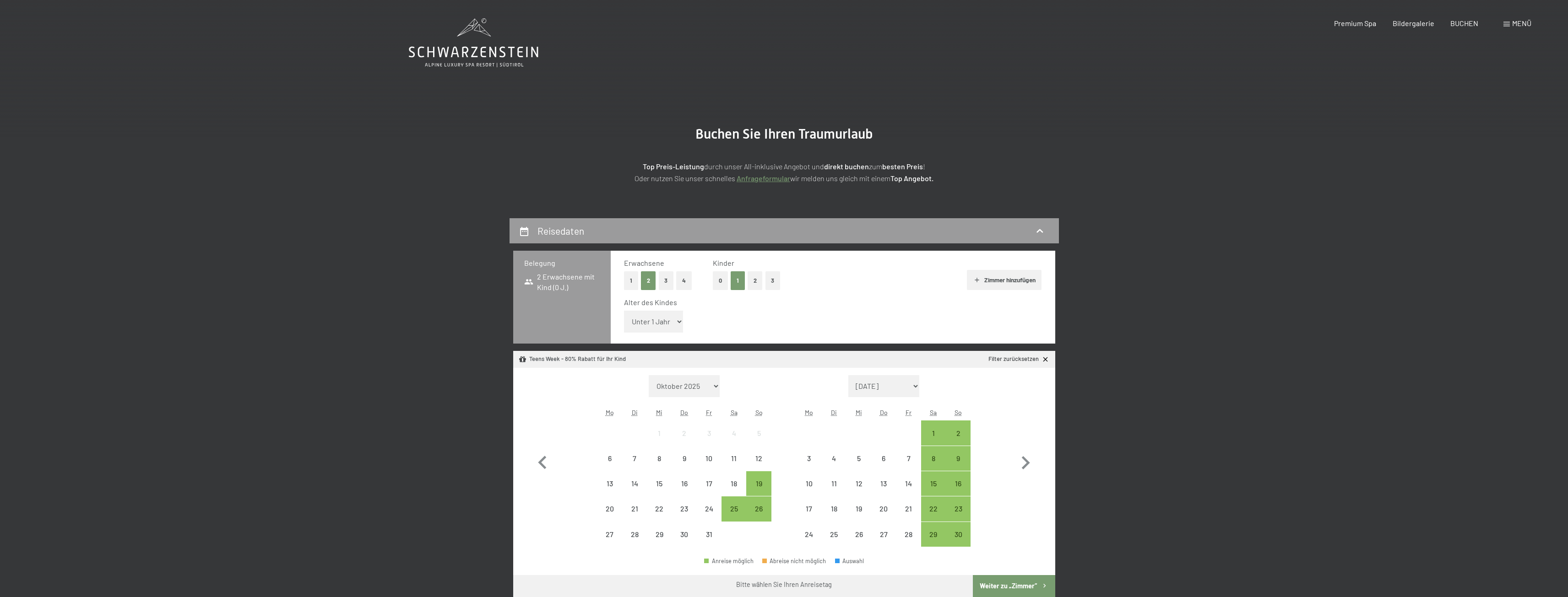
click at [654, 325] on select "Unter 1 Jahr 1 Jahr 2 Jahre 3 Jahre 4 Jahre 5 Jahre 6 Jahre 7 Jahre 8 Jahre 9 J…" at bounding box center [653, 321] width 59 height 22
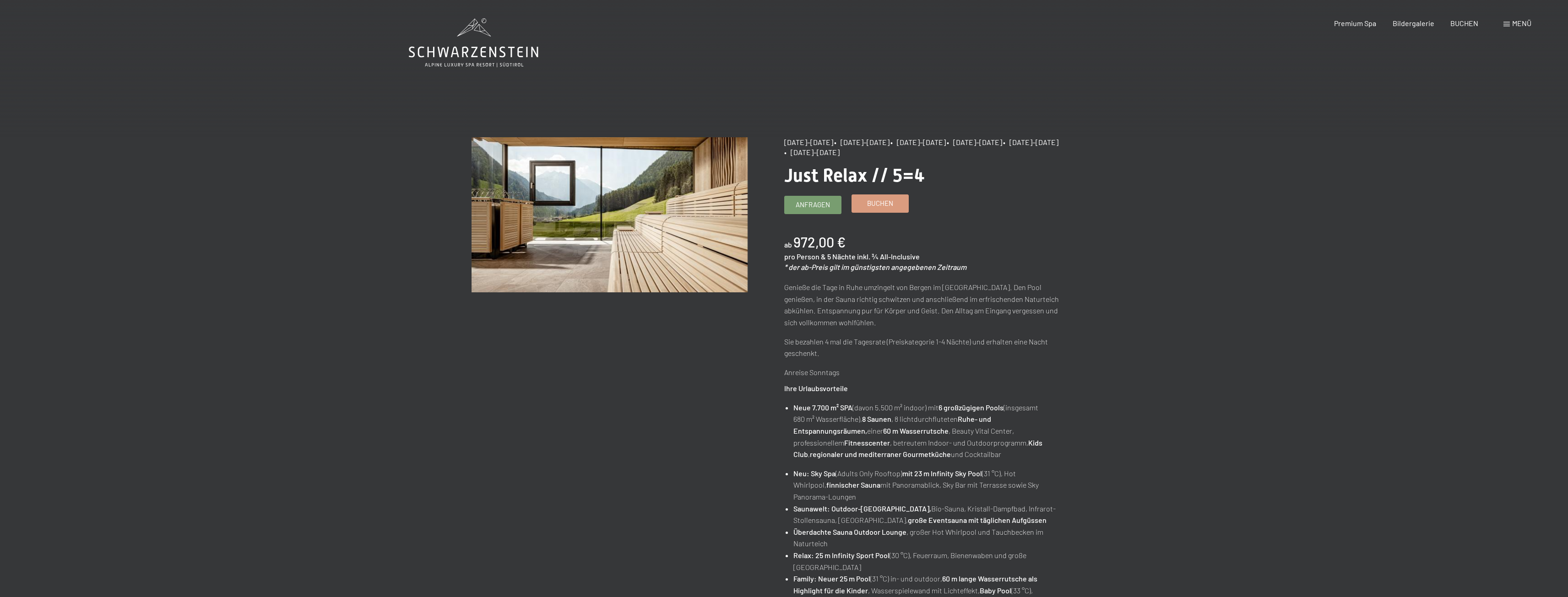
click at [885, 205] on span "Buchen" at bounding box center [880, 203] width 26 height 10
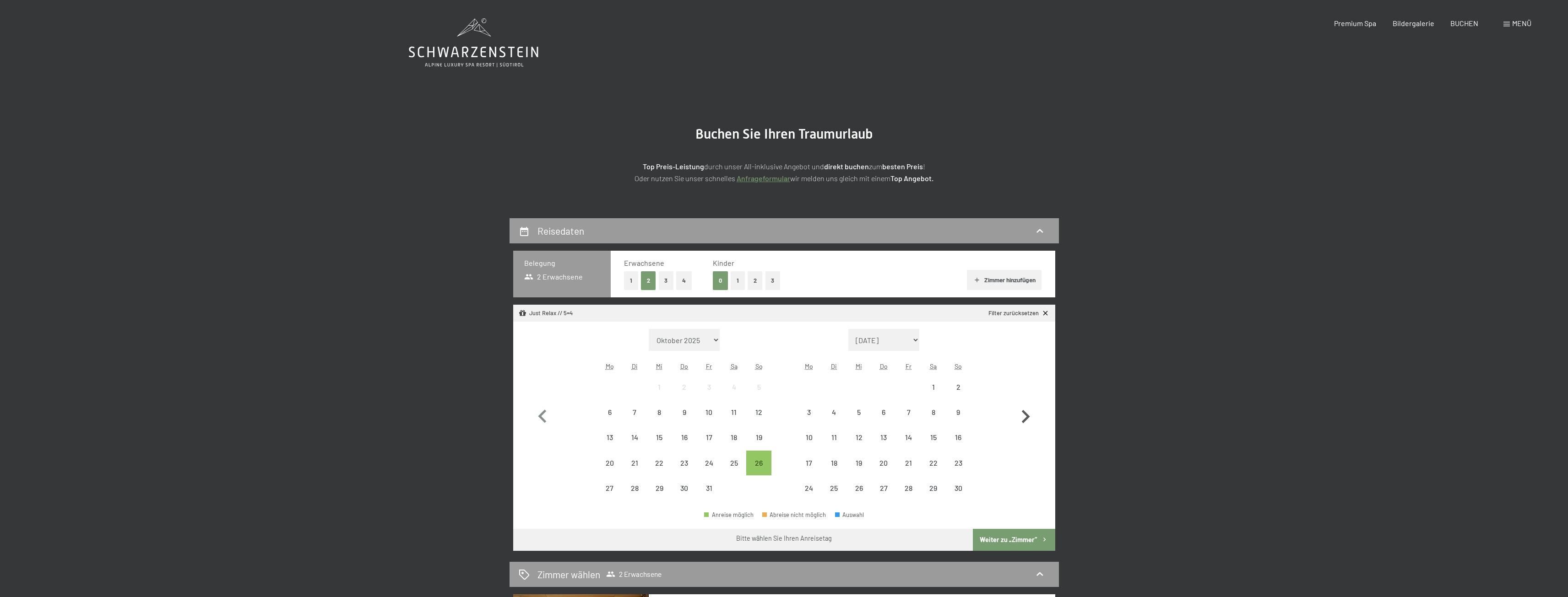
click at [1022, 414] on icon "button" at bounding box center [1025, 416] width 26 height 26
select select "2025-11-01"
select select "2025-12-01"
select select "2025-11-01"
select select "2025-12-01"
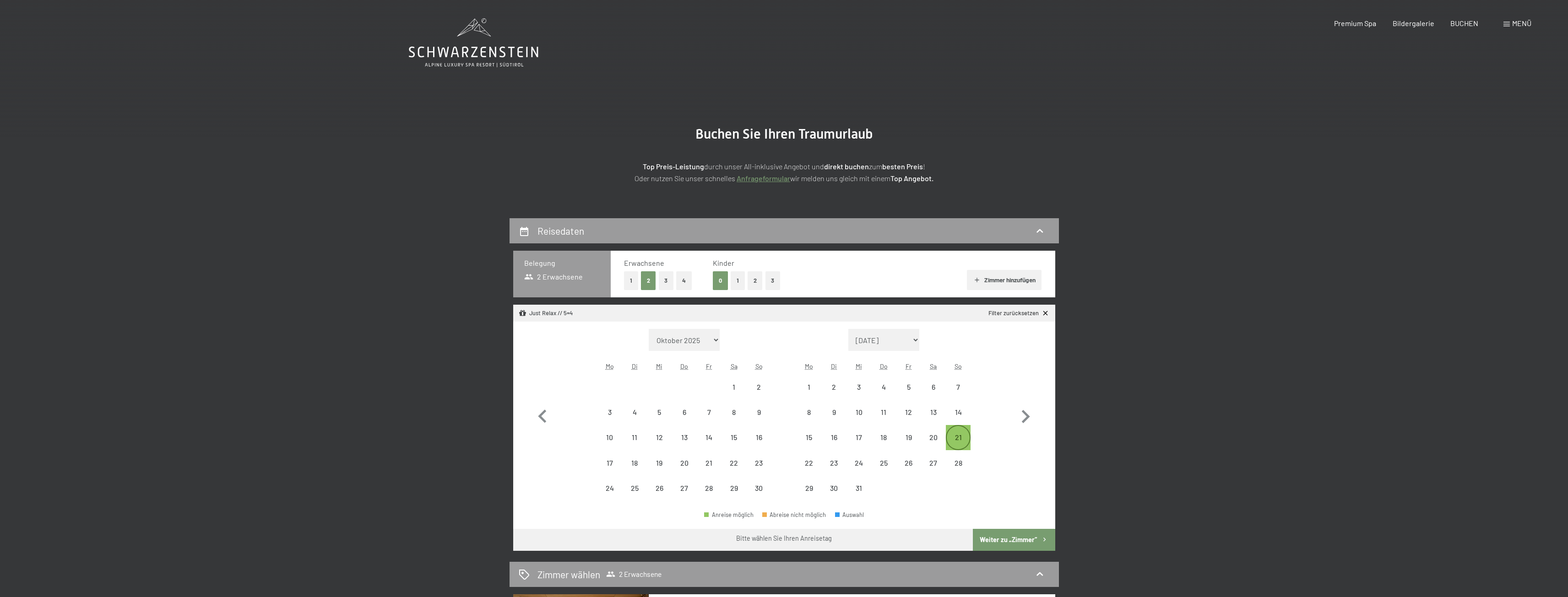
click at [960, 438] on div "21" at bounding box center [958, 445] width 23 height 23
select select "2025-11-01"
select select "2025-12-01"
click at [995, 540] on button "Weiter zu „Zimmer“" at bounding box center [1014, 540] width 82 height 22
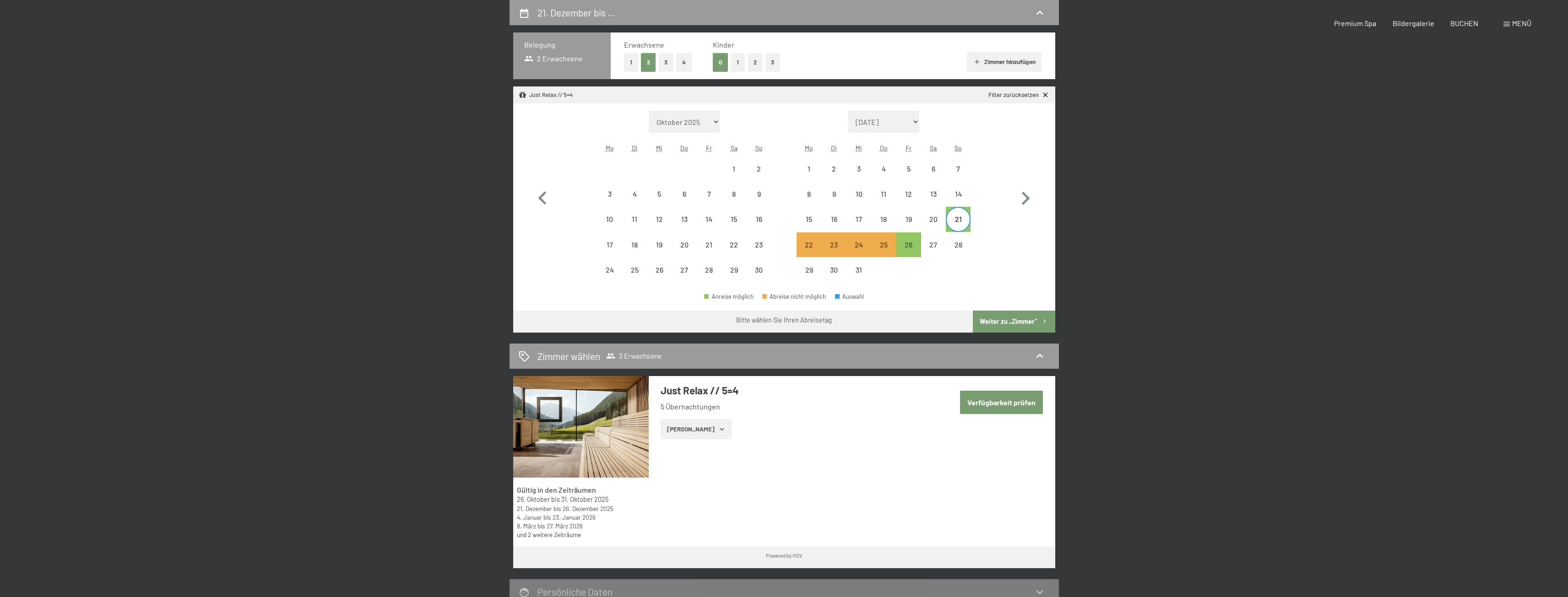
select select "2025-11-01"
select select "2025-12-01"
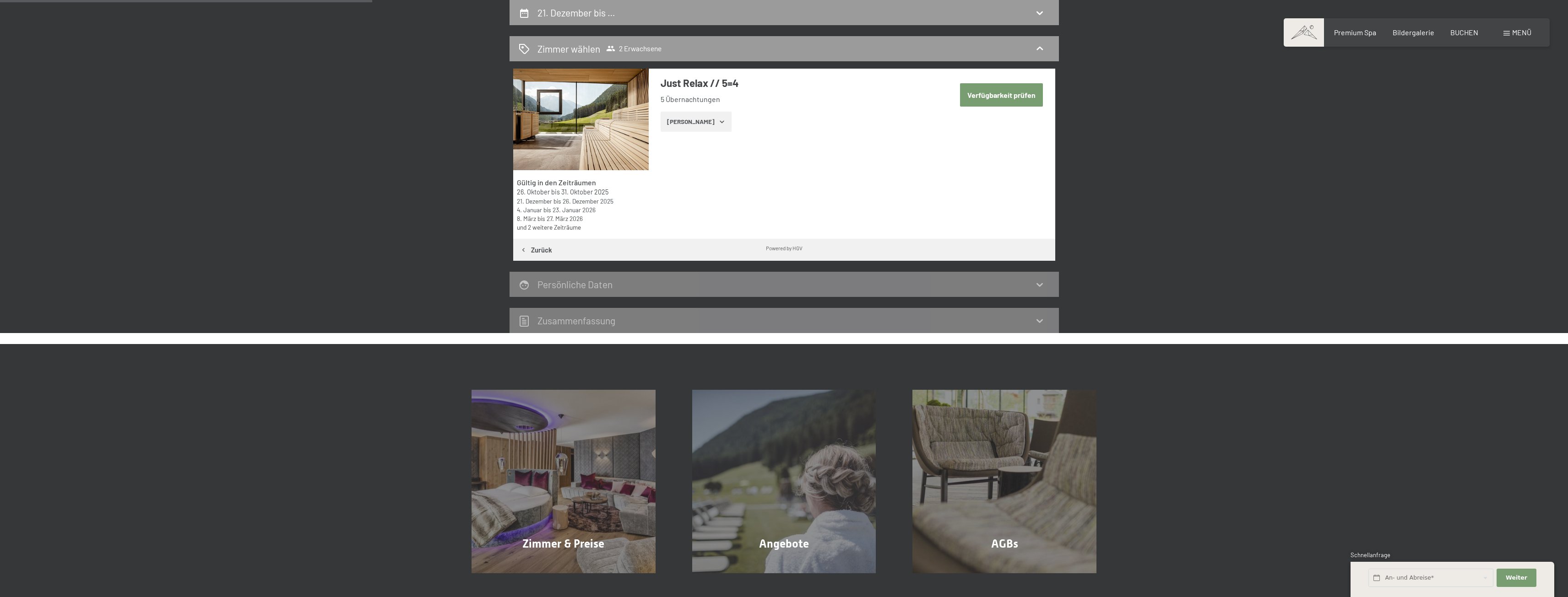
click at [702, 119] on button "[PERSON_NAME]" at bounding box center [696, 122] width 71 height 20
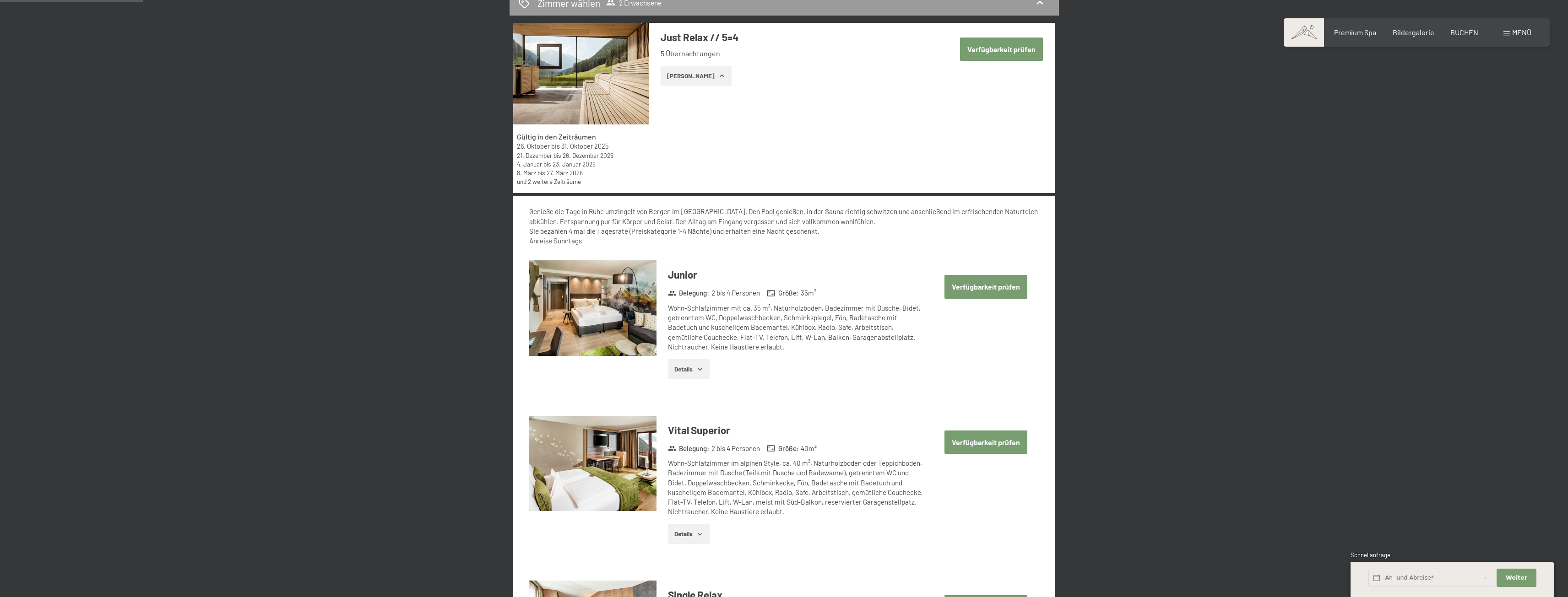
scroll to position [310, 0]
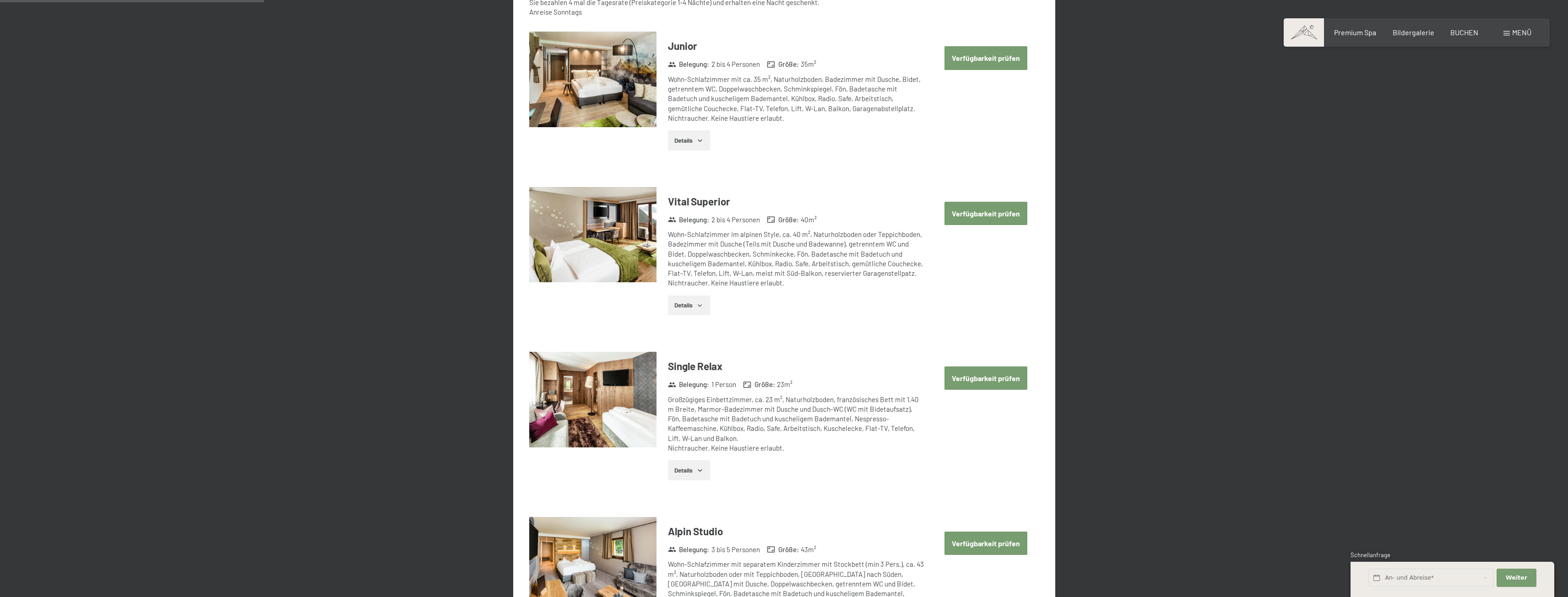
click at [986, 378] on button "Verfügbarkeit prüfen" at bounding box center [986, 378] width 83 height 23
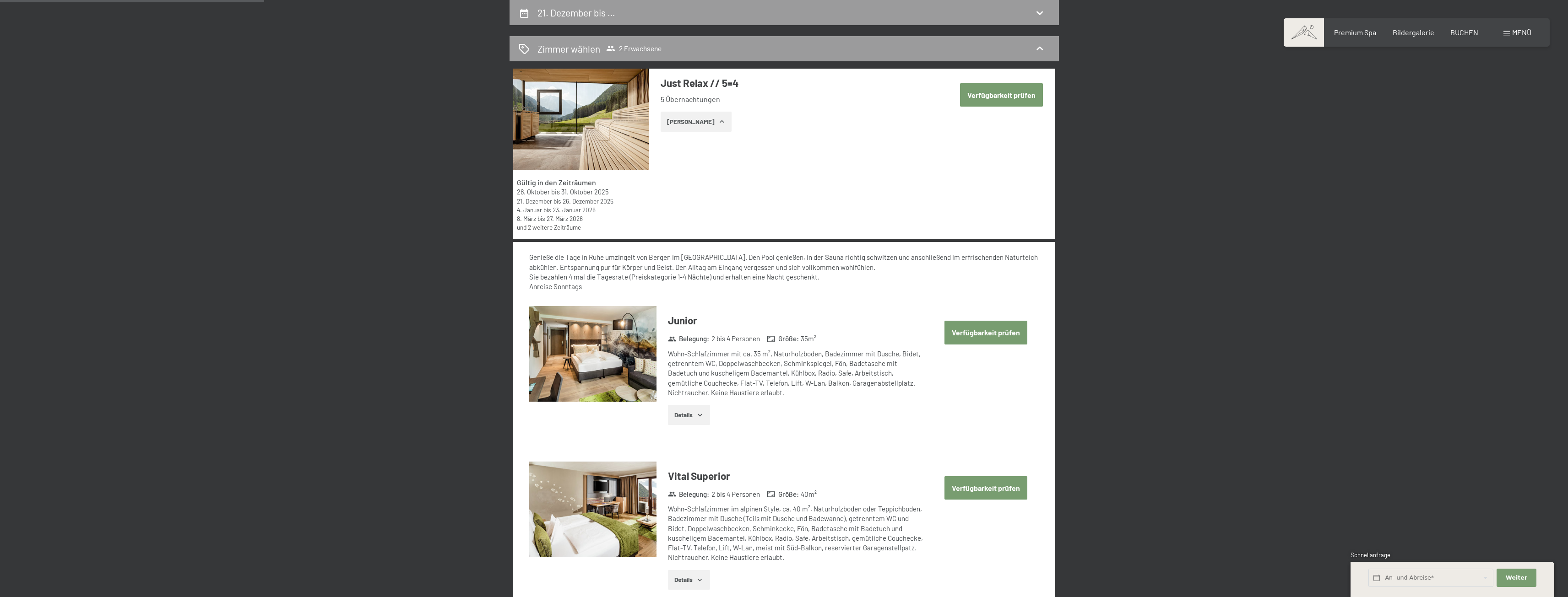
select select "[DATE]"
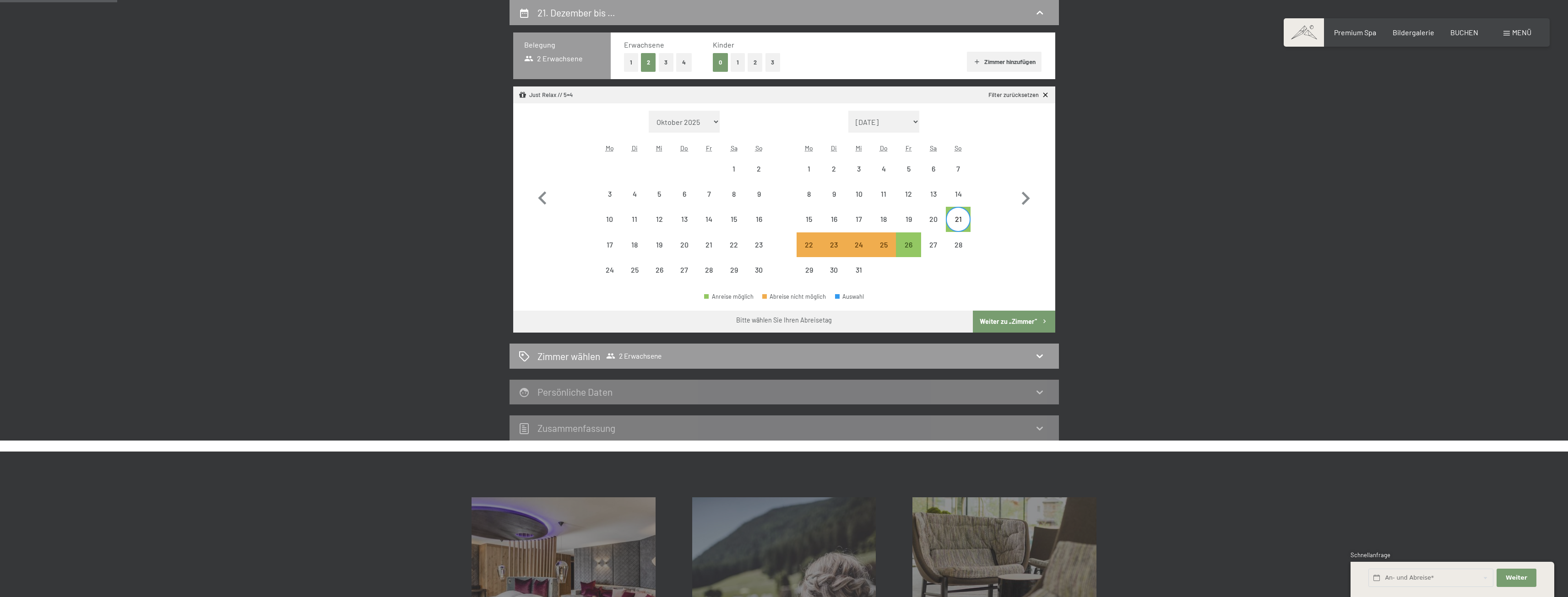
click at [631, 71] on button "1" at bounding box center [631, 62] width 14 height 19
select select "[DATE]"
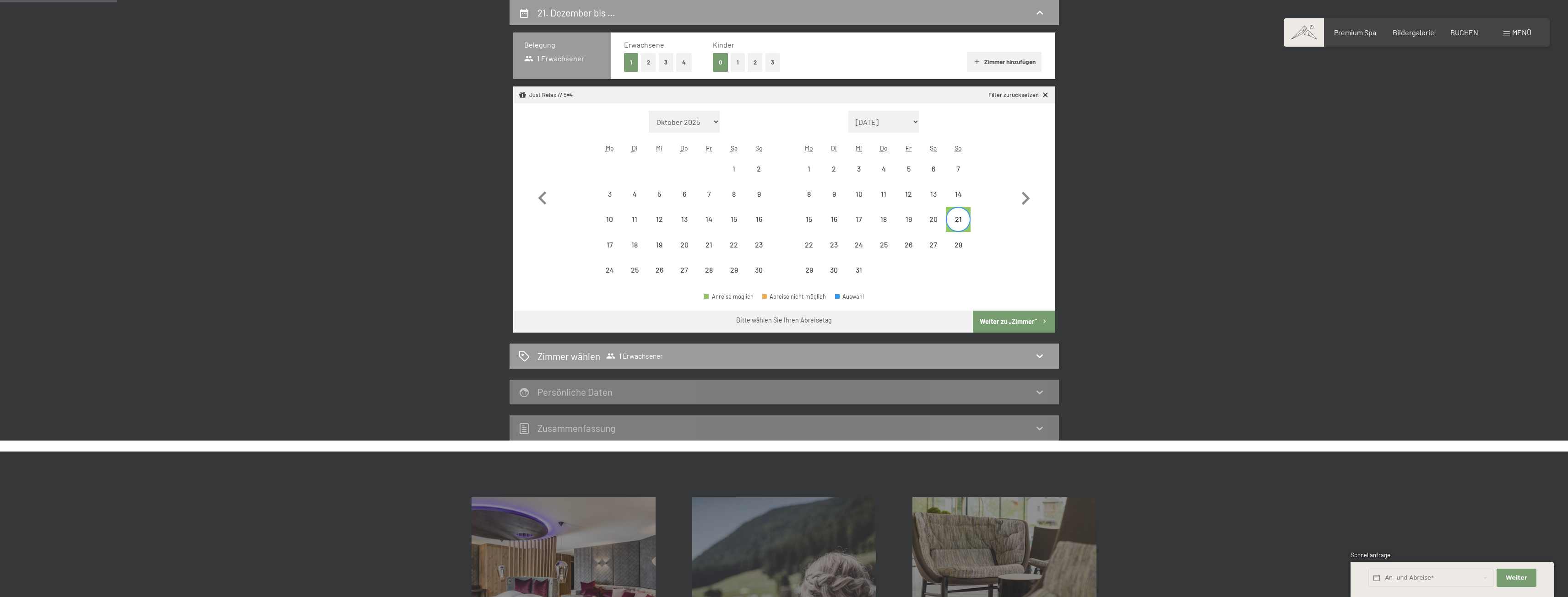
click at [998, 322] on button "Weiter zu „Zimmer“" at bounding box center [1014, 321] width 82 height 22
select select "[DATE]"
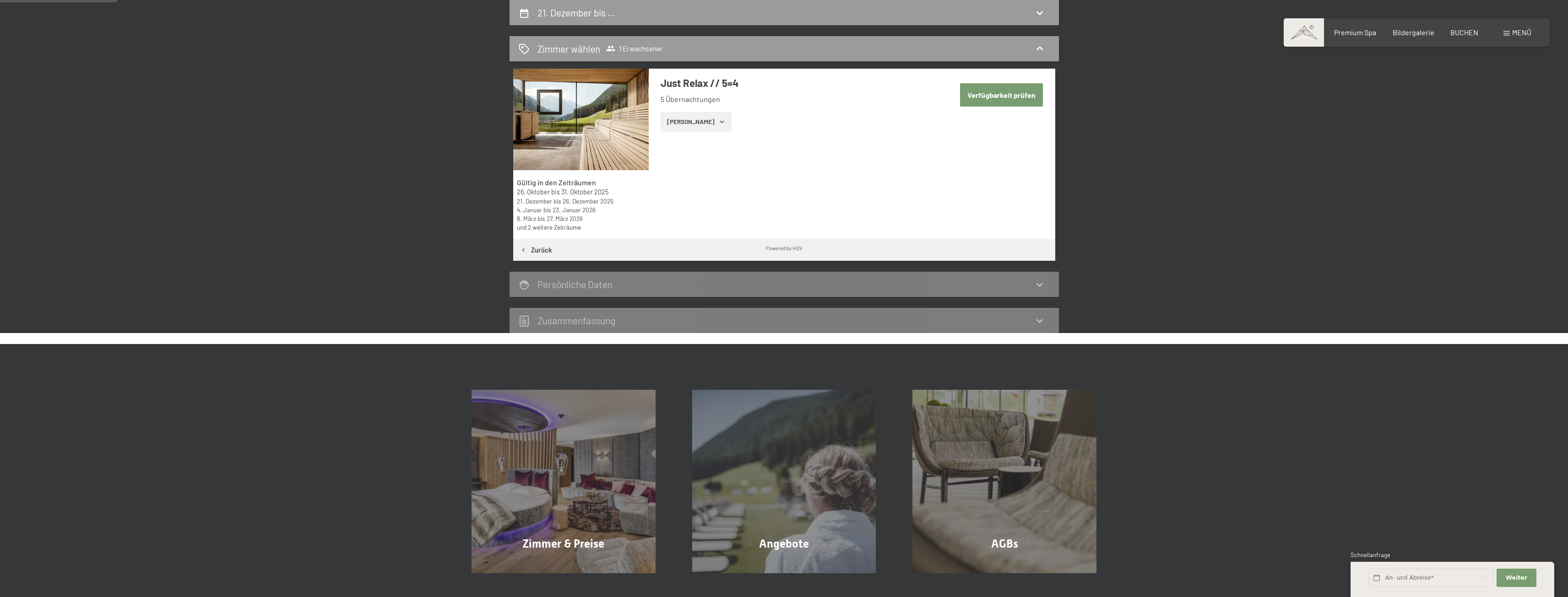
click at [1001, 95] on button "Verfügbarkeit prüfen" at bounding box center [1001, 95] width 83 height 23
select select "[DATE]"
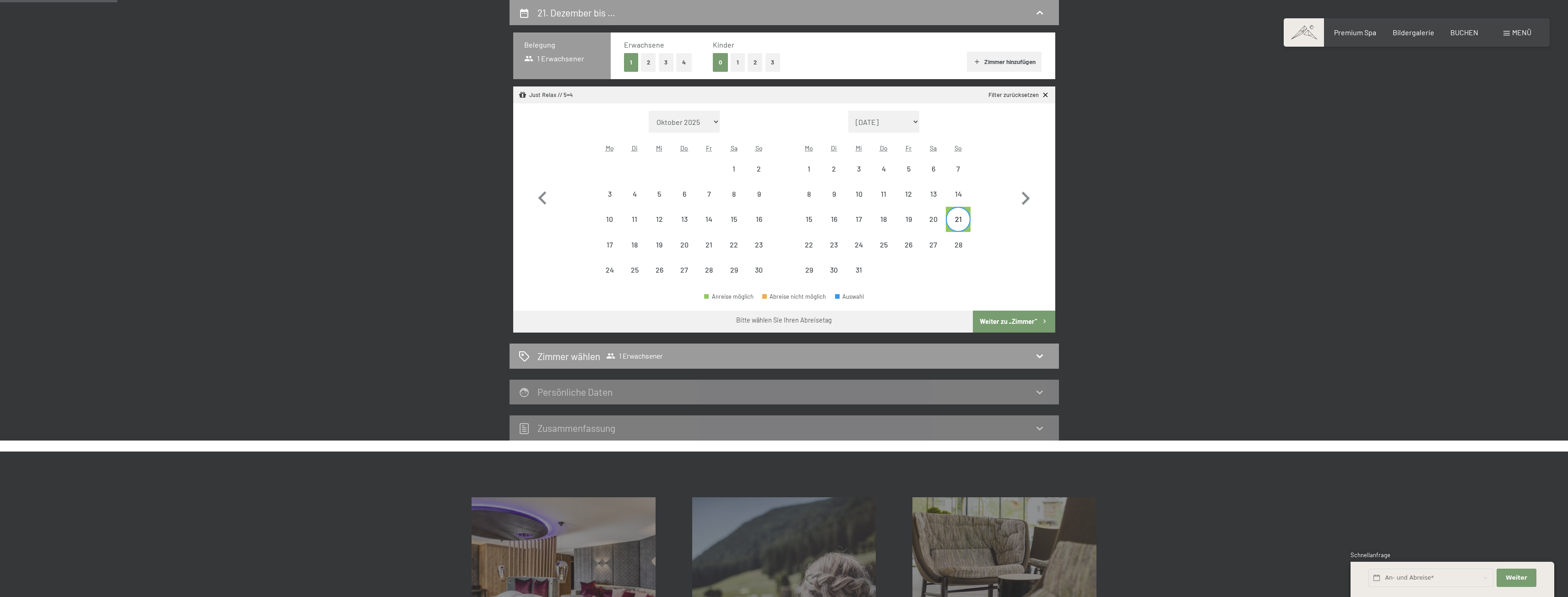
click at [1007, 324] on button "Weiter zu „Zimmer“" at bounding box center [1014, 321] width 82 height 22
select select "[DATE]"
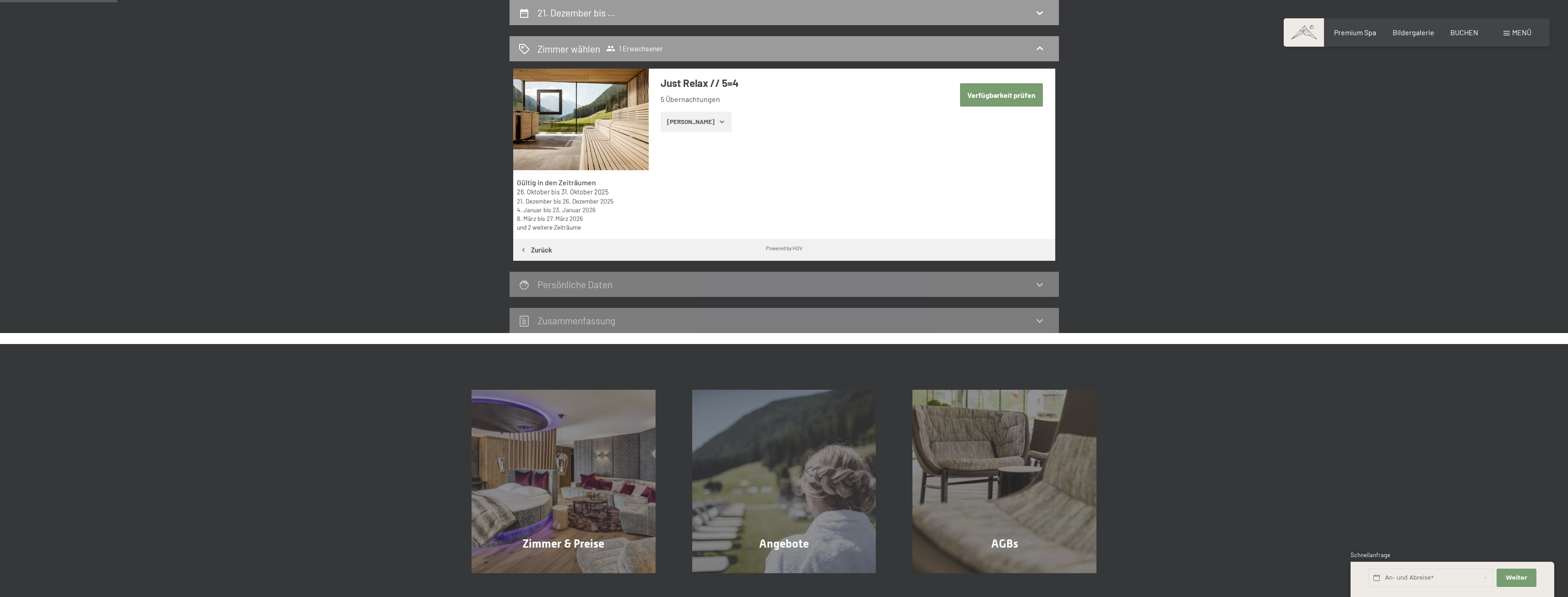
click at [675, 121] on button "[PERSON_NAME]" at bounding box center [696, 122] width 71 height 20
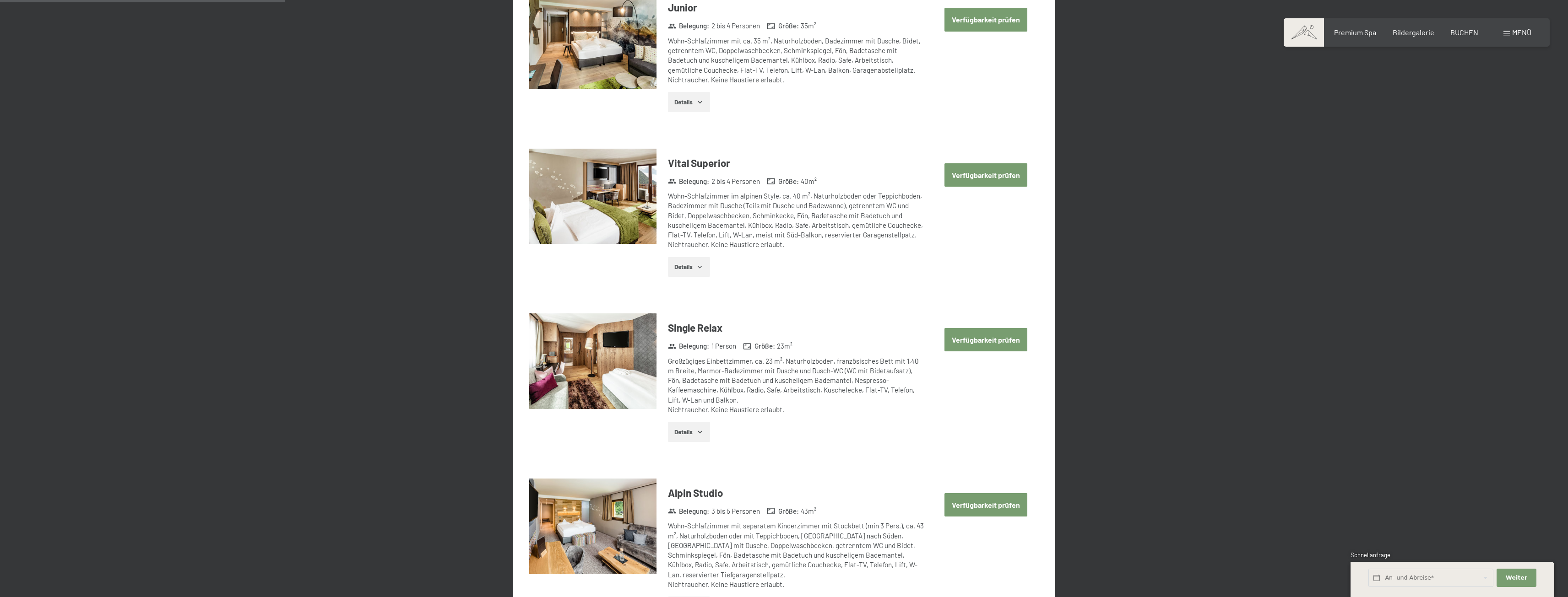
scroll to position [584, 0]
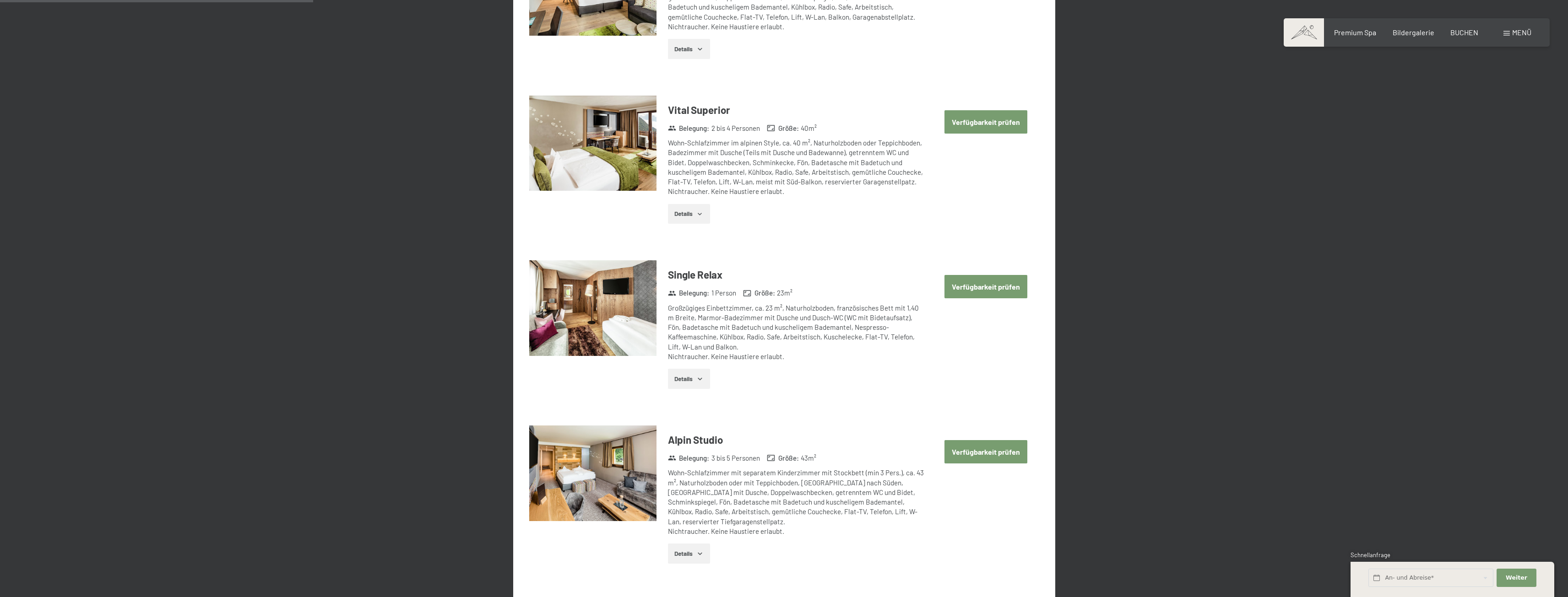
click at [974, 289] on button "Verfügbarkeit prüfen" at bounding box center [986, 287] width 83 height 23
select select "[DATE]"
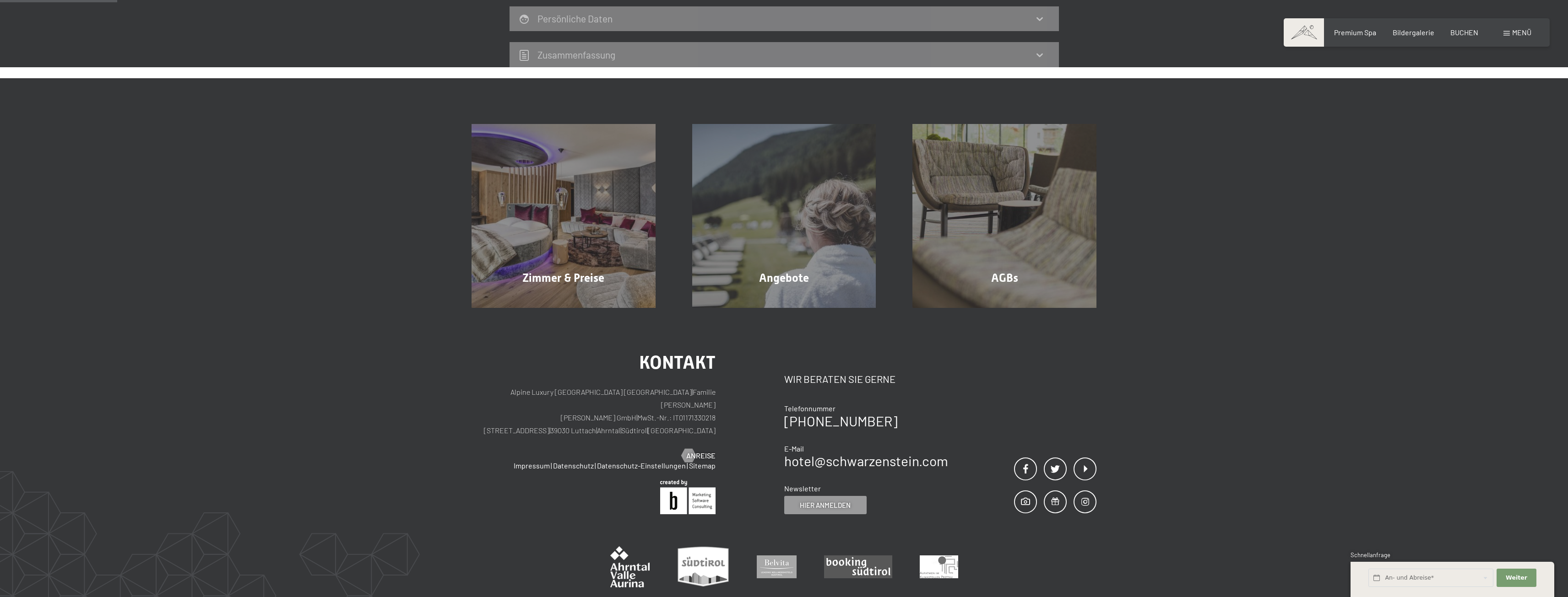
scroll to position [218, 0]
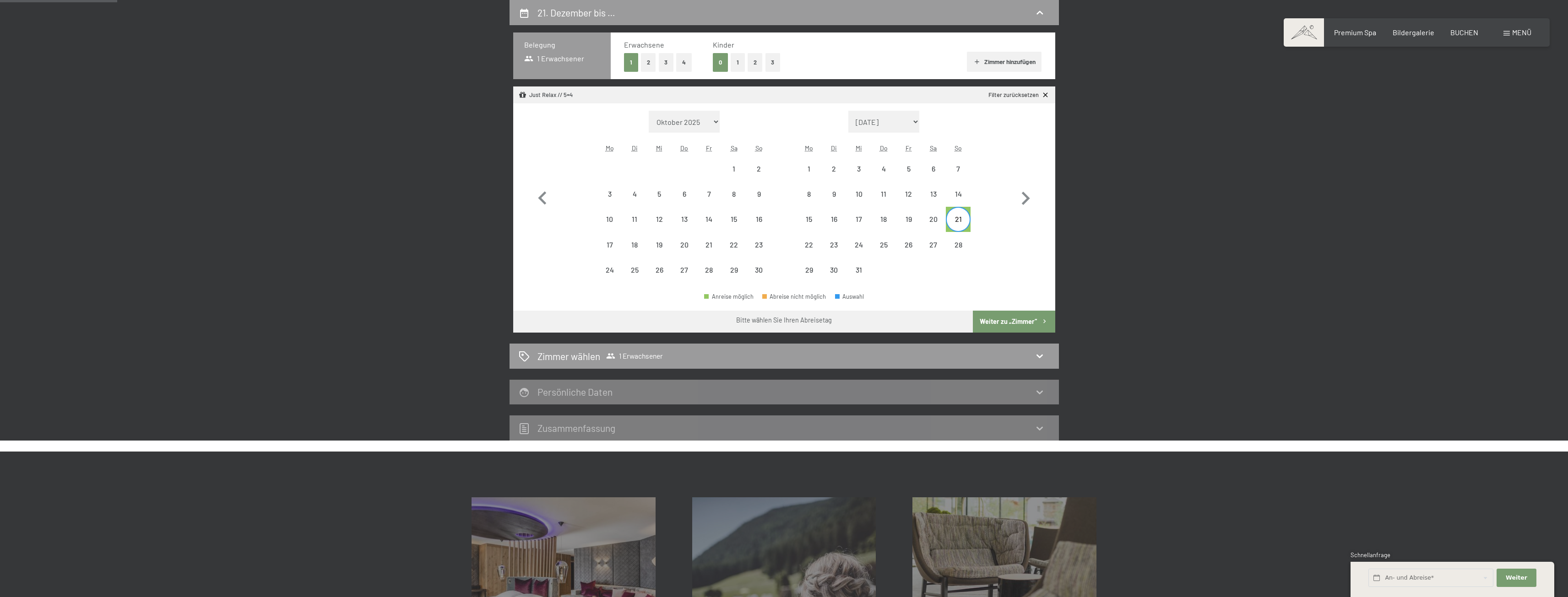
click at [1029, 398] on div "Persönliche Daten" at bounding box center [784, 392] width 531 height 13
click at [1035, 362] on div "Zimmer wählen 1 Erwachsener" at bounding box center [784, 356] width 531 height 13
select select "[DATE]"
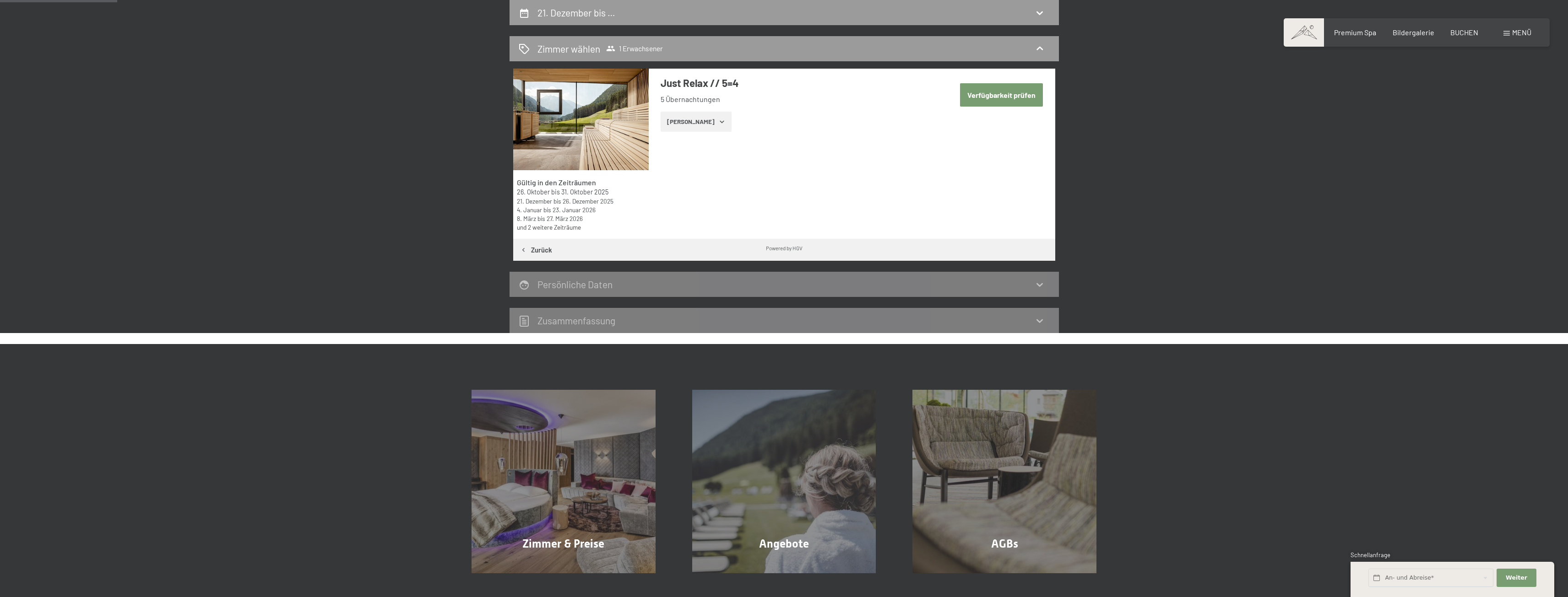
click at [996, 100] on button "Verfügbarkeit prüfen" at bounding box center [1001, 95] width 83 height 23
select select "[DATE]"
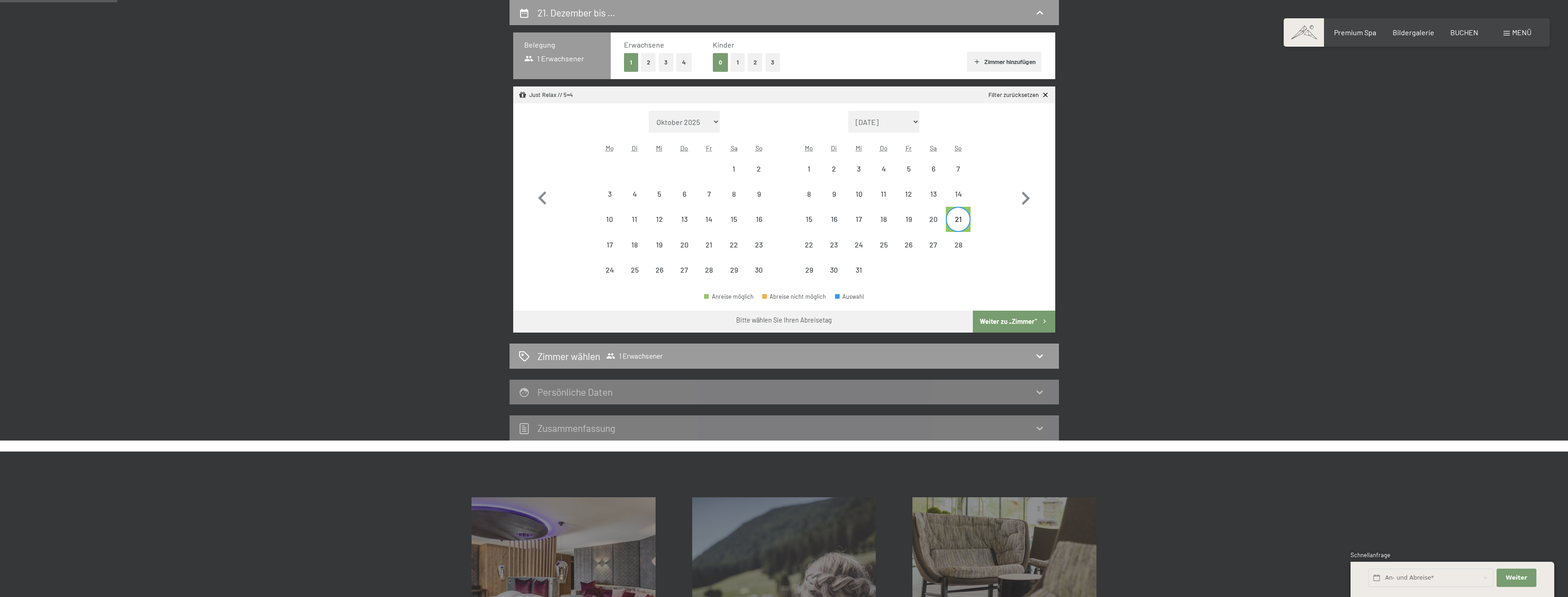
click at [951, 225] on div "21" at bounding box center [958, 227] width 23 height 23
select select "[DATE]"
click at [947, 219] on div "21" at bounding box center [958, 227] width 23 height 23
select select "[DATE]"
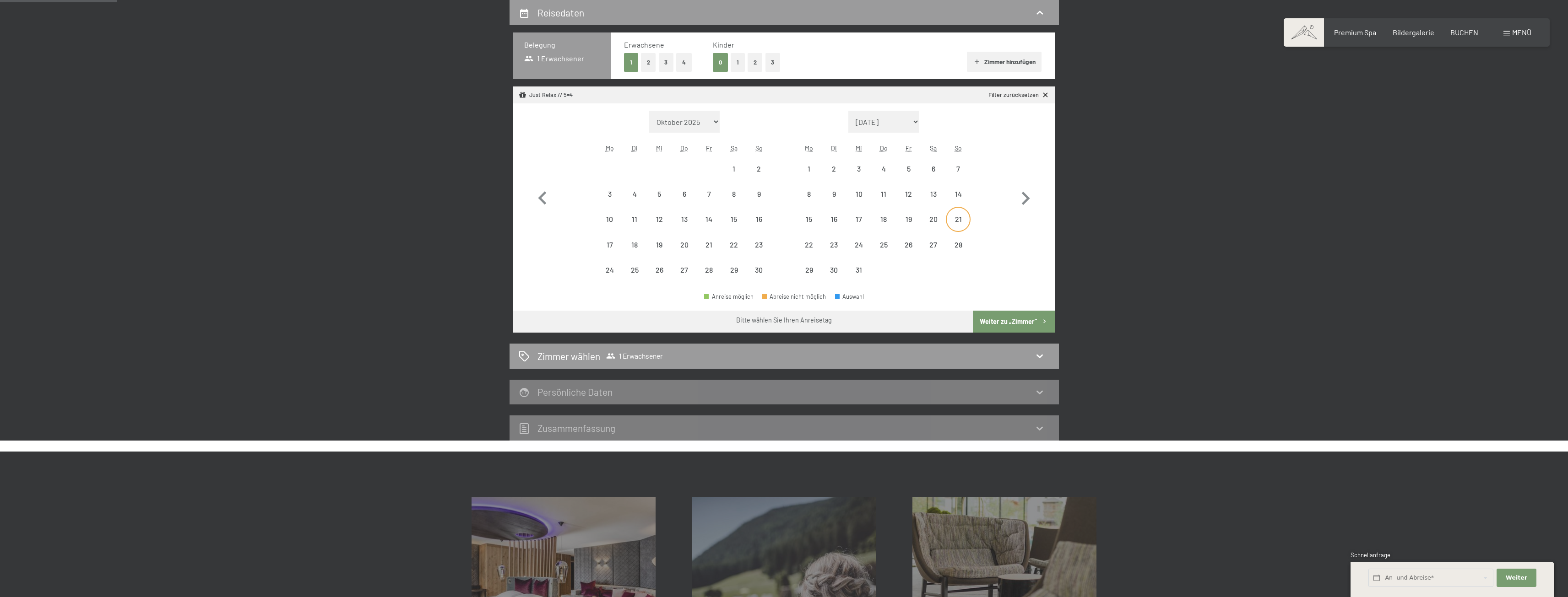
select select "[DATE]"
click at [992, 324] on button "Weiter zu „Zimmer“" at bounding box center [1014, 321] width 82 height 22
select select "[DATE]"
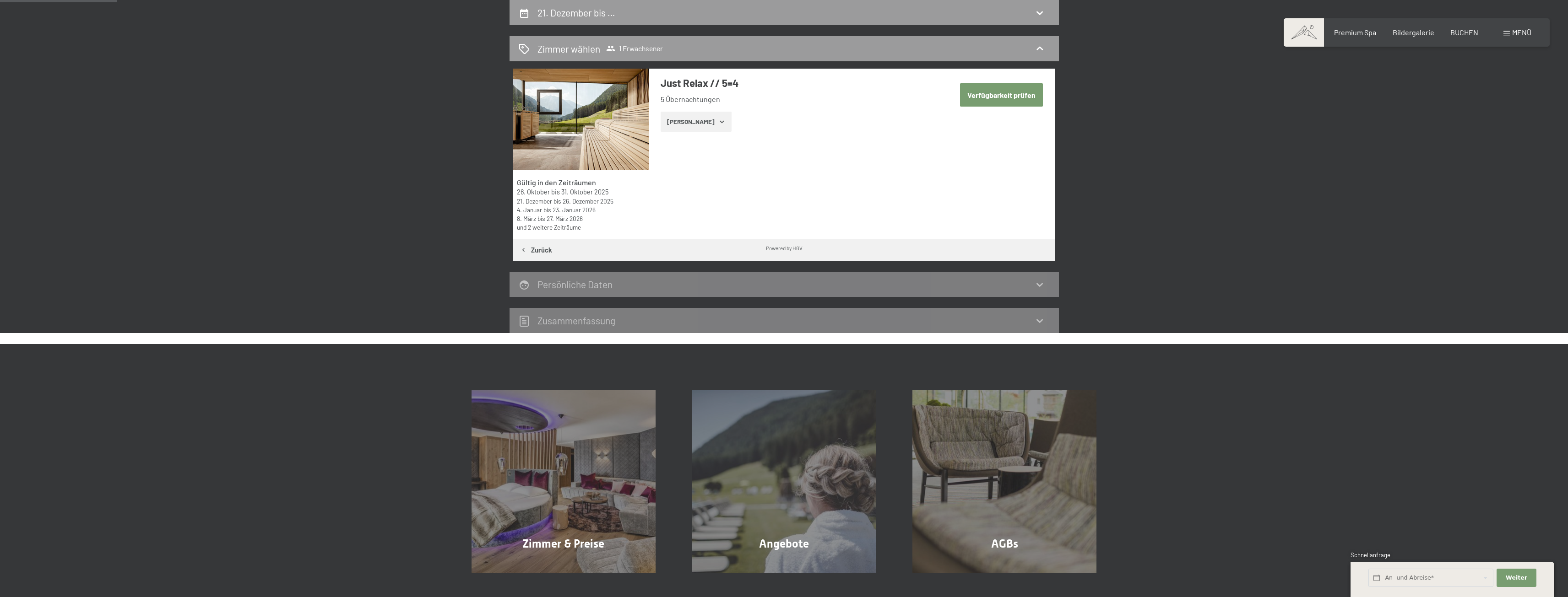
click at [734, 104] on div "Just Relax // 5=4 5 Übernachtungen Zeige Zimmer" at bounding box center [791, 103] width 285 height 70
click at [1016, 94] on button "Verfügbarkeit prüfen" at bounding box center [1001, 95] width 83 height 23
select select "[DATE]"
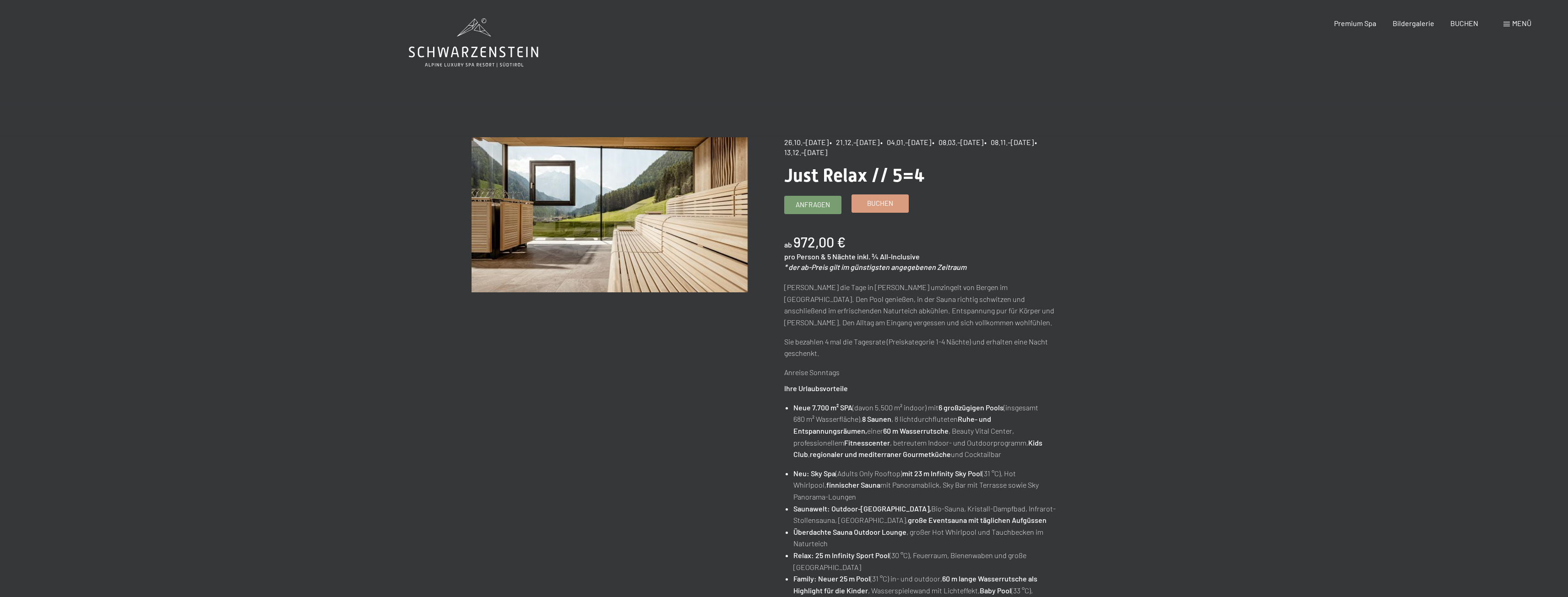
click at [899, 207] on link "Buchen" at bounding box center [880, 203] width 56 height 17
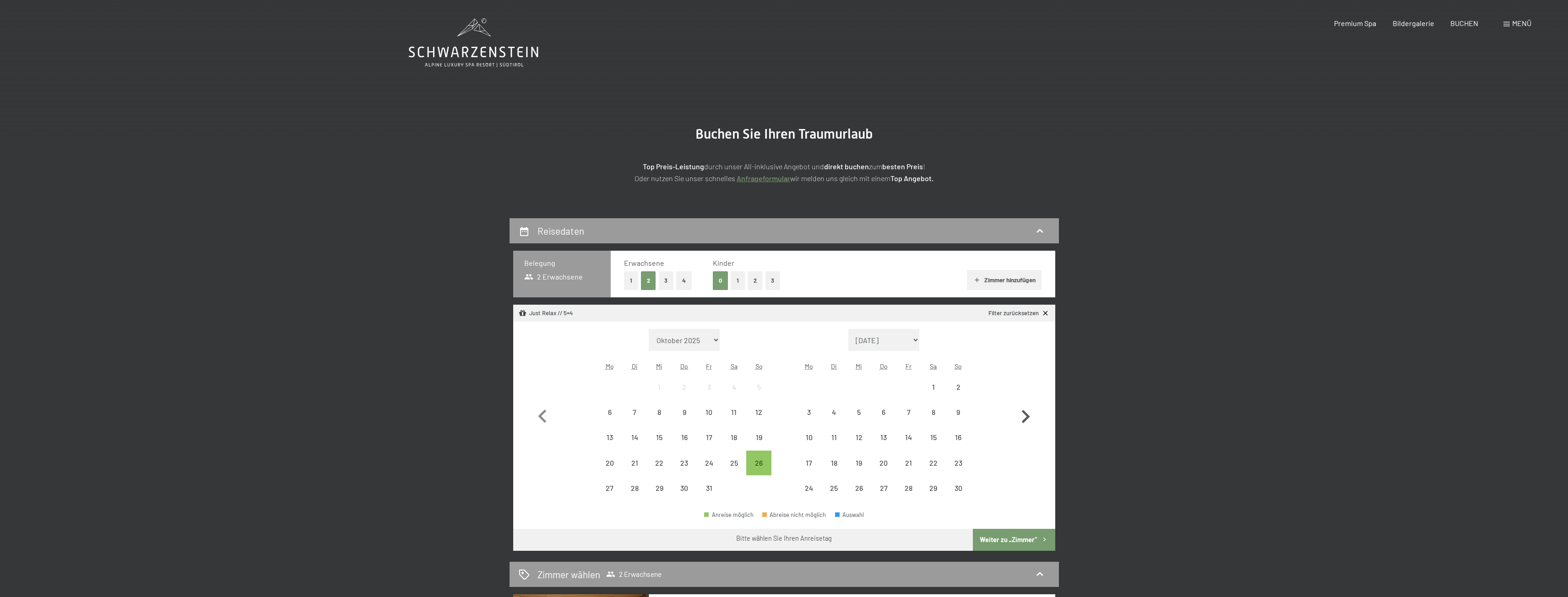
click at [1026, 411] on icon "button" at bounding box center [1025, 416] width 26 height 26
select select "[DATE]"
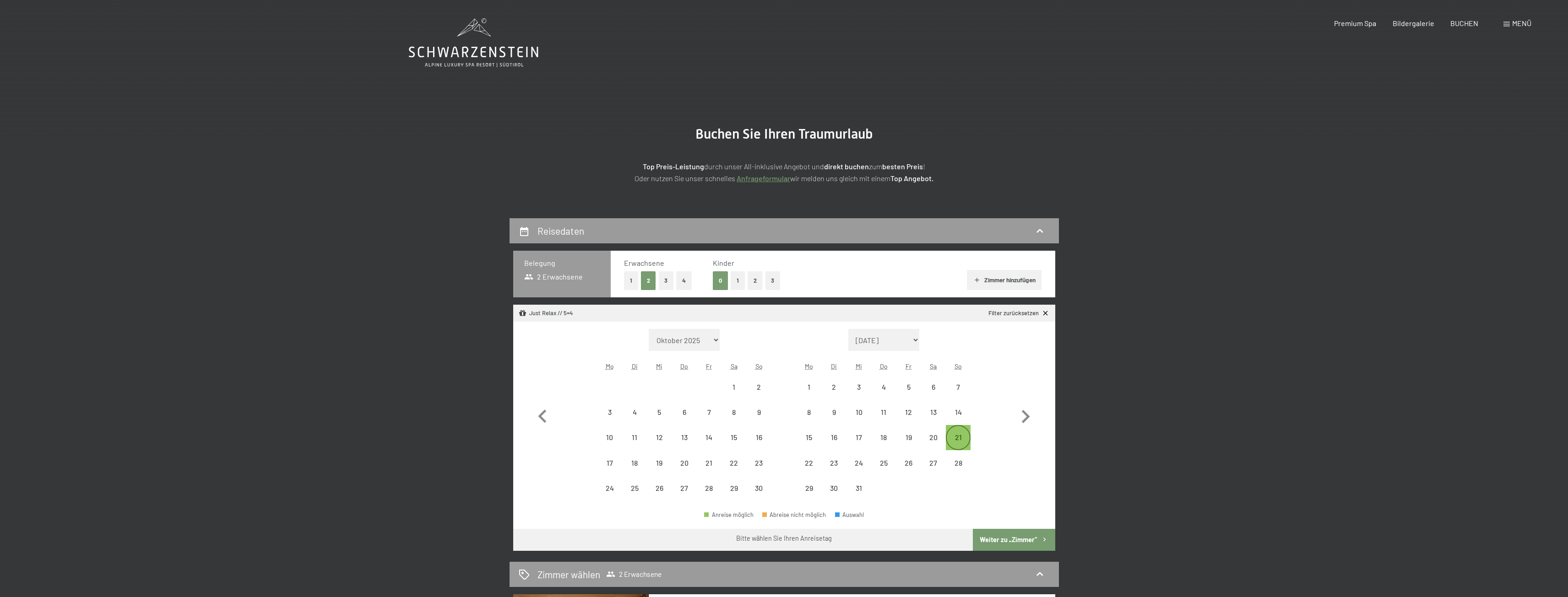
click at [960, 439] on div "21" at bounding box center [958, 445] width 23 height 23
select select "[DATE]"
click at [998, 542] on button "Weiter zu „Zimmer“" at bounding box center [1014, 540] width 82 height 22
select select "[DATE]"
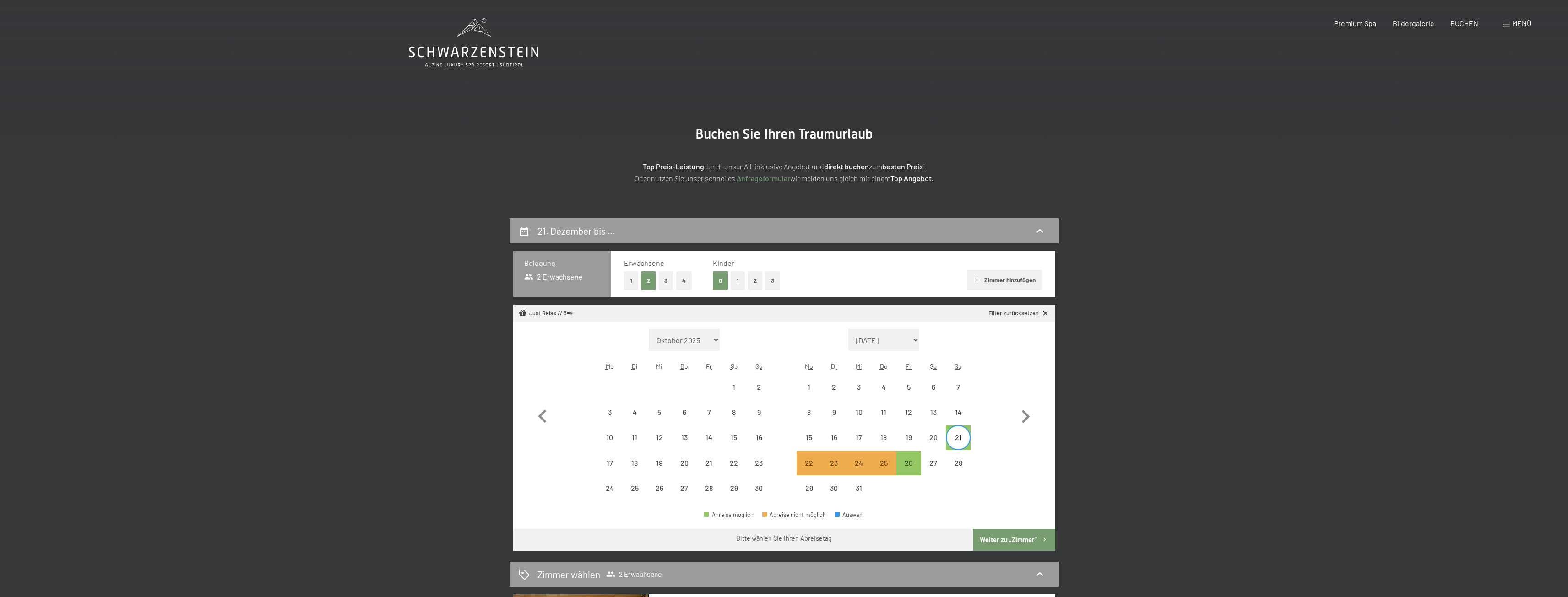
select select "[DATE]"
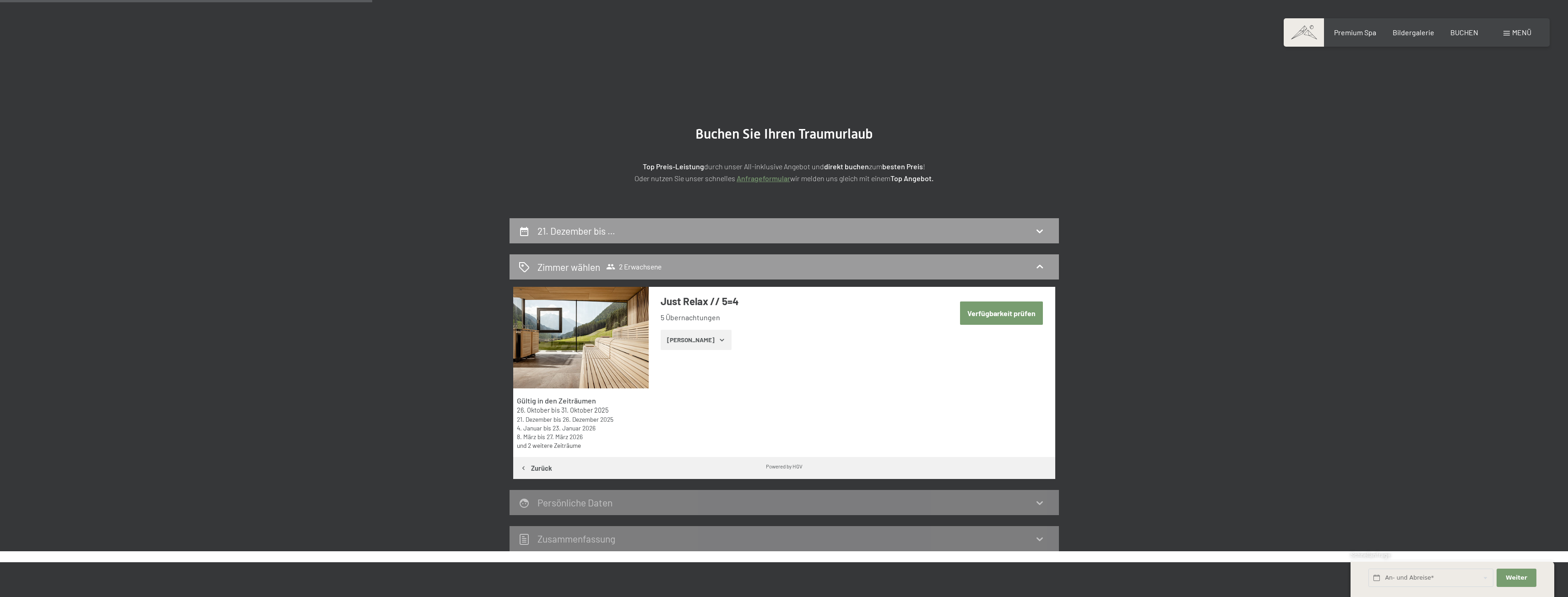
scroll to position [218, 0]
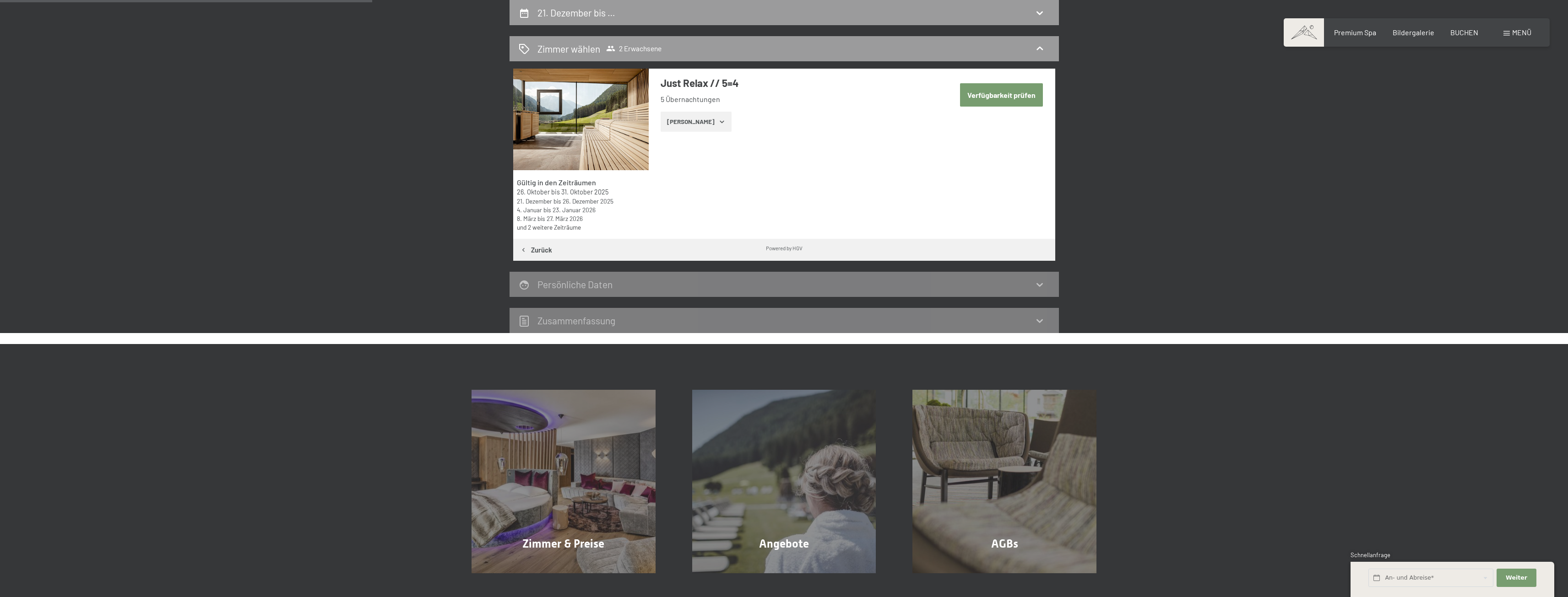
drag, startPoint x: 666, startPoint y: 123, endPoint x: 673, endPoint y: 128, distance: 8.6
click at [667, 123] on button "[PERSON_NAME]" at bounding box center [696, 122] width 71 height 20
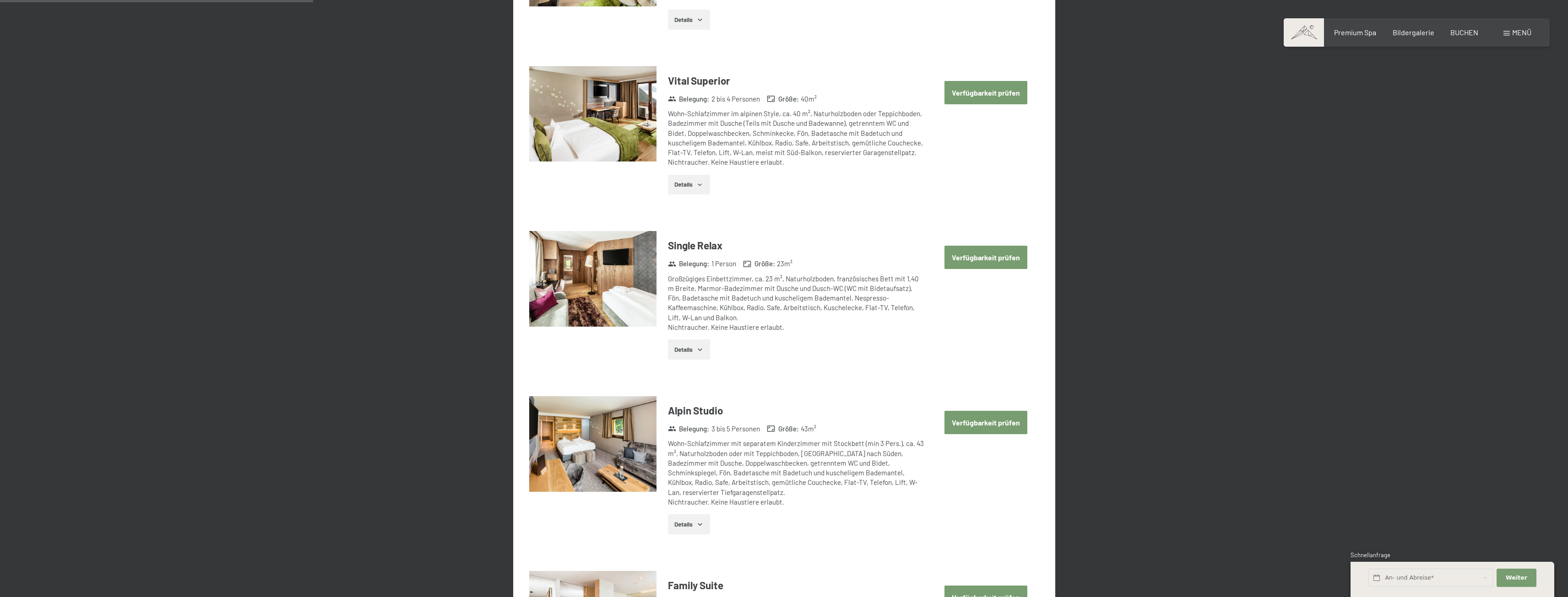
scroll to position [630, 0]
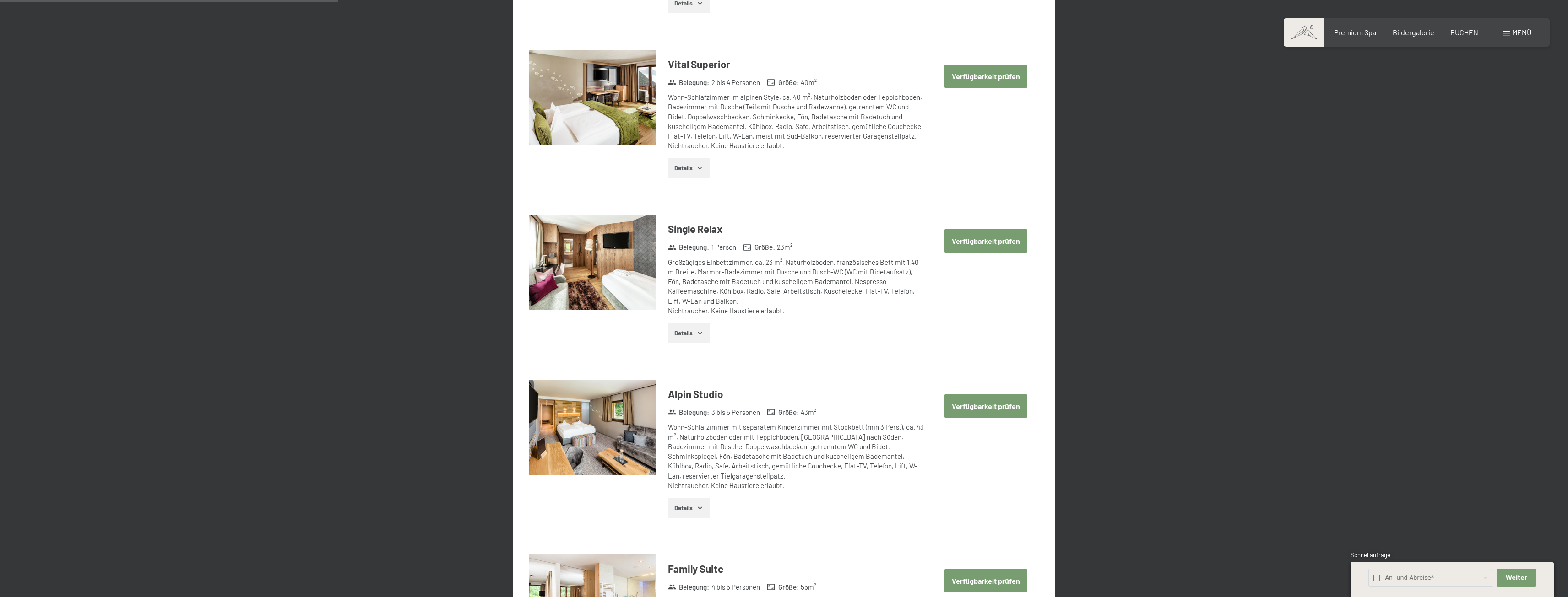
click at [990, 395] on div "Verfügbarkeit prüfen" at bounding box center [981, 414] width 114 height 67
click at [992, 403] on button "Verfügbarkeit prüfen" at bounding box center [986, 406] width 83 height 23
select select "[DATE]"
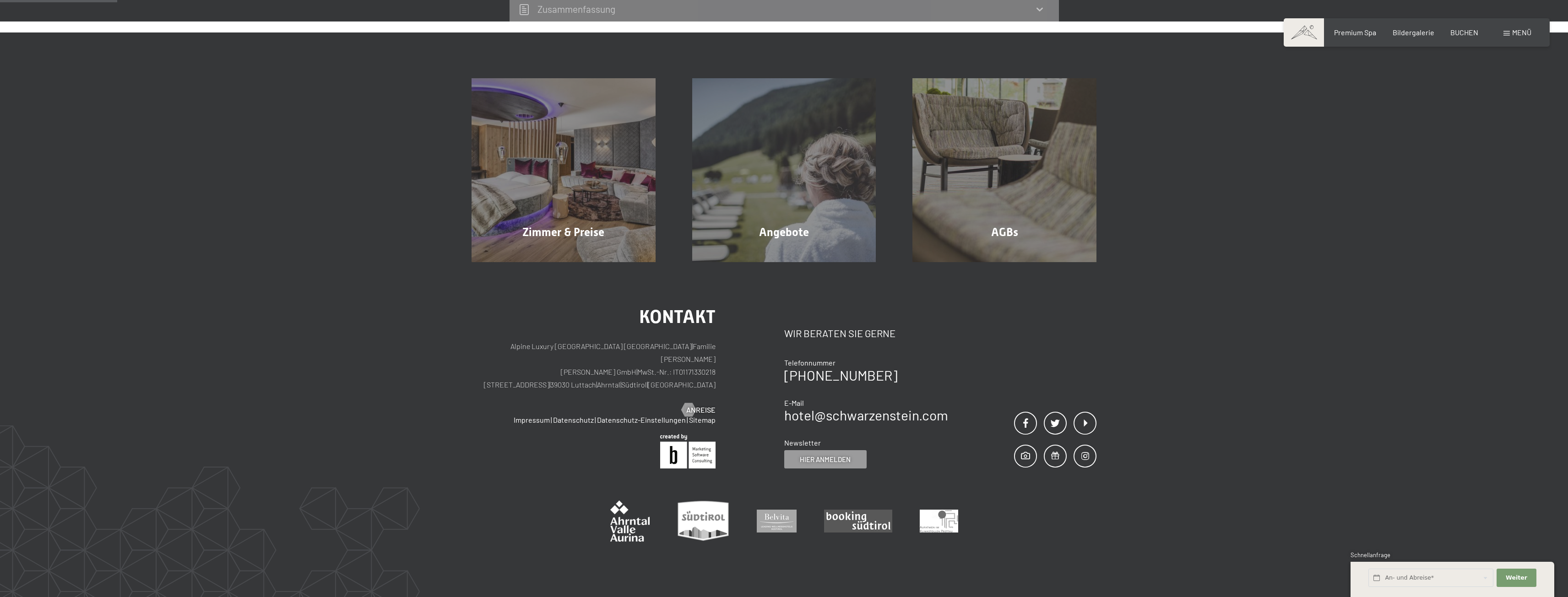
scroll to position [218, 0]
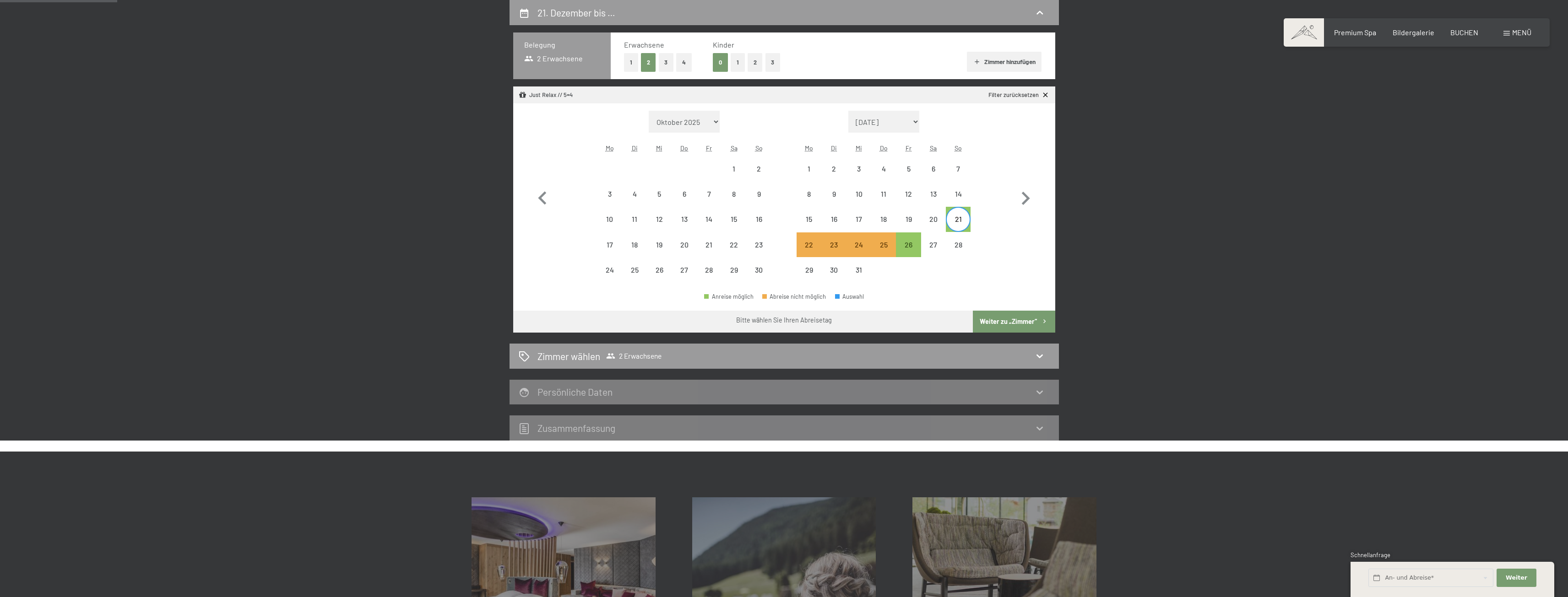
click at [1010, 323] on button "Weiter zu „Zimmer“" at bounding box center [1014, 321] width 82 height 22
select select "[DATE]"
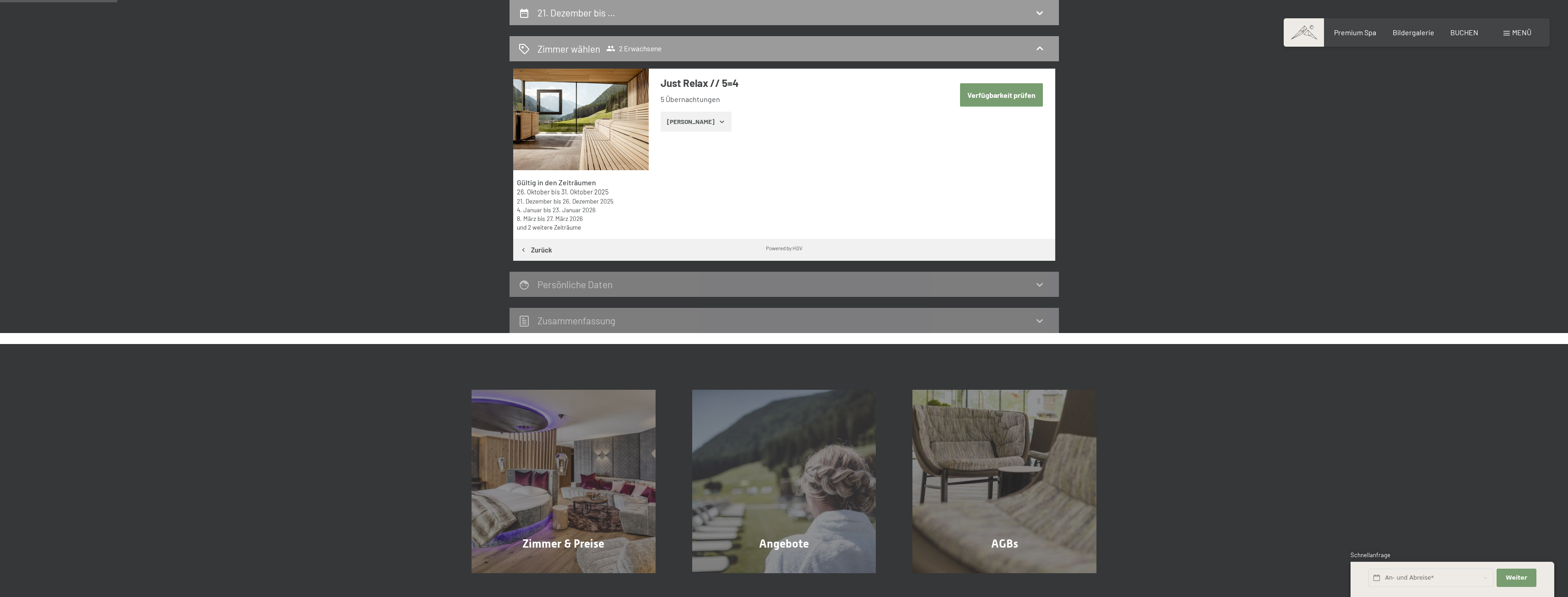
click at [678, 114] on button "[PERSON_NAME]" at bounding box center [696, 122] width 71 height 20
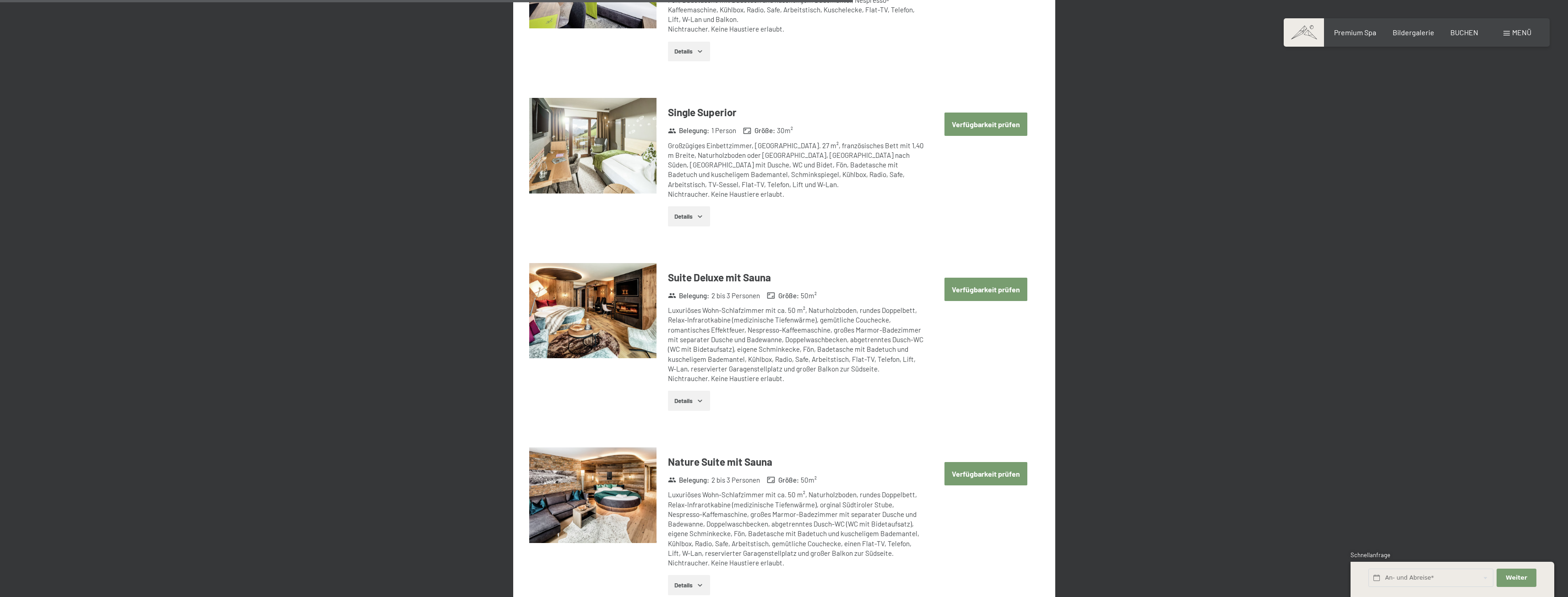
scroll to position [1591, 0]
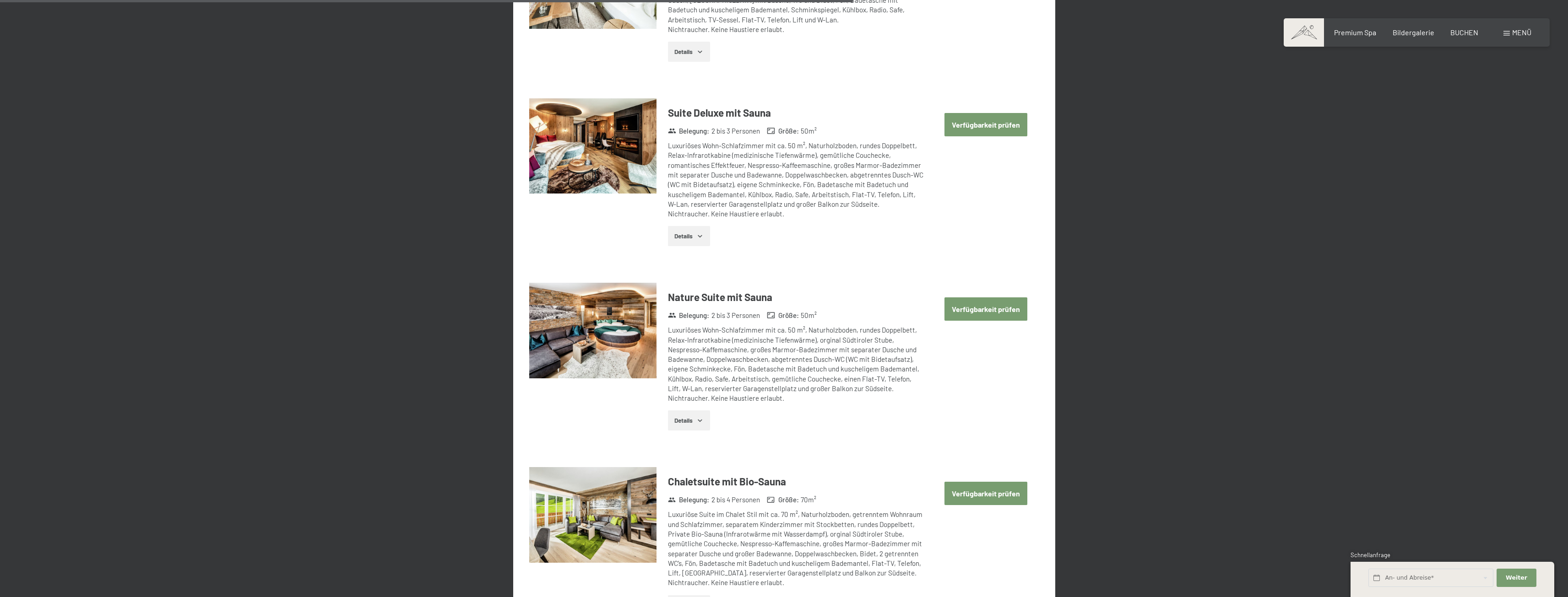
click at [1009, 129] on button "Verfügbarkeit prüfen" at bounding box center [986, 125] width 83 height 23
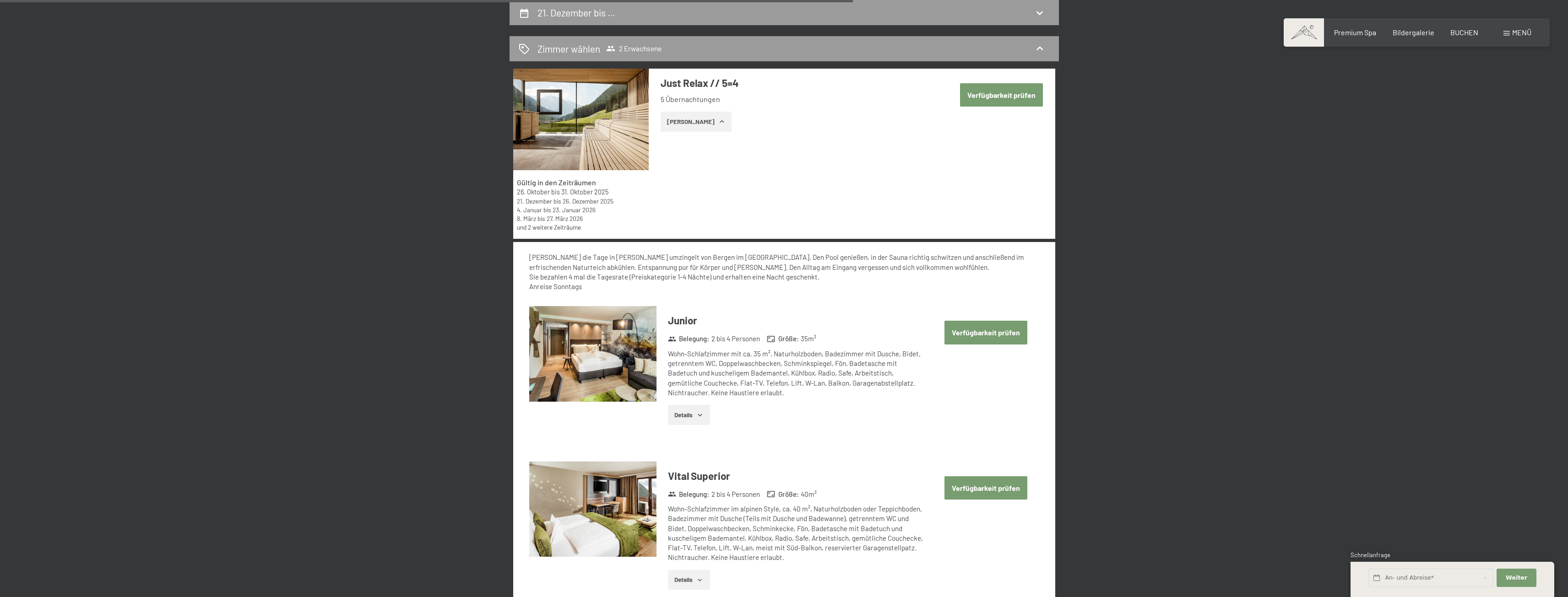
select select "[DATE]"
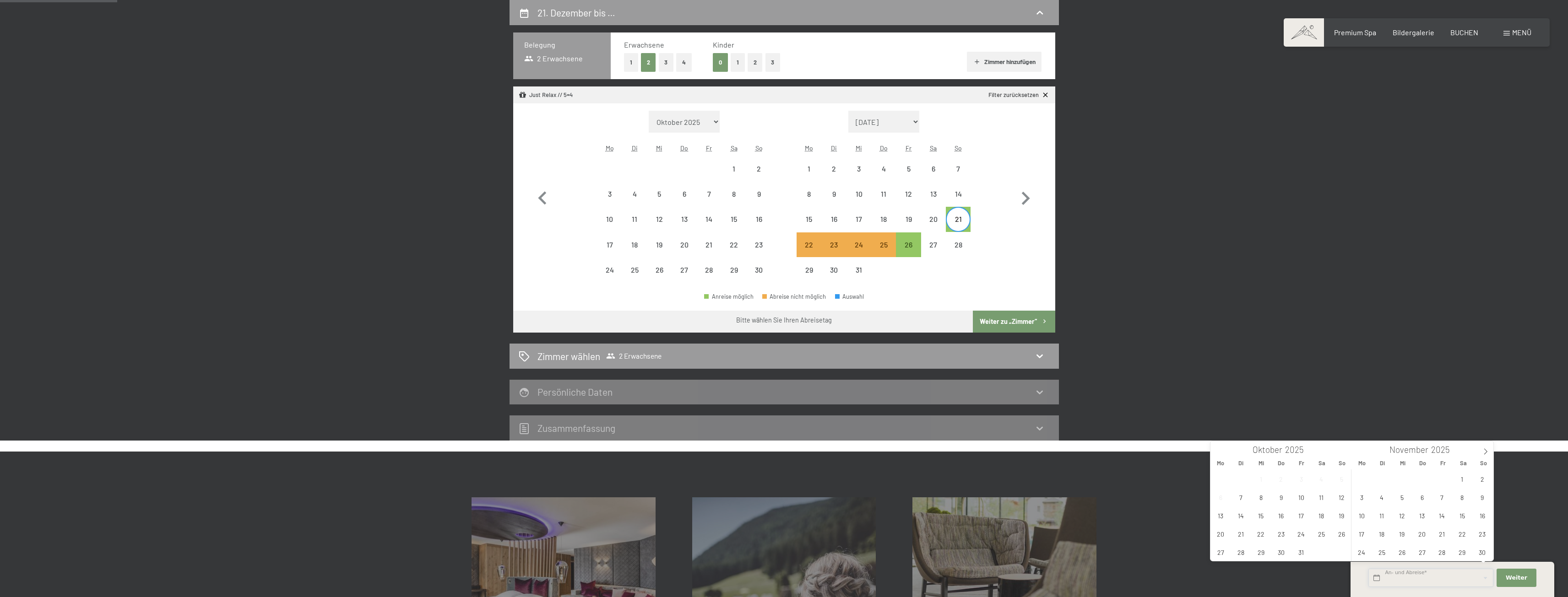
click at [1436, 582] on input "text" at bounding box center [1430, 578] width 125 height 19
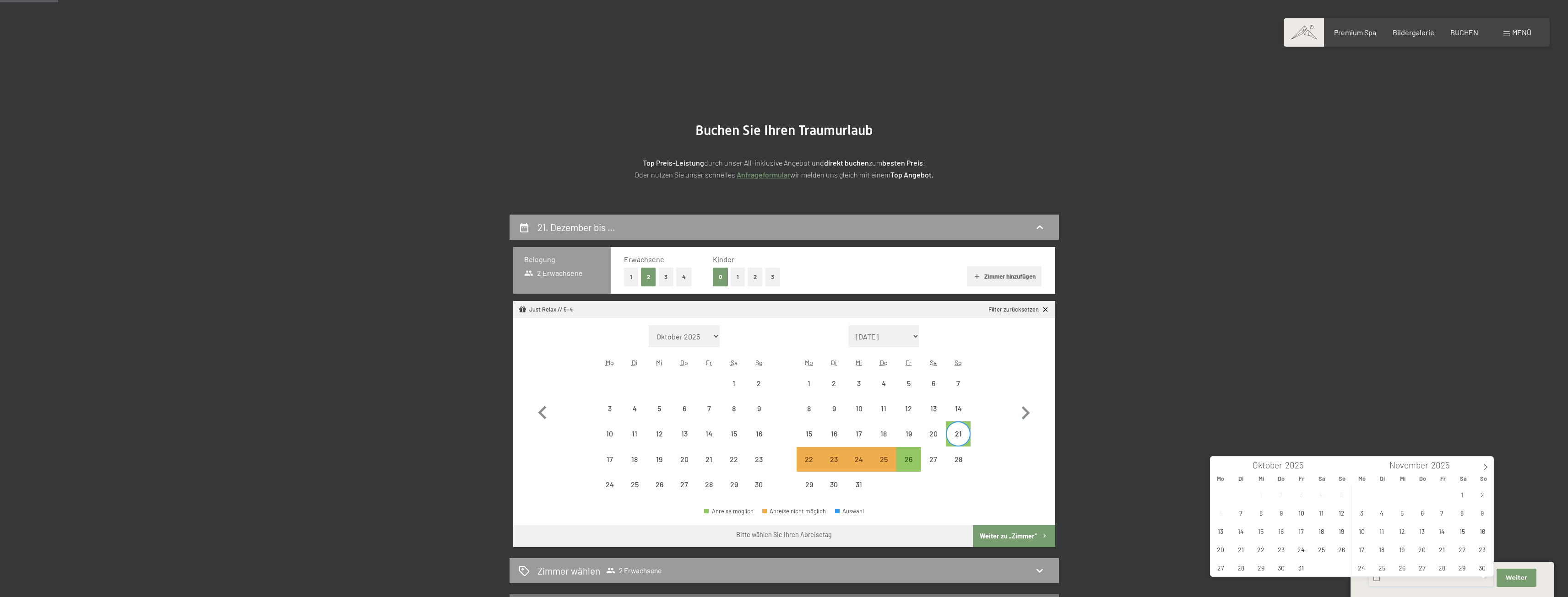
scroll to position [0, 0]
